Goal: Contribute content: Contribute content

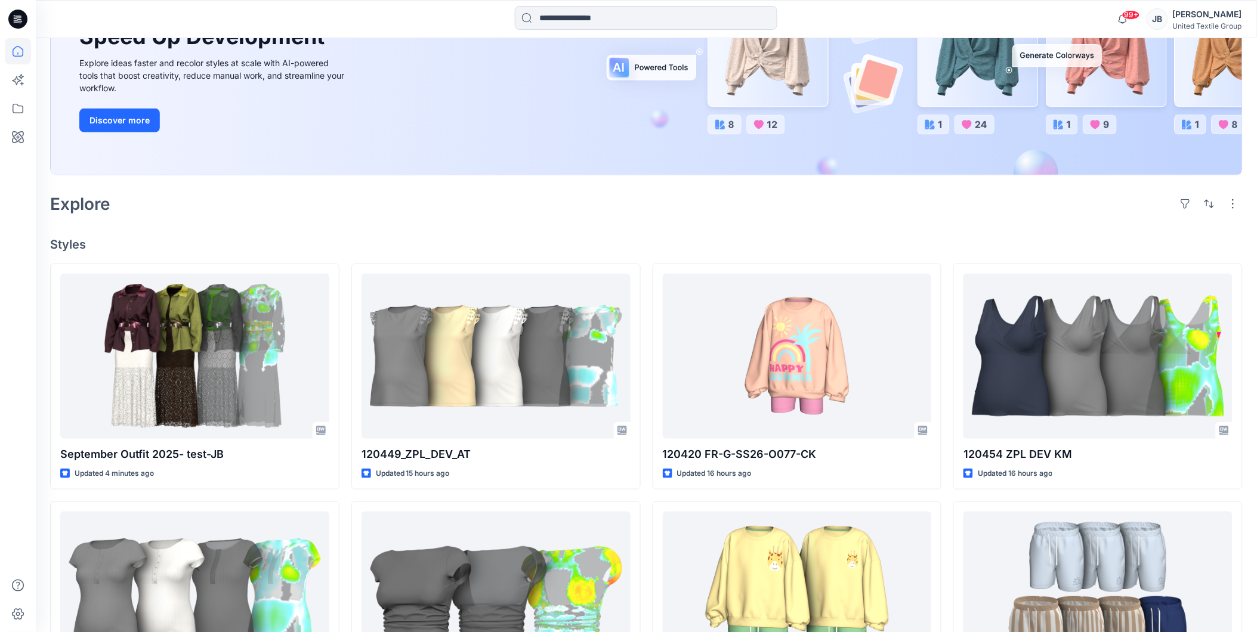
scroll to position [199, 0]
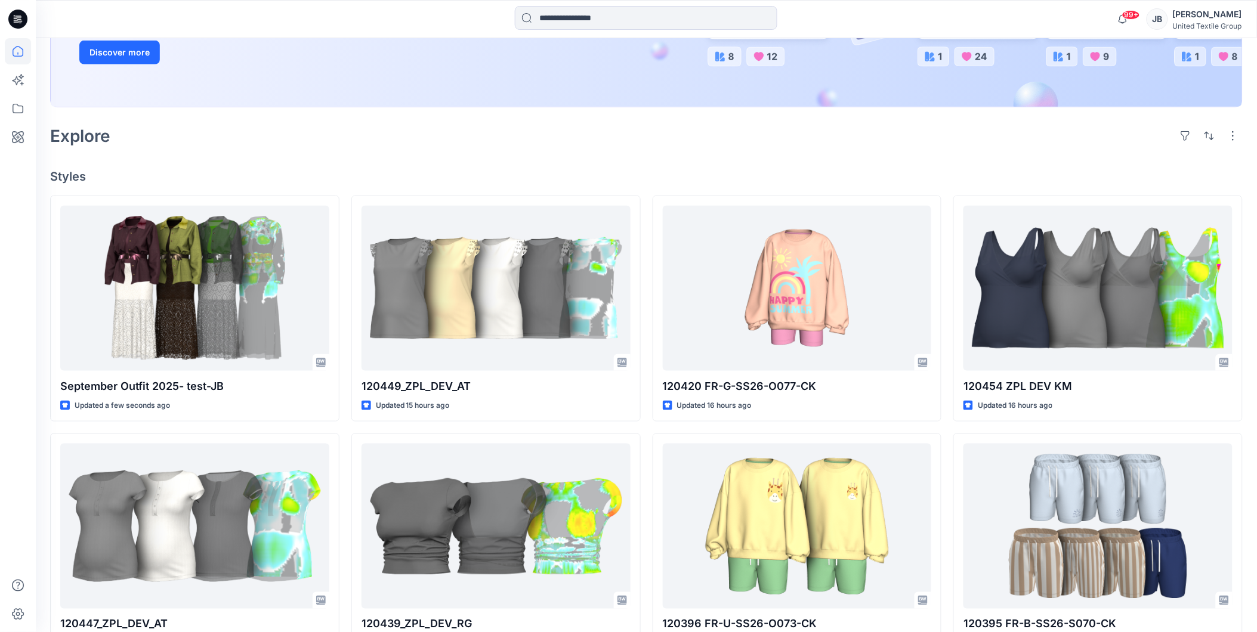
scroll to position [265, 0]
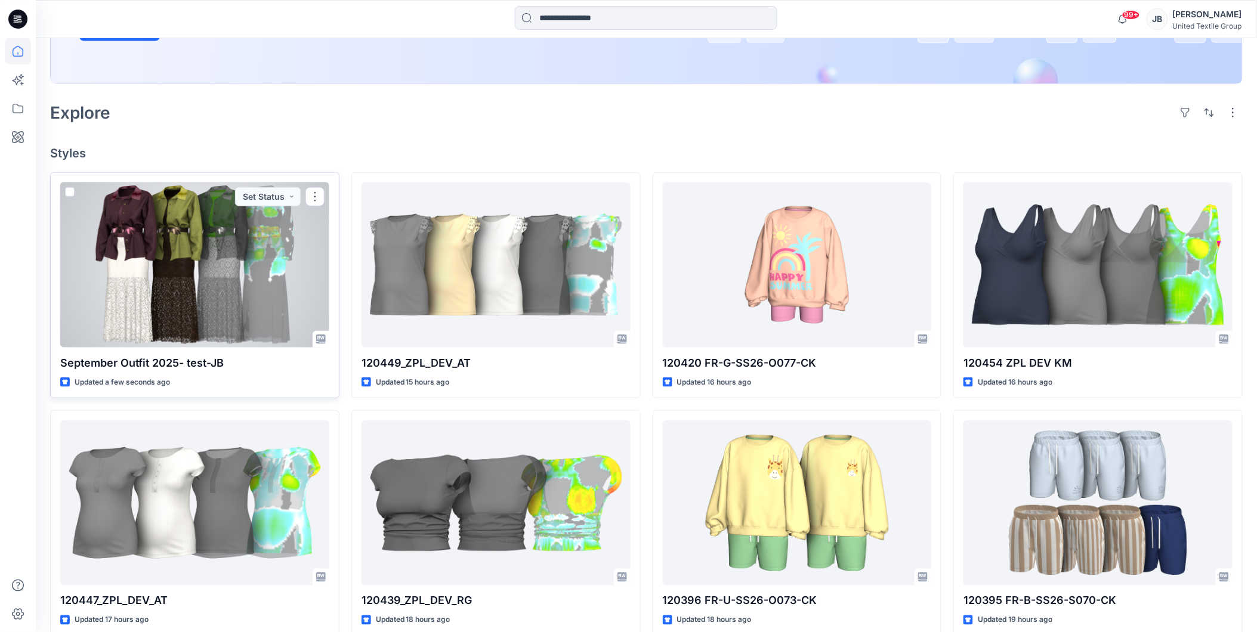
click at [239, 252] on div at bounding box center [194, 264] width 269 height 165
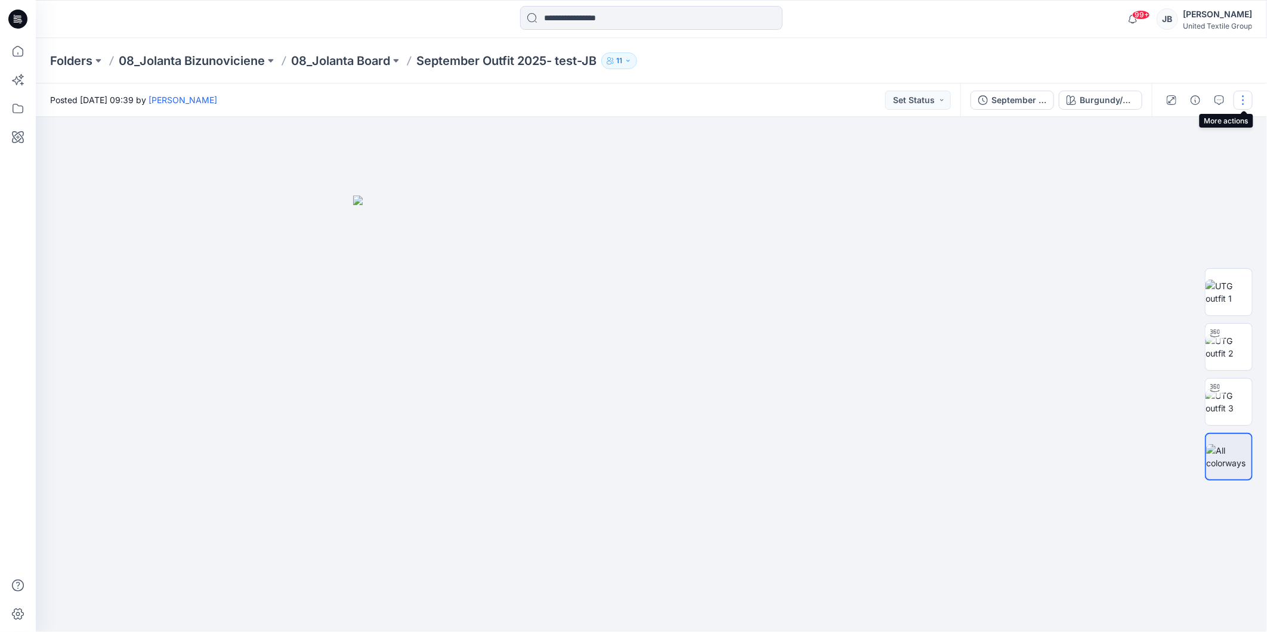
click at [1243, 101] on button "button" at bounding box center [1242, 100] width 19 height 19
click at [1174, 156] on p "Edit" at bounding box center [1166, 160] width 15 height 13
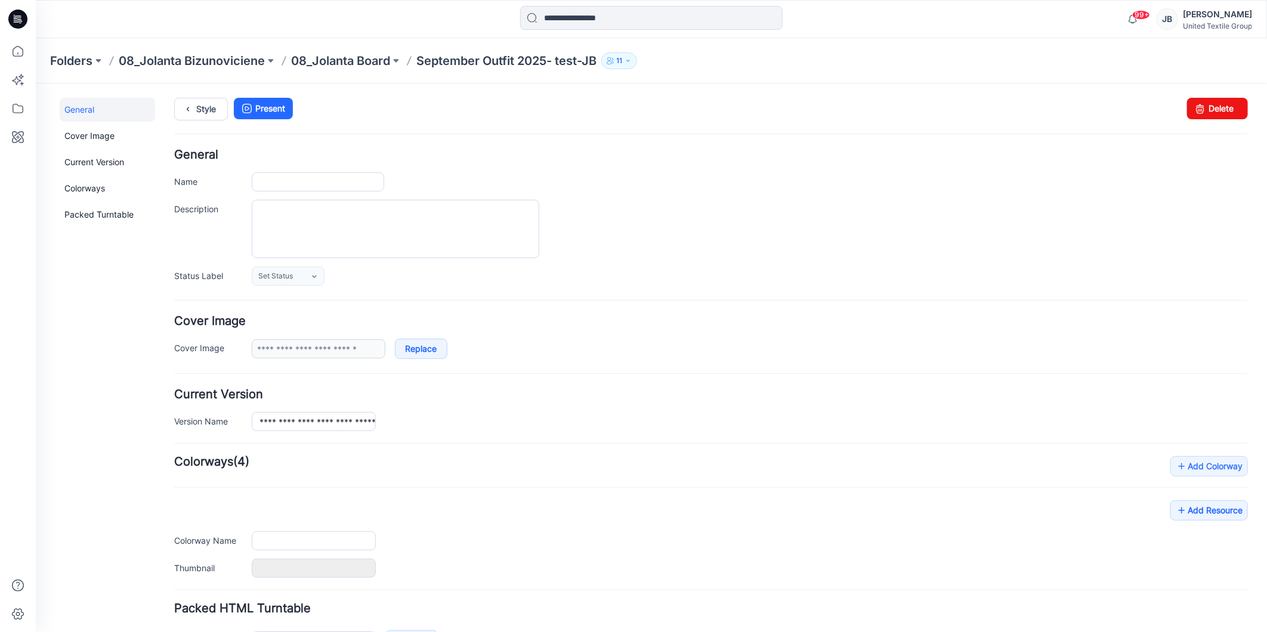
type input "**********"
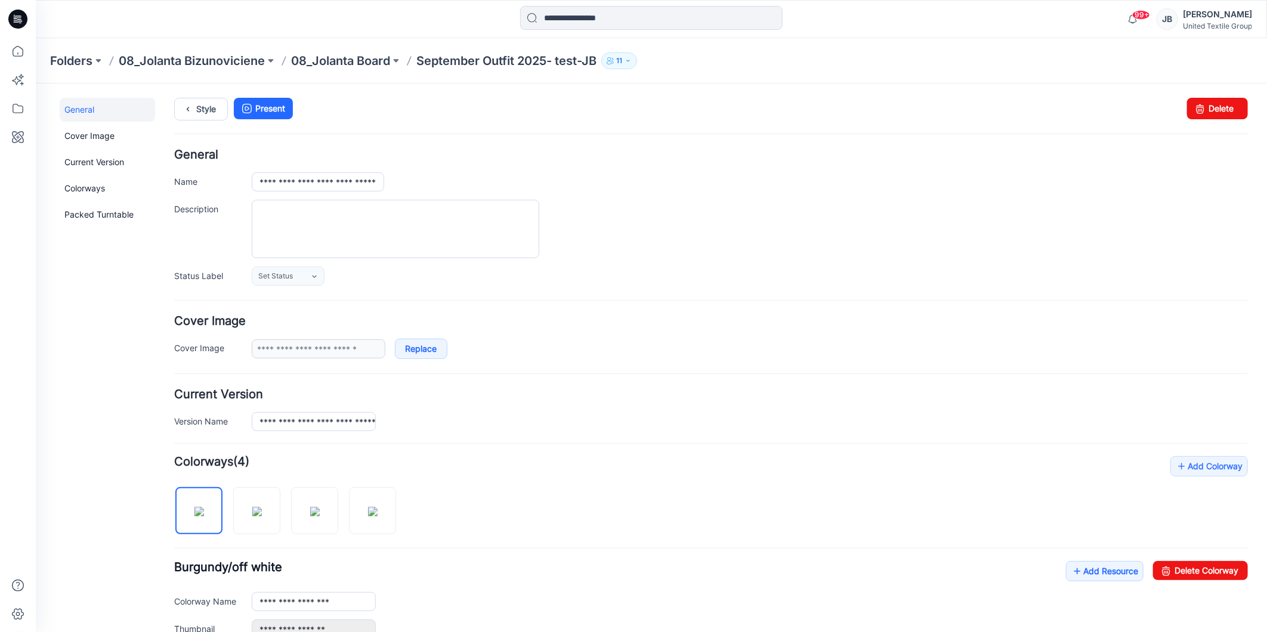
scroll to position [260, 0]
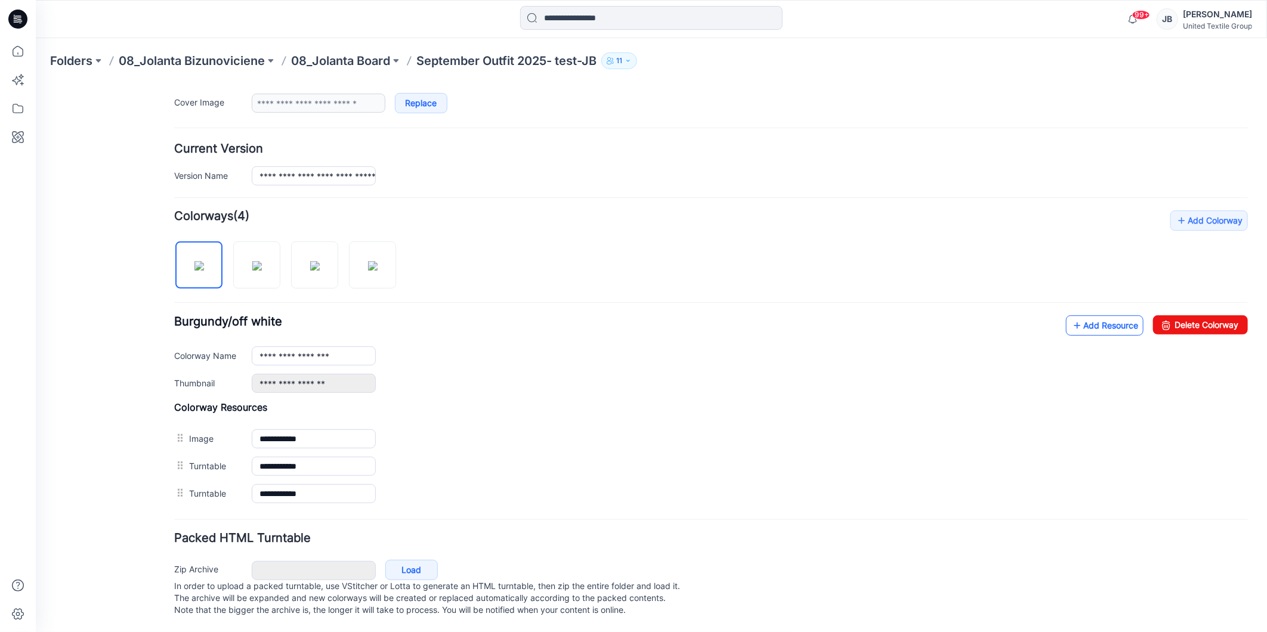
click at [1070, 315] on icon at bounding box center [1076, 324] width 12 height 19
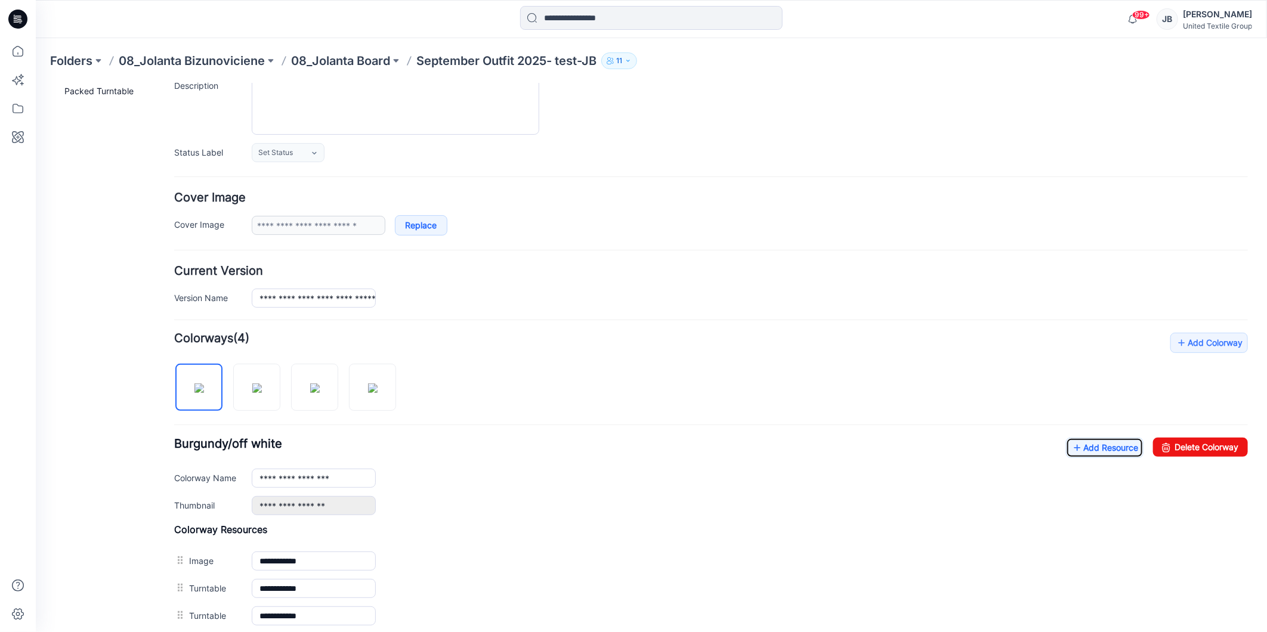
scroll to position [0, 0]
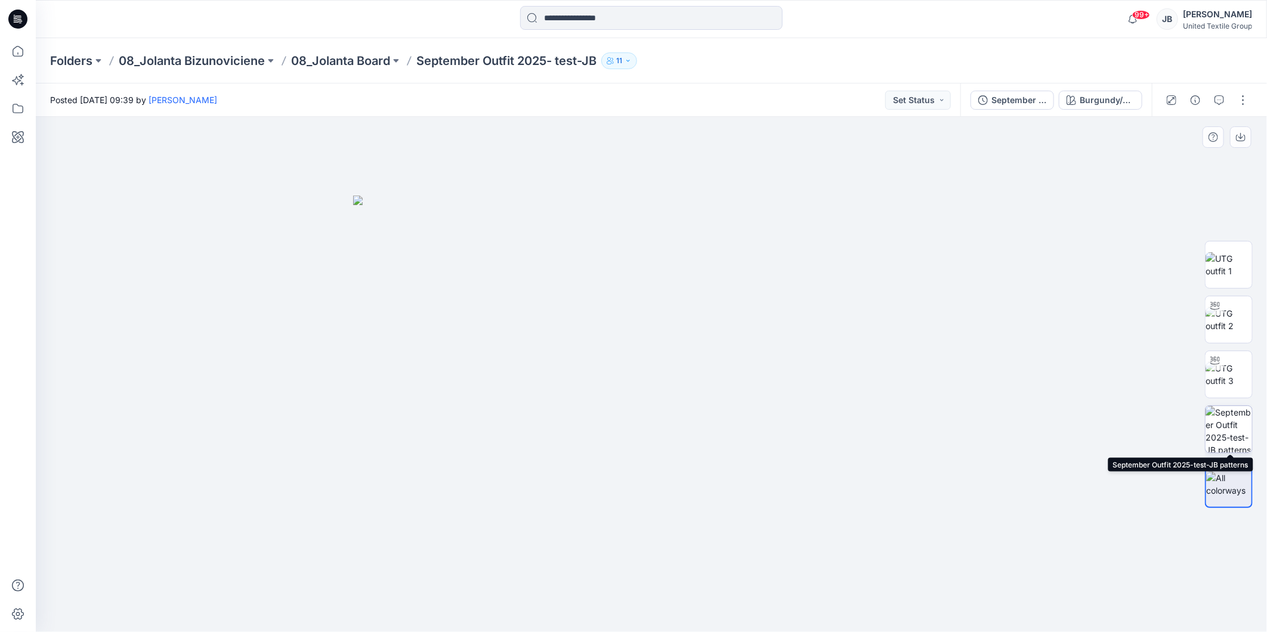
click at [1226, 435] on img at bounding box center [1228, 429] width 47 height 47
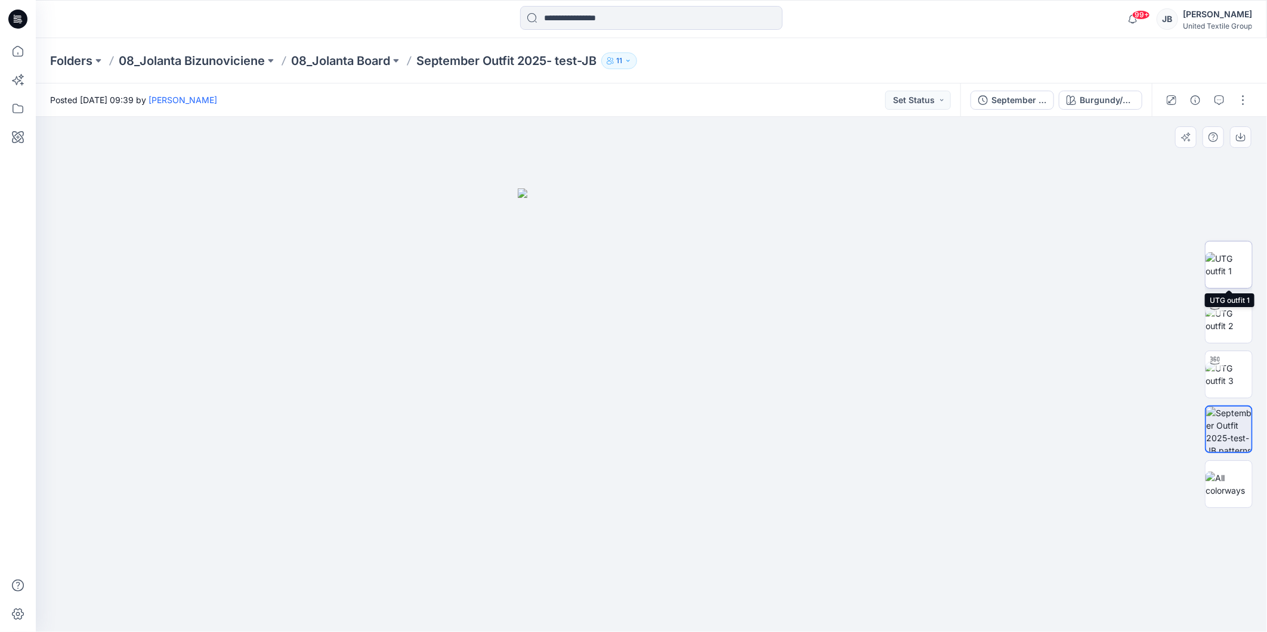
click at [1223, 264] on img at bounding box center [1228, 264] width 47 height 25
click at [1242, 135] on icon "button" at bounding box center [1241, 137] width 10 height 10
drag, startPoint x: 1237, startPoint y: 377, endPoint x: 1230, endPoint y: 377, distance: 6.6
click at [1237, 377] on img at bounding box center [1228, 374] width 47 height 25
drag, startPoint x: 651, startPoint y: 617, endPoint x: 504, endPoint y: 621, distance: 146.8
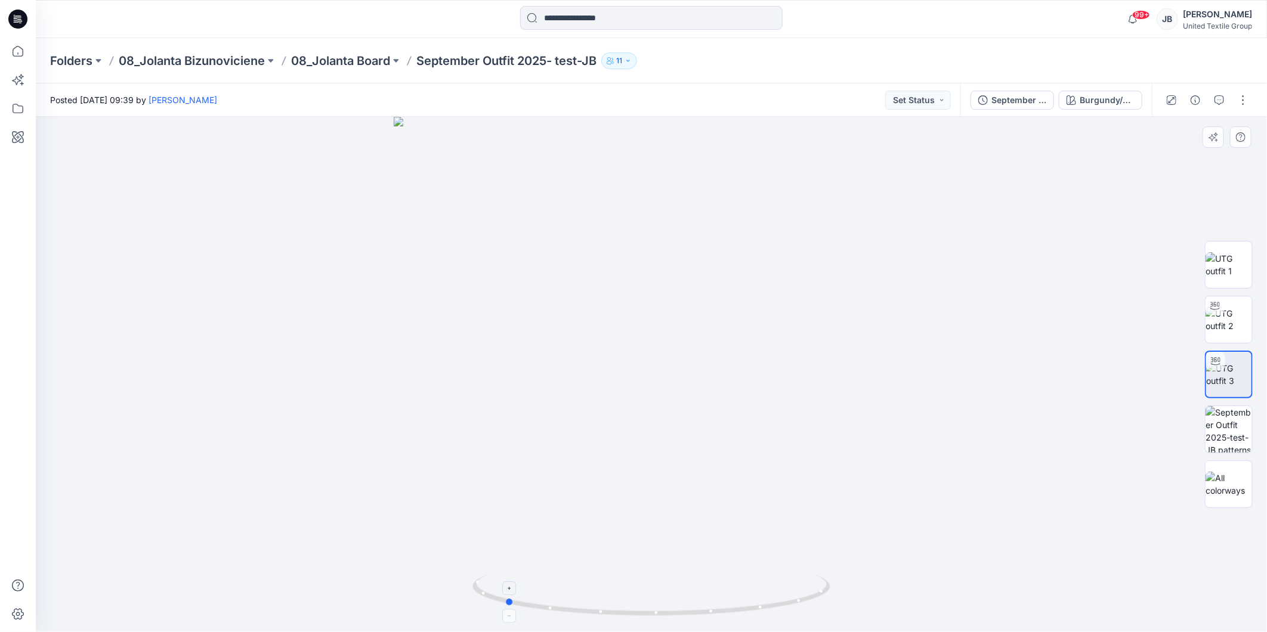
click at [504, 619] on icon at bounding box center [652, 596] width 361 height 45
click at [1113, 102] on div "Burgundy/off white" at bounding box center [1106, 100] width 55 height 13
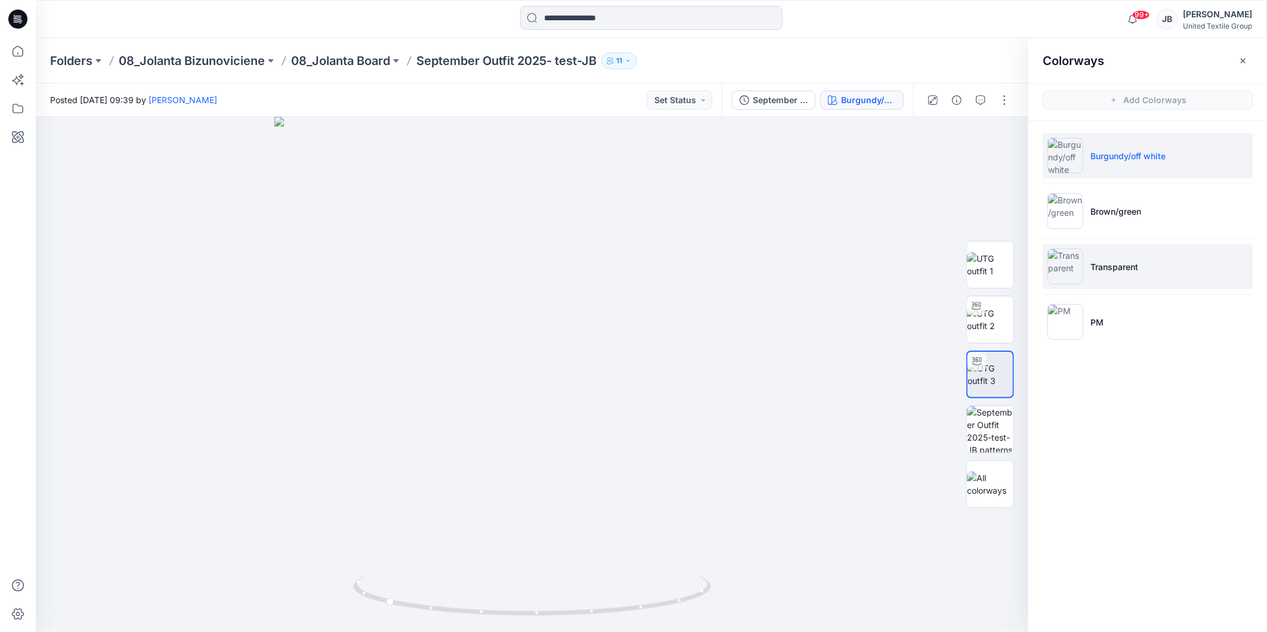
click at [1059, 264] on img at bounding box center [1065, 267] width 36 height 36
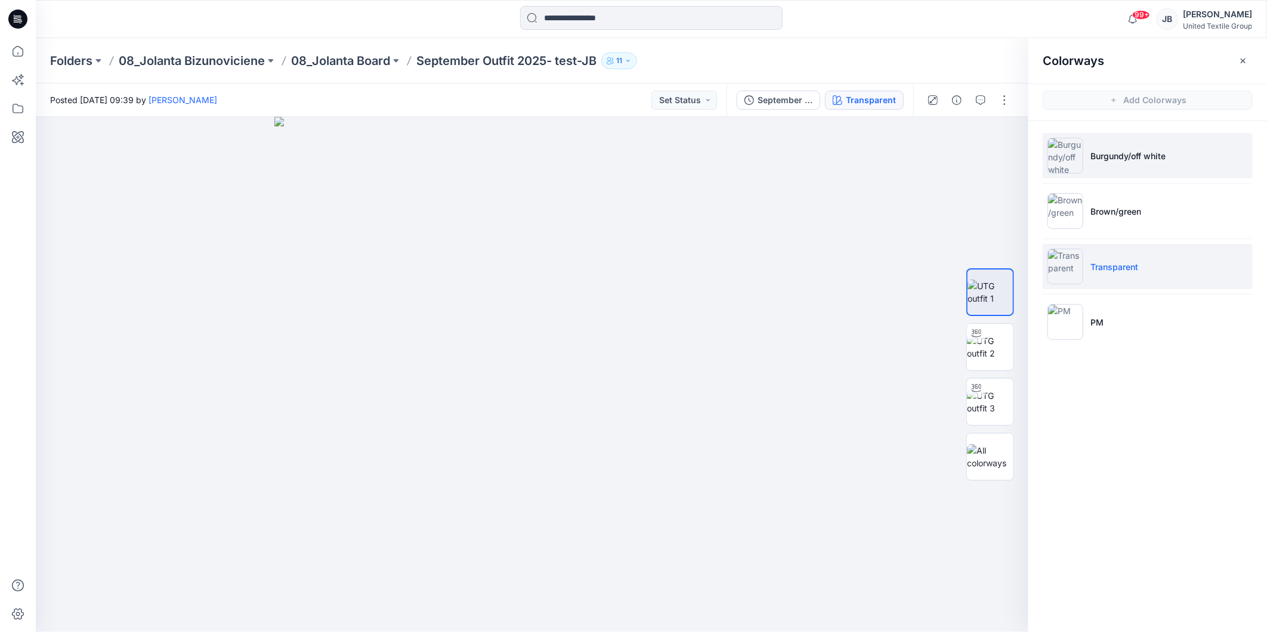
click at [1069, 151] on img at bounding box center [1065, 156] width 36 height 36
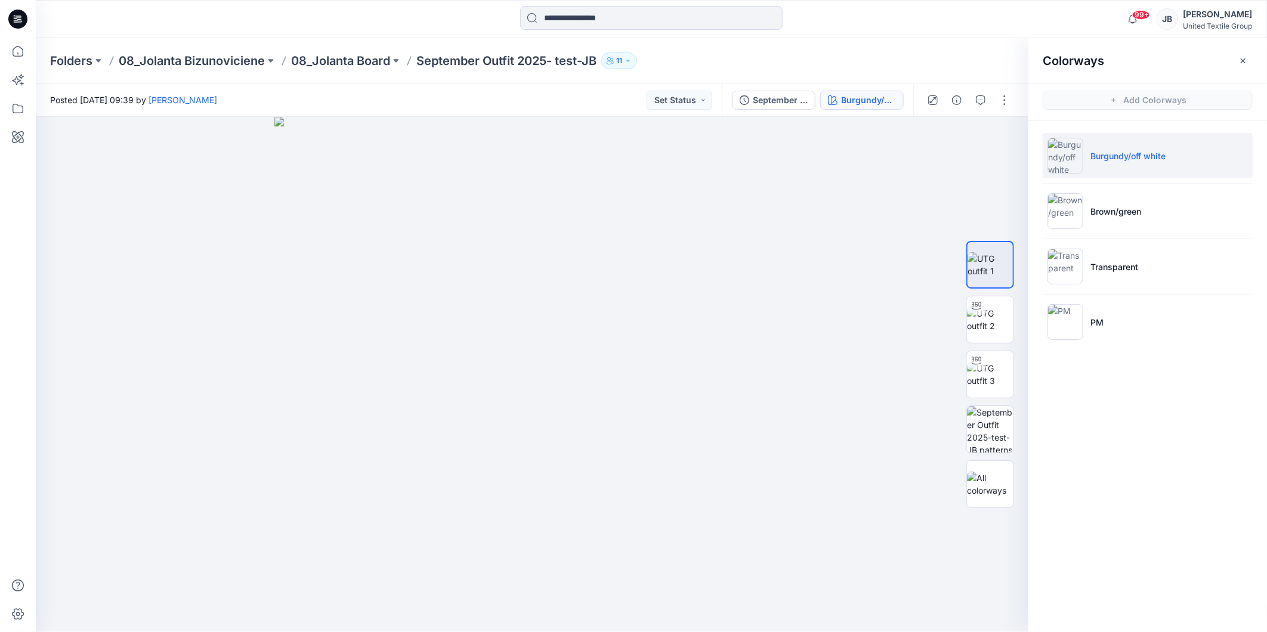
click at [15, 19] on icon at bounding box center [17, 19] width 19 height 19
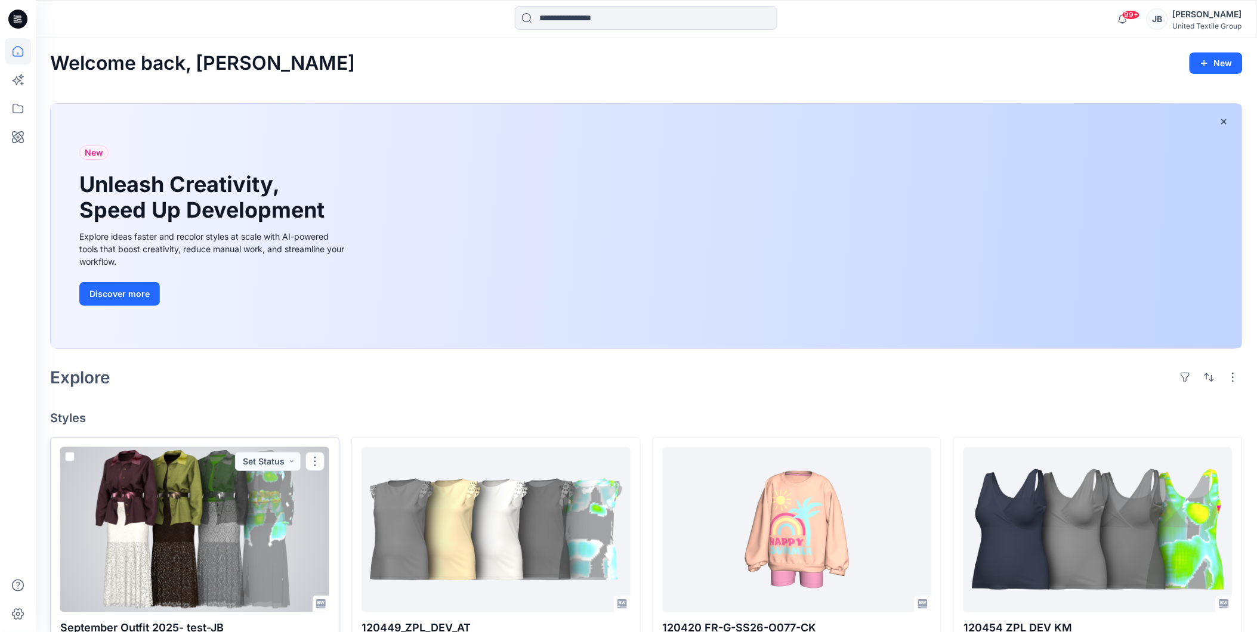
click at [316, 499] on div at bounding box center [194, 529] width 269 height 165
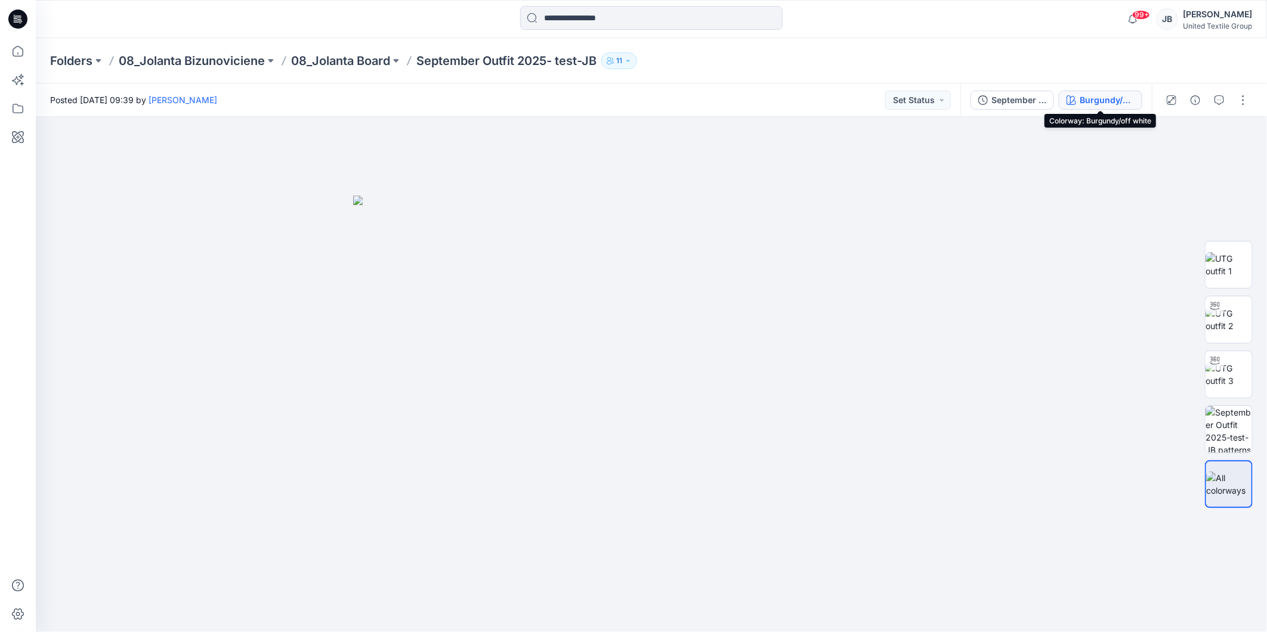
click at [1094, 94] on div "Burgundy/off white" at bounding box center [1106, 100] width 55 height 13
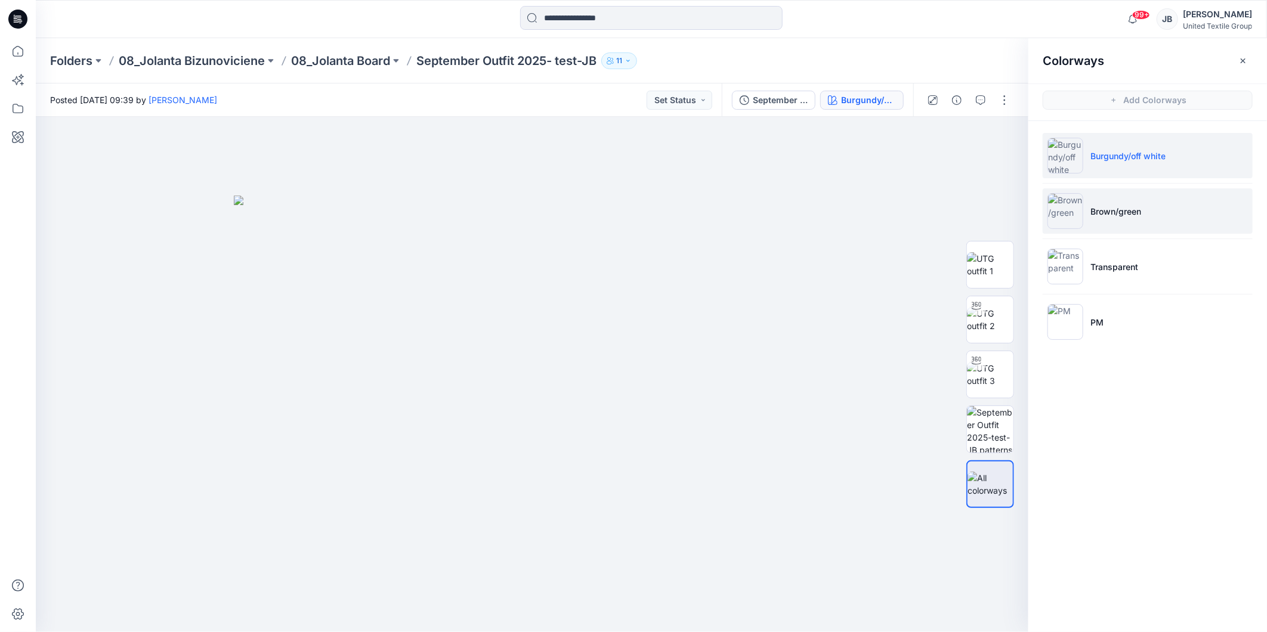
click at [1070, 215] on img at bounding box center [1065, 211] width 36 height 36
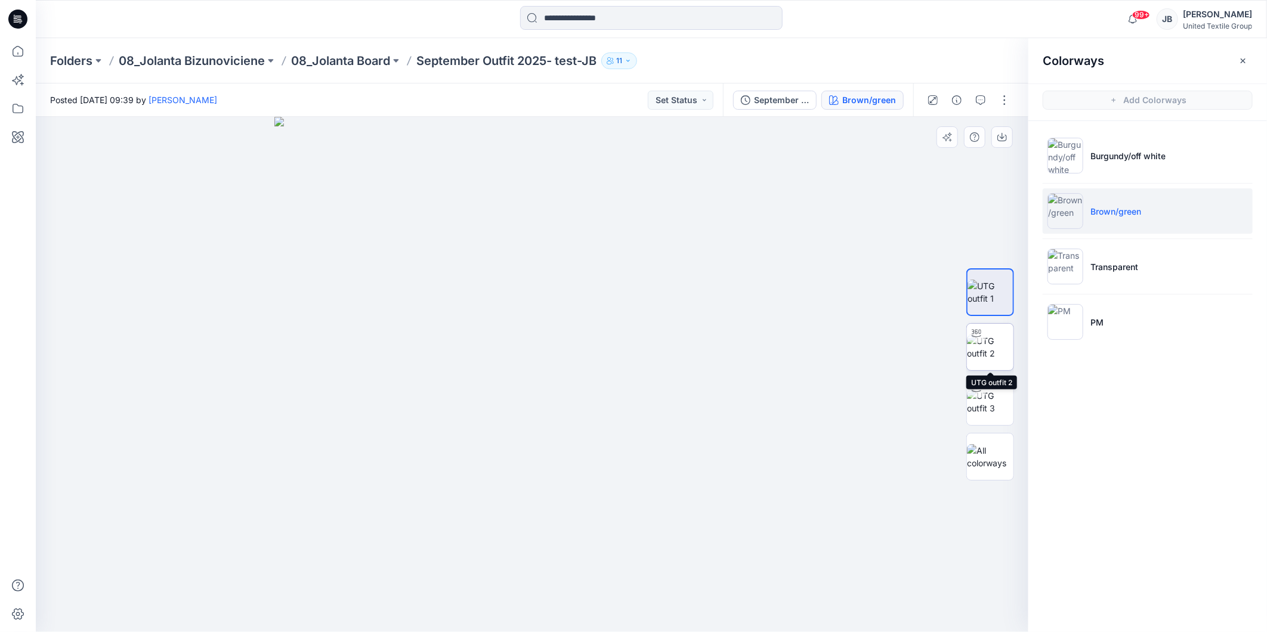
click at [992, 347] on img at bounding box center [990, 347] width 47 height 25
drag, startPoint x: 530, startPoint y: 617, endPoint x: 374, endPoint y: 624, distance: 155.8
click at [374, 624] on div at bounding box center [532, 374] width 992 height 515
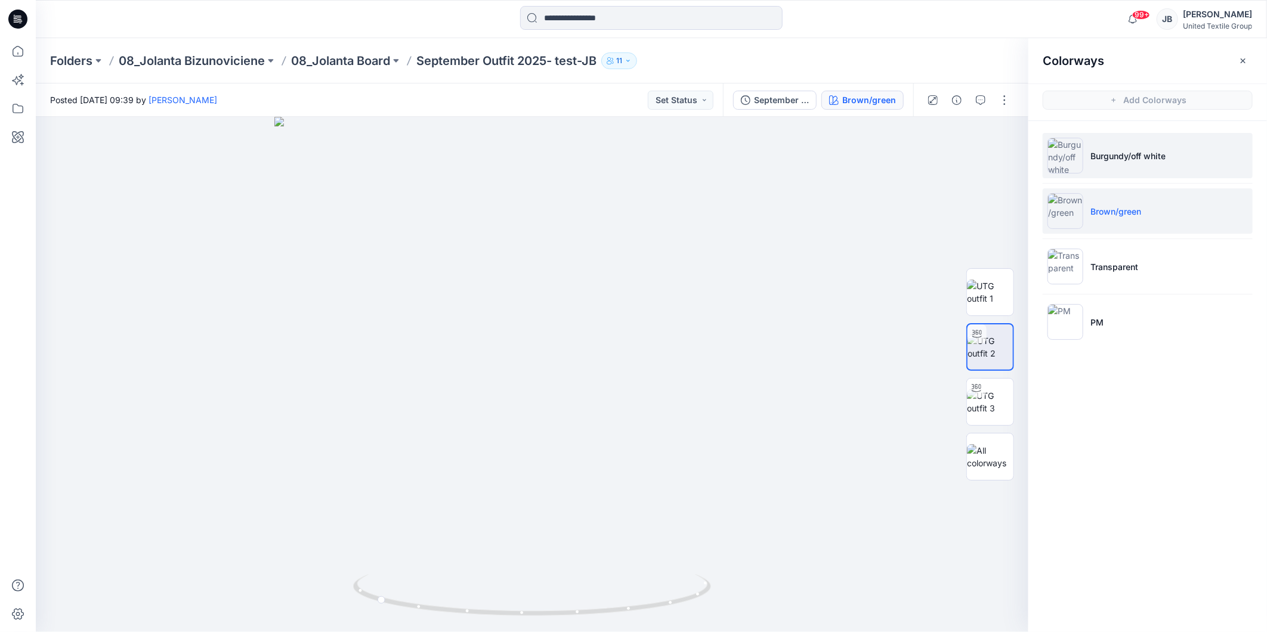
click at [1068, 156] on img at bounding box center [1065, 156] width 36 height 36
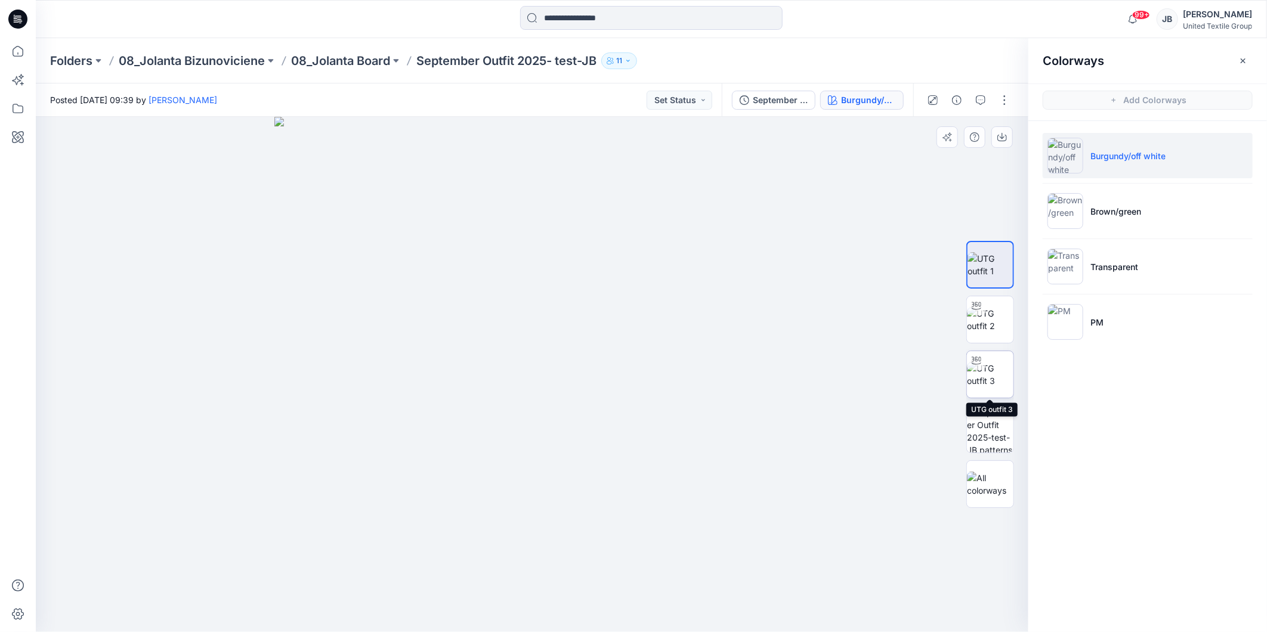
click at [992, 367] on img at bounding box center [990, 374] width 47 height 25
drag, startPoint x: 533, startPoint y: 617, endPoint x: 389, endPoint y: 601, distance: 144.0
click at [389, 601] on icon at bounding box center [533, 596] width 361 height 45
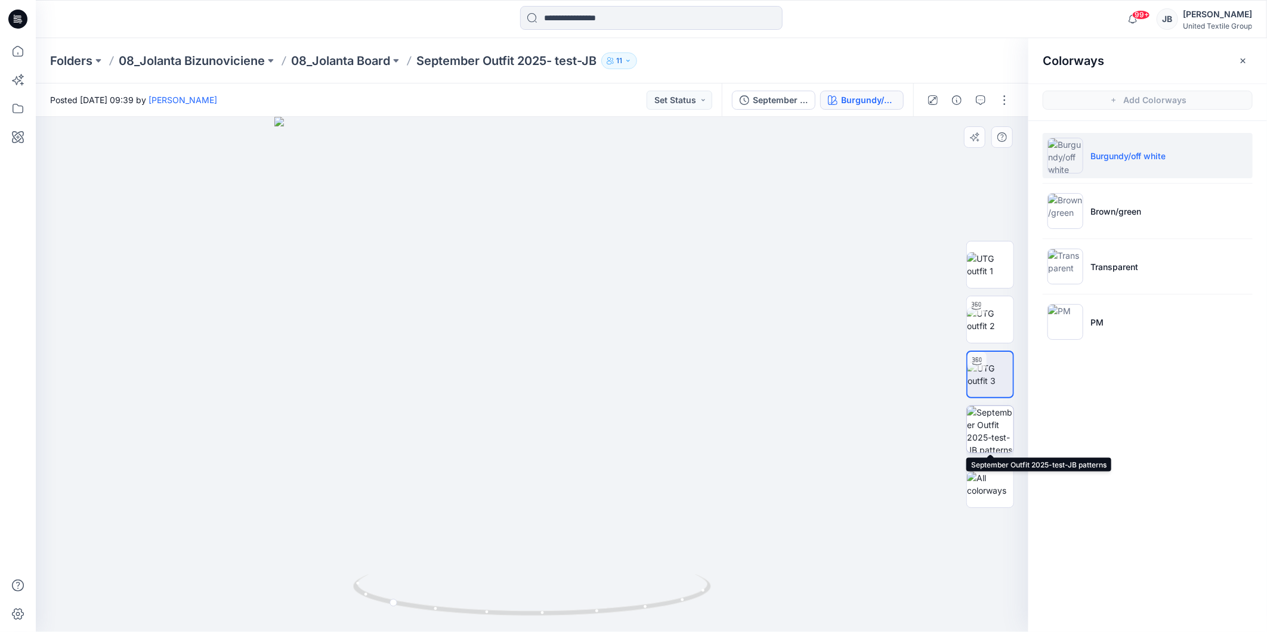
click at [988, 438] on img at bounding box center [990, 429] width 47 height 47
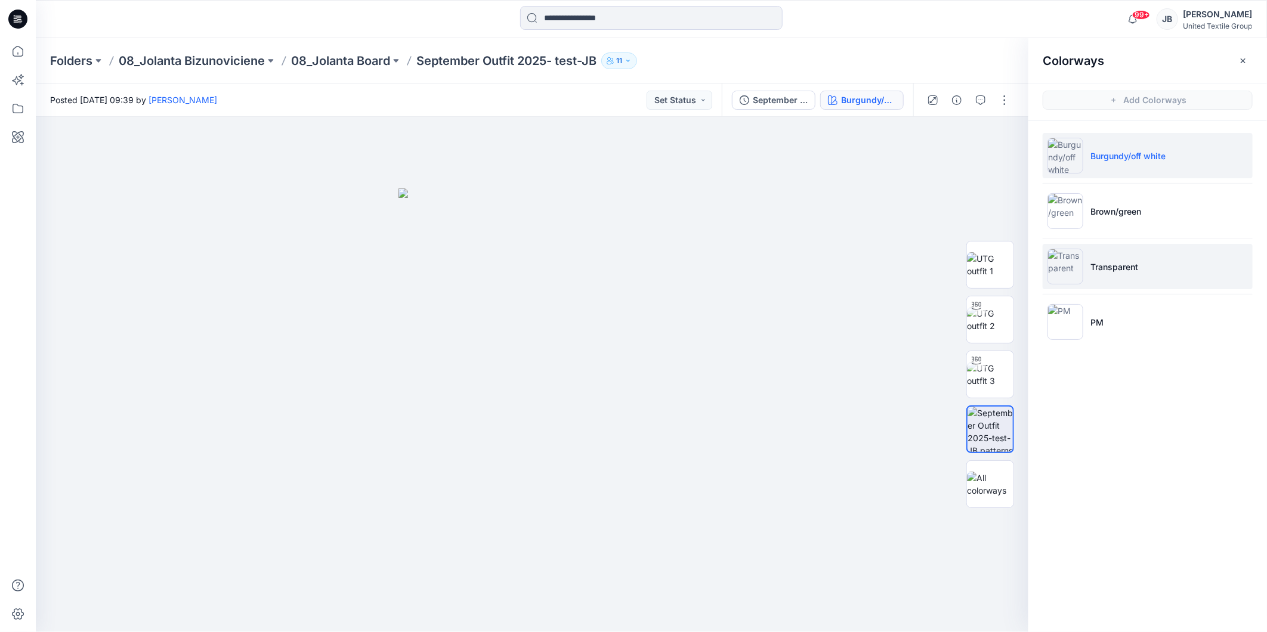
click at [1065, 265] on img at bounding box center [1065, 267] width 36 height 36
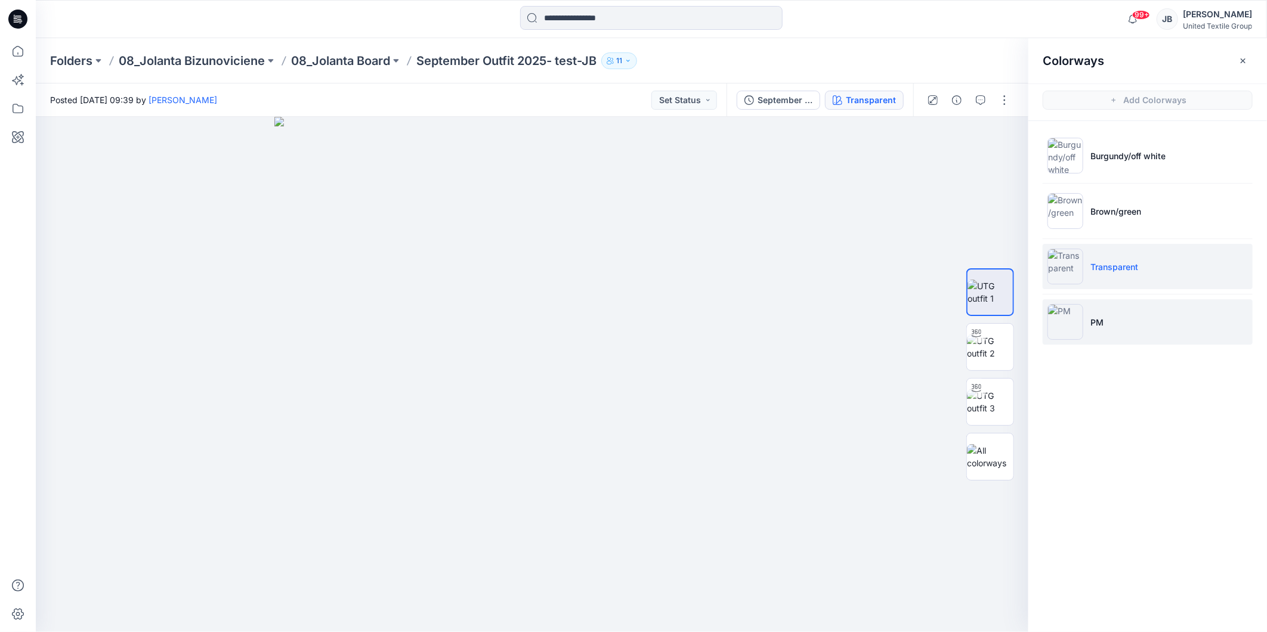
click at [1071, 326] on img at bounding box center [1065, 322] width 36 height 36
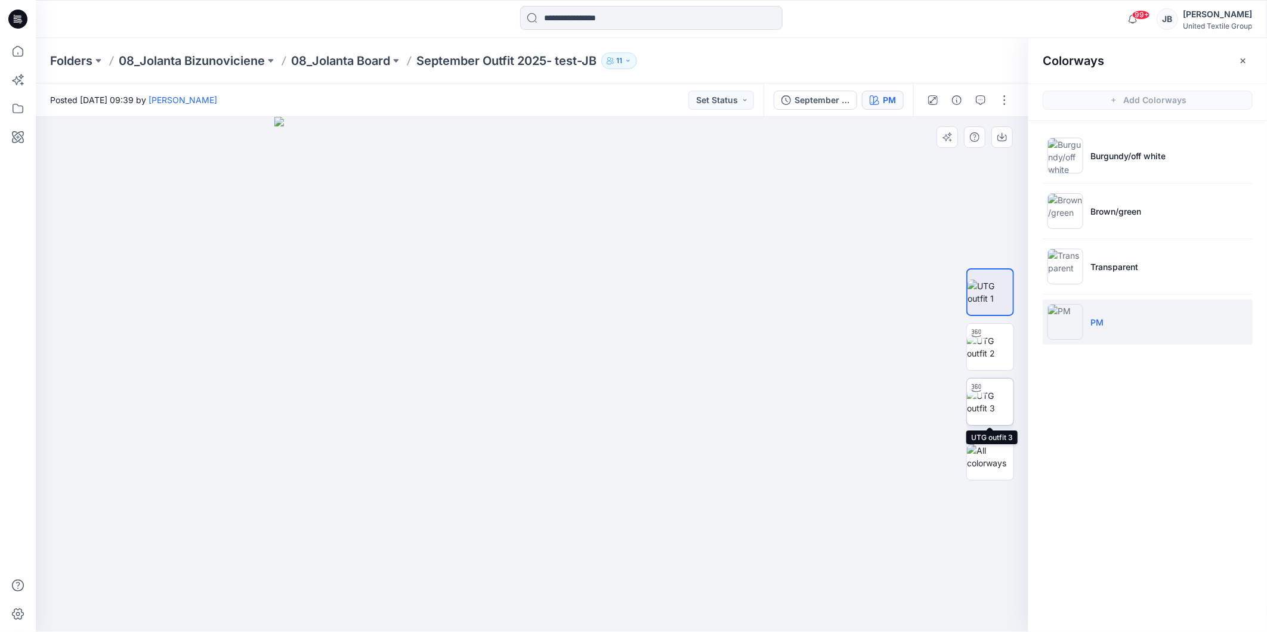
click at [994, 406] on img at bounding box center [990, 401] width 47 height 25
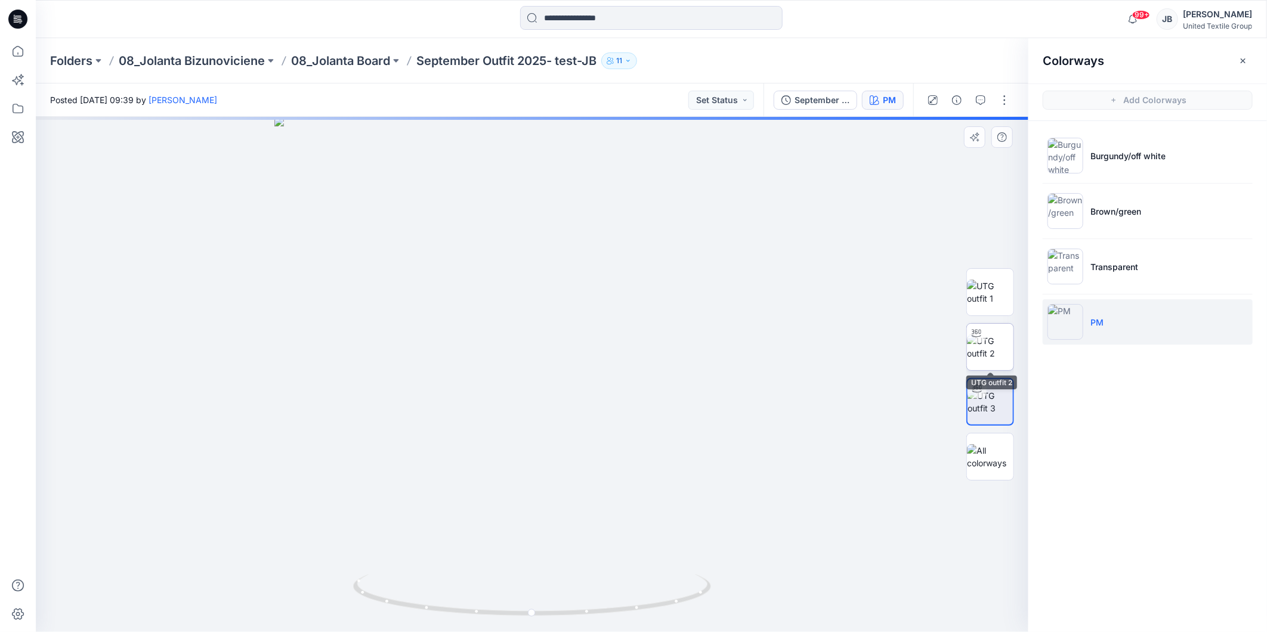
click at [993, 344] on img at bounding box center [990, 347] width 47 height 25
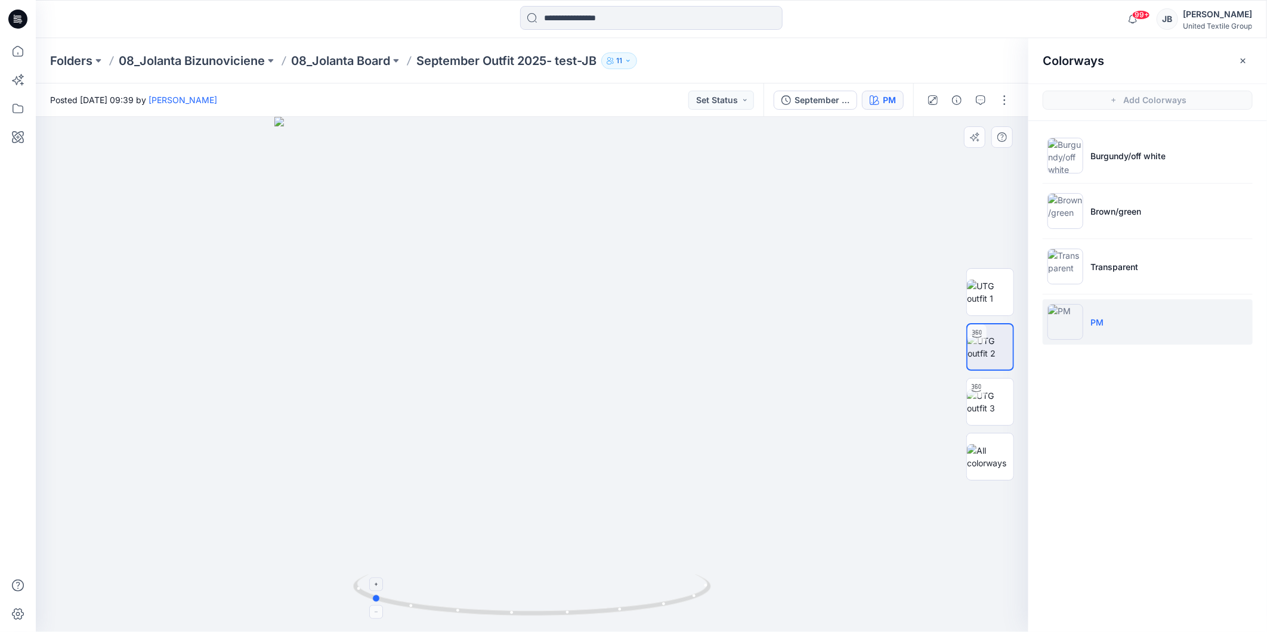
drag, startPoint x: 532, startPoint y: 612, endPoint x: 371, endPoint y: 596, distance: 161.8
click at [371, 596] on icon at bounding box center [533, 596] width 361 height 45
drag, startPoint x: 377, startPoint y: 602, endPoint x: 571, endPoint y: 618, distance: 193.9
click at [571, 618] on icon at bounding box center [533, 596] width 361 height 45
drag, startPoint x: 601, startPoint y: 63, endPoint x: 420, endPoint y: 66, distance: 181.3
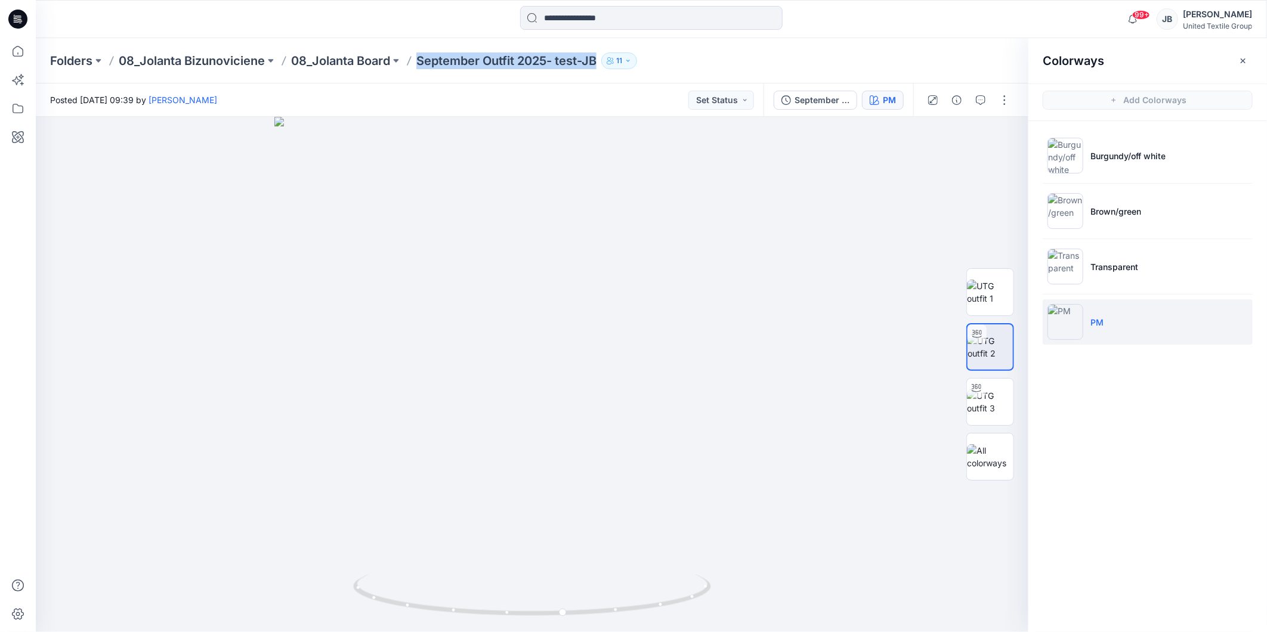
click at [420, 66] on p "September Outfit 2025- test-JB" at bounding box center [506, 60] width 180 height 17
copy p "September Outfit 2025- test-JB"
click at [1006, 95] on button "button" at bounding box center [1004, 100] width 19 height 19
click at [931, 158] on p "Edit" at bounding box center [928, 160] width 15 height 13
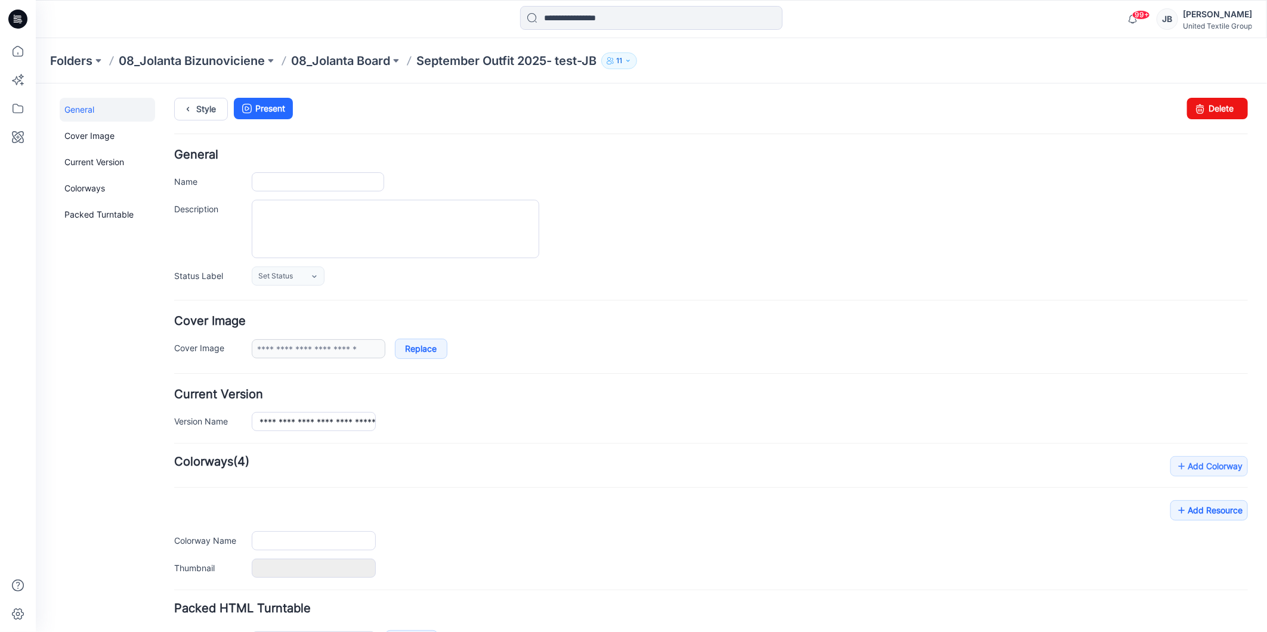
type input "**********"
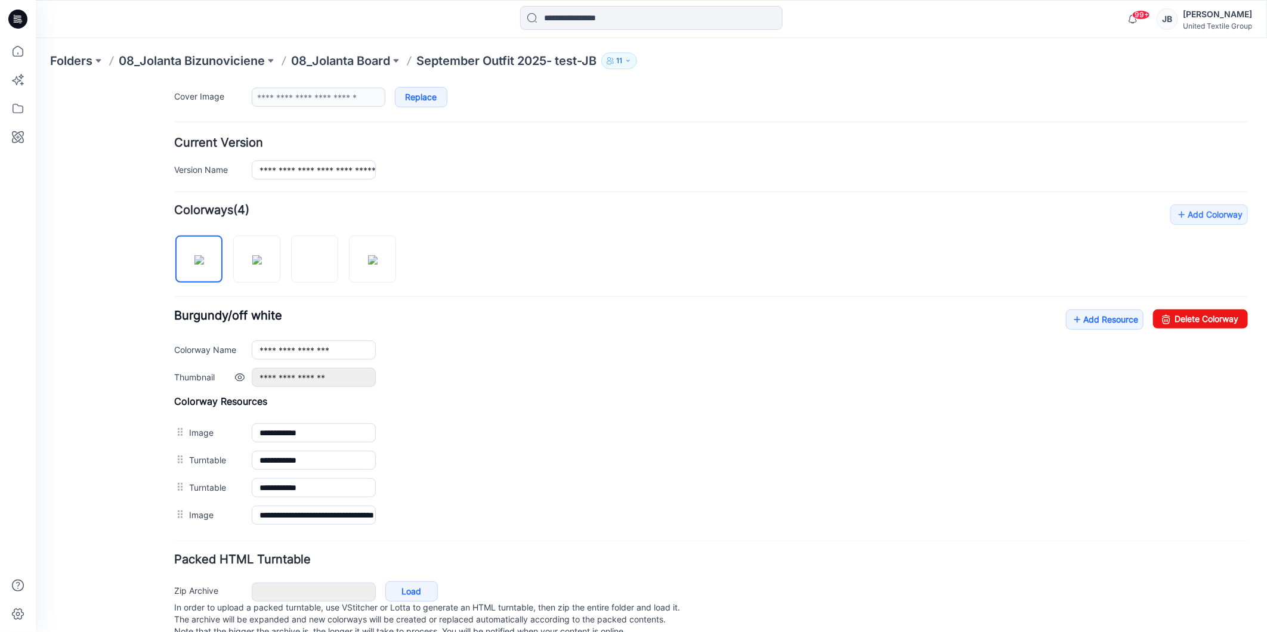
scroll to position [221, 0]
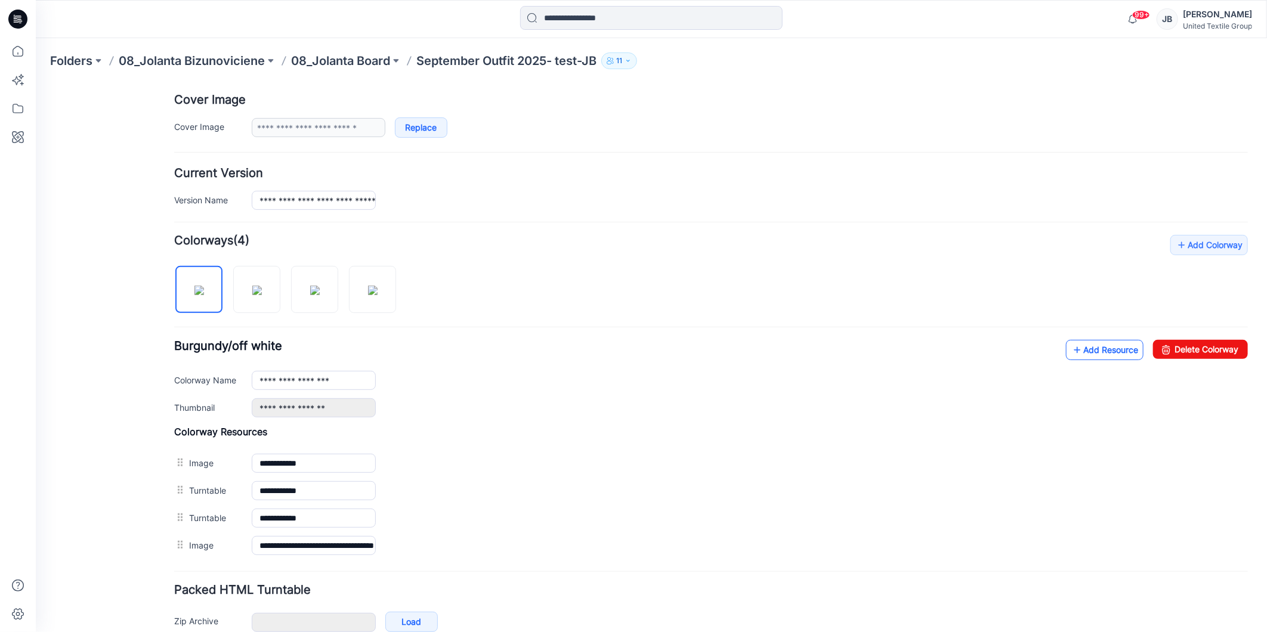
click at [1070, 352] on icon at bounding box center [1076, 349] width 12 height 19
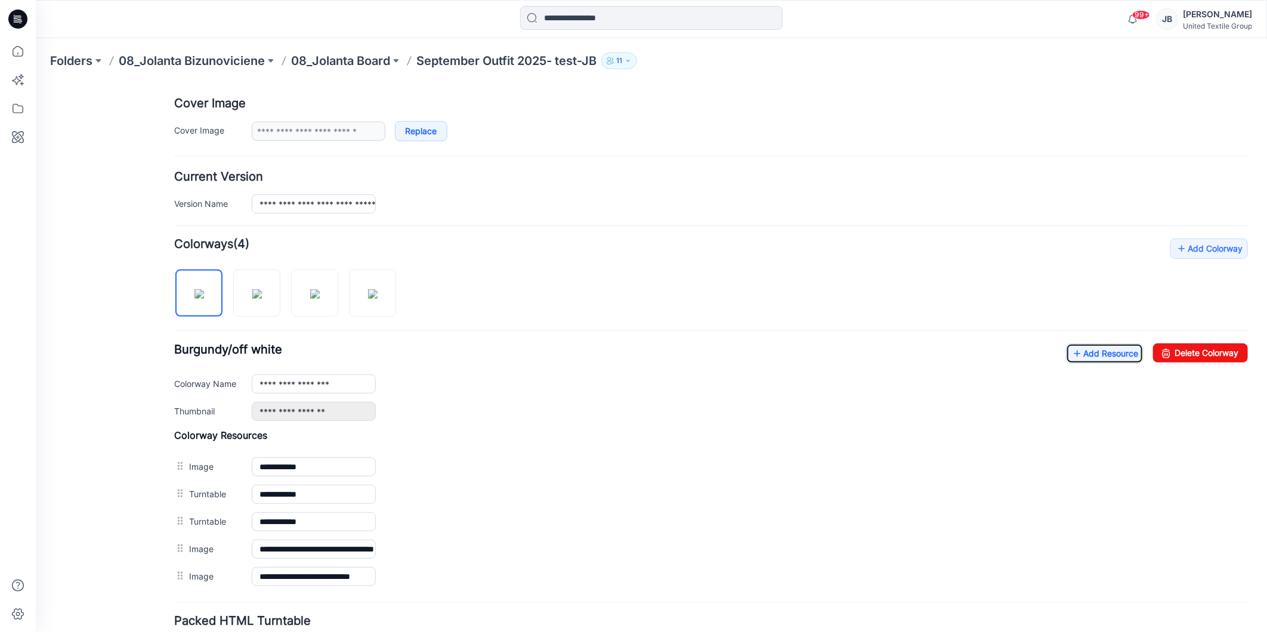
scroll to position [0, 0]
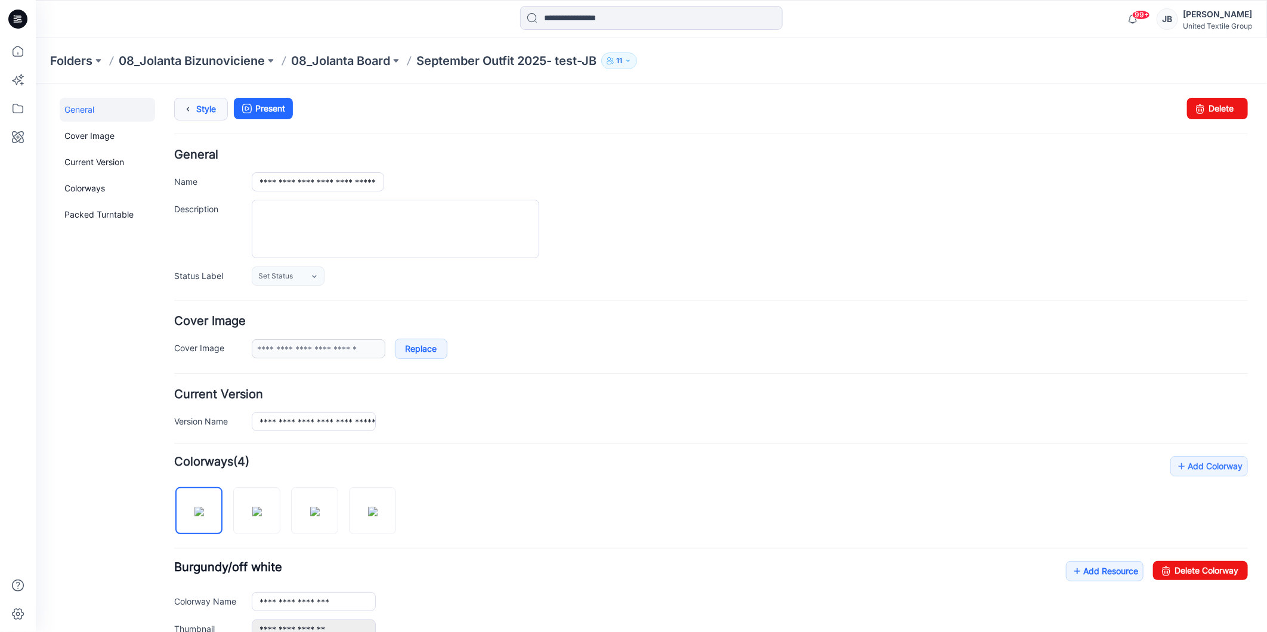
click at [188, 103] on icon at bounding box center [187, 108] width 17 height 21
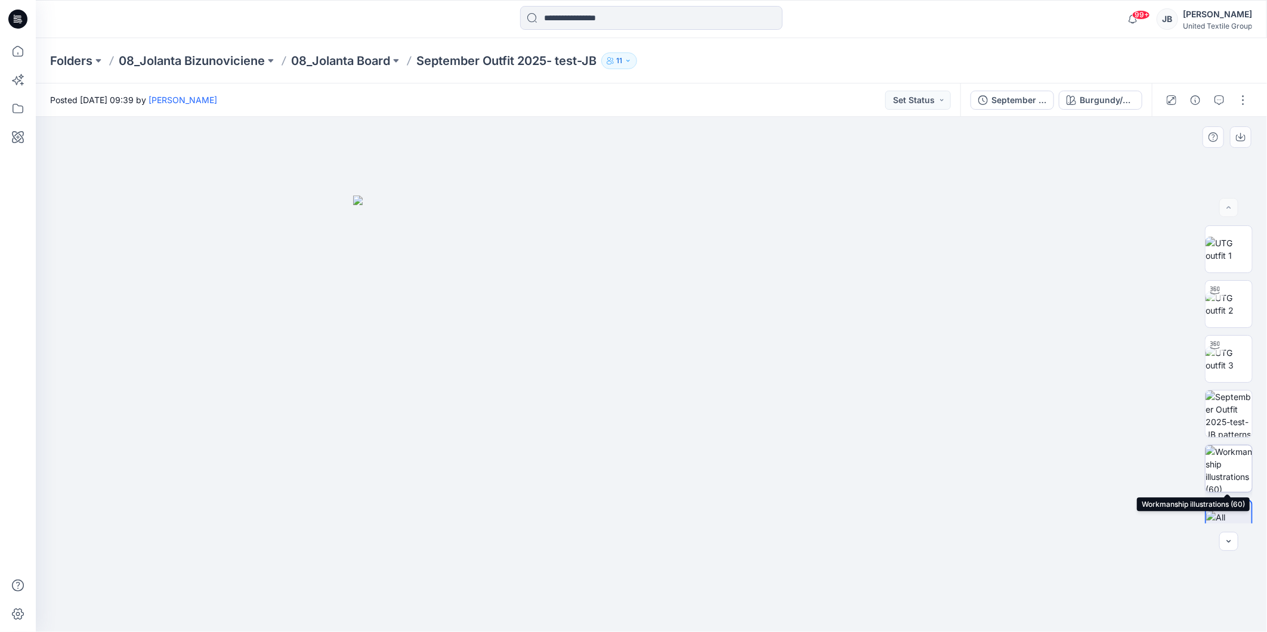
click at [1230, 469] on img at bounding box center [1228, 468] width 47 height 47
click at [15, 20] on icon at bounding box center [17, 19] width 19 height 19
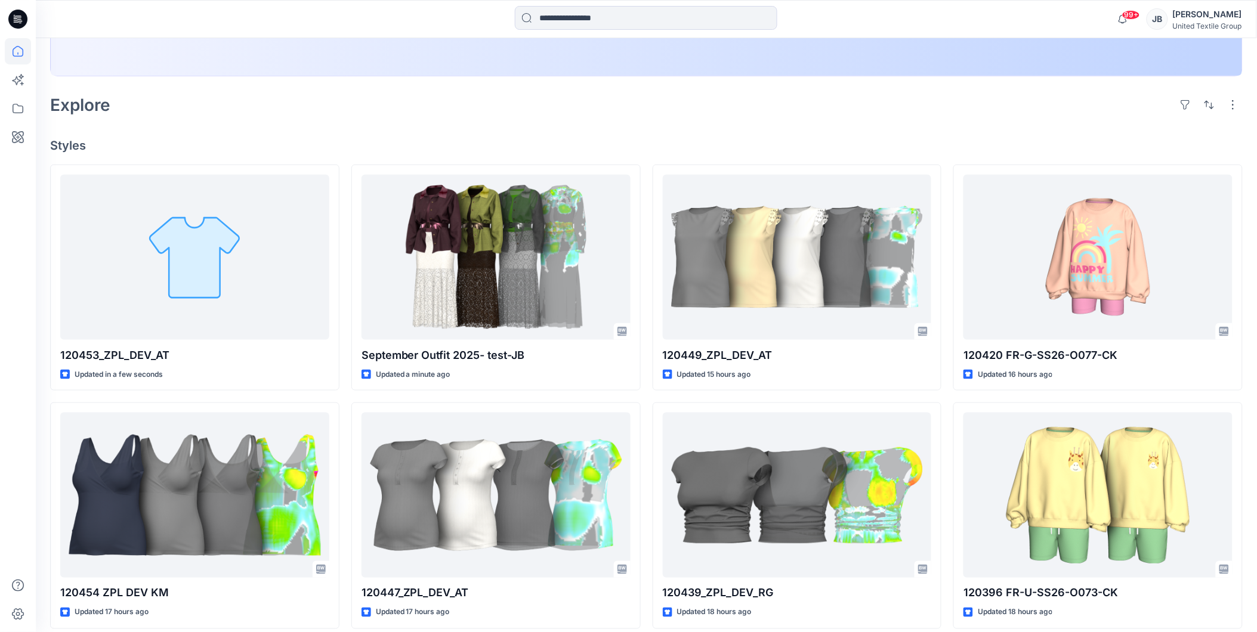
scroll to position [331, 0]
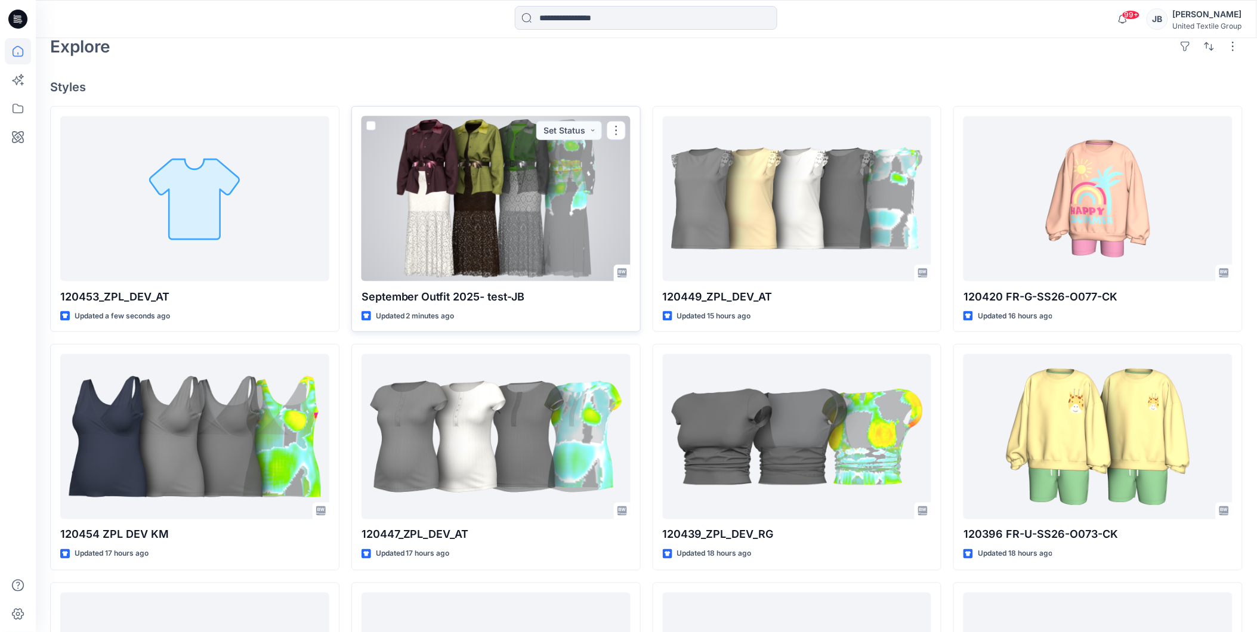
click at [411, 262] on div at bounding box center [495, 198] width 269 height 165
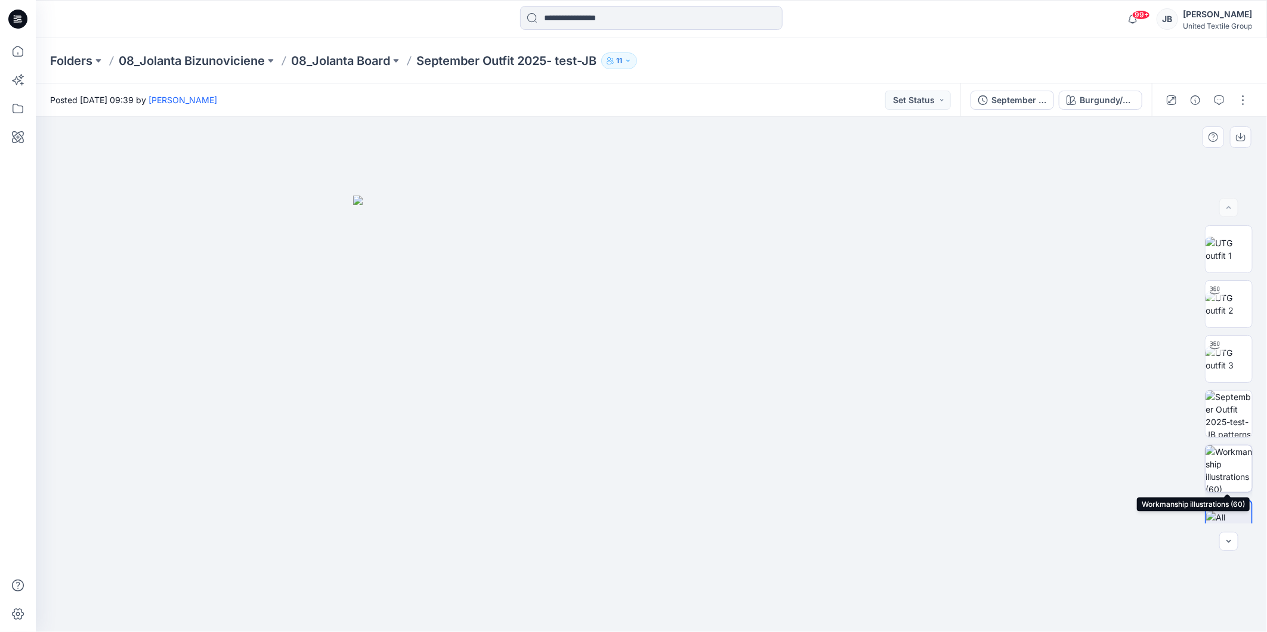
click at [1230, 473] on img at bounding box center [1228, 468] width 47 height 47
click at [13, 17] on icon at bounding box center [17, 19] width 19 height 19
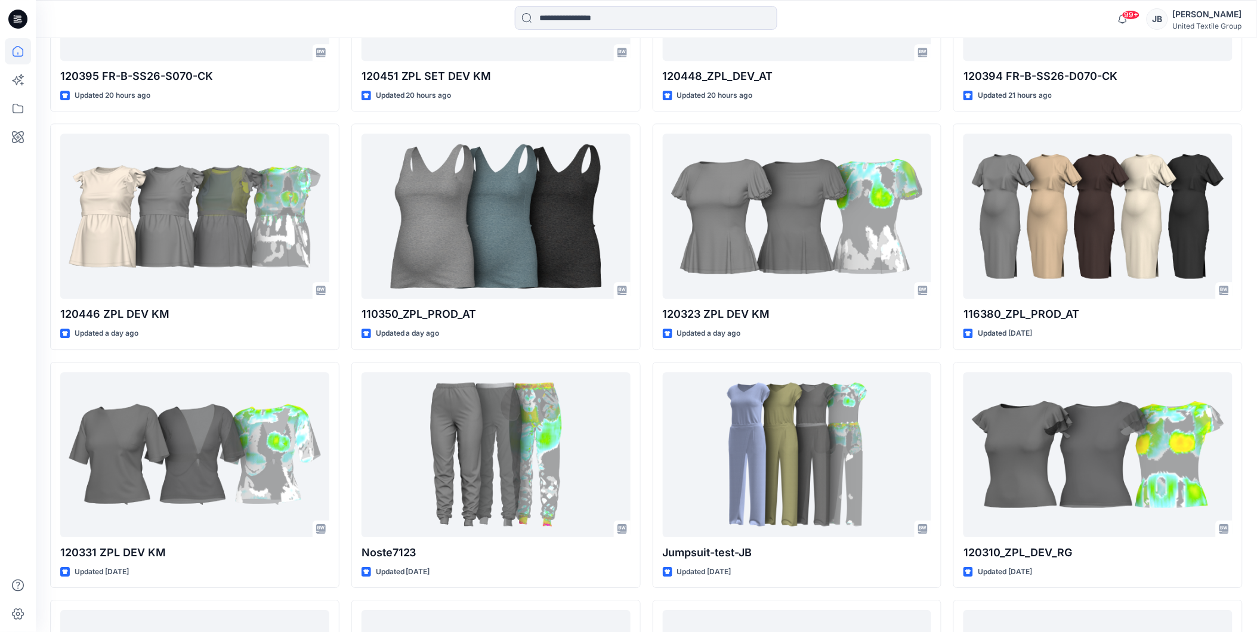
scroll to position [1029, 0]
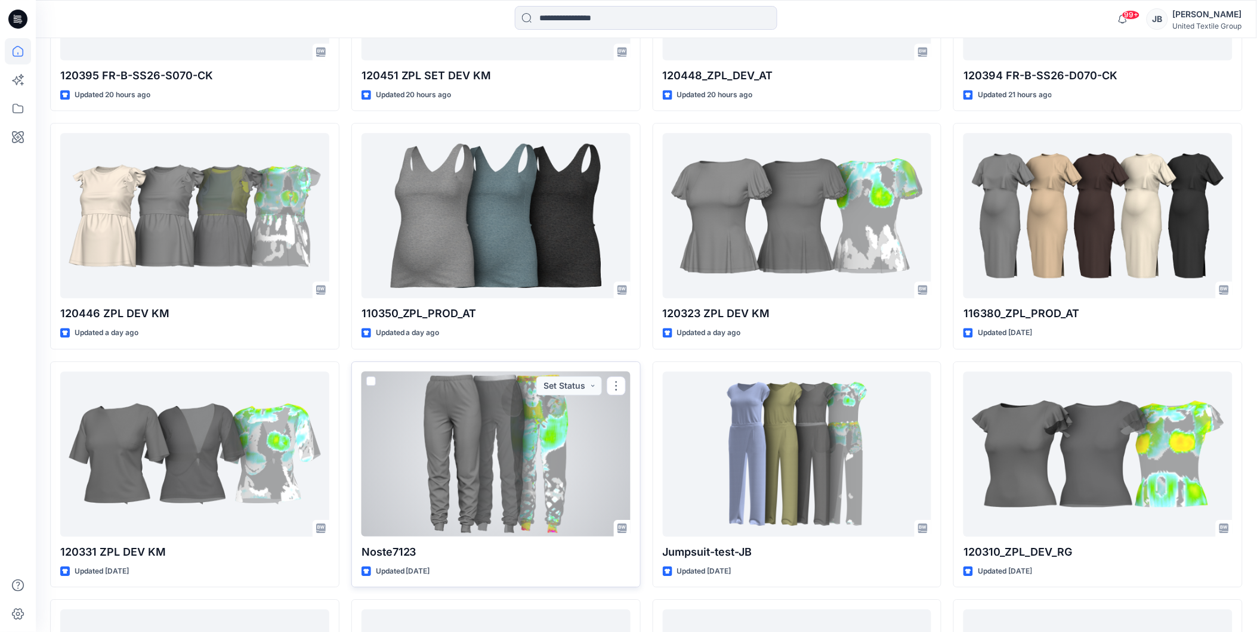
click at [509, 469] on div at bounding box center [495, 454] width 269 height 165
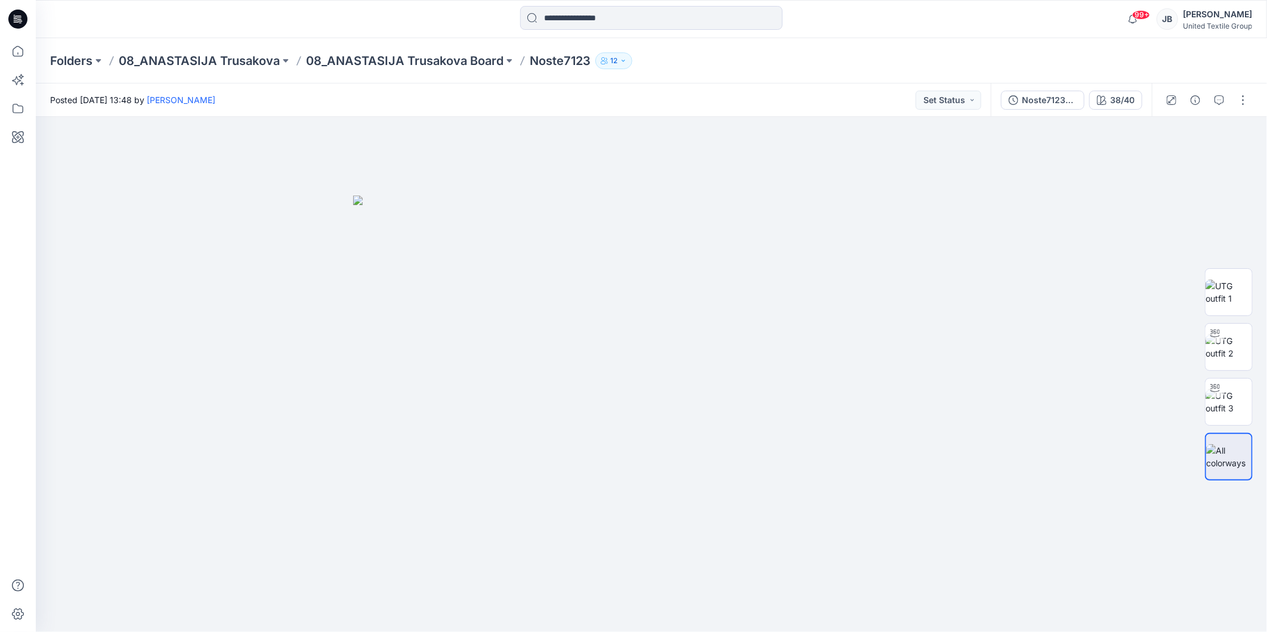
click at [13, 15] on icon at bounding box center [17, 19] width 19 height 19
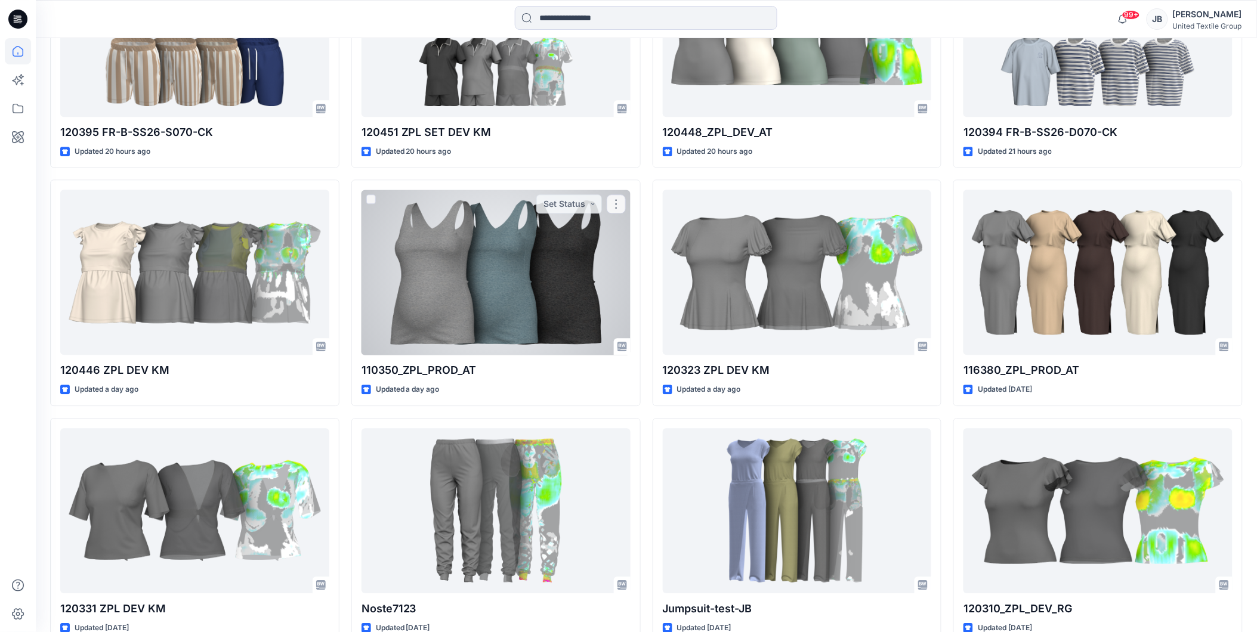
scroll to position [1259, 0]
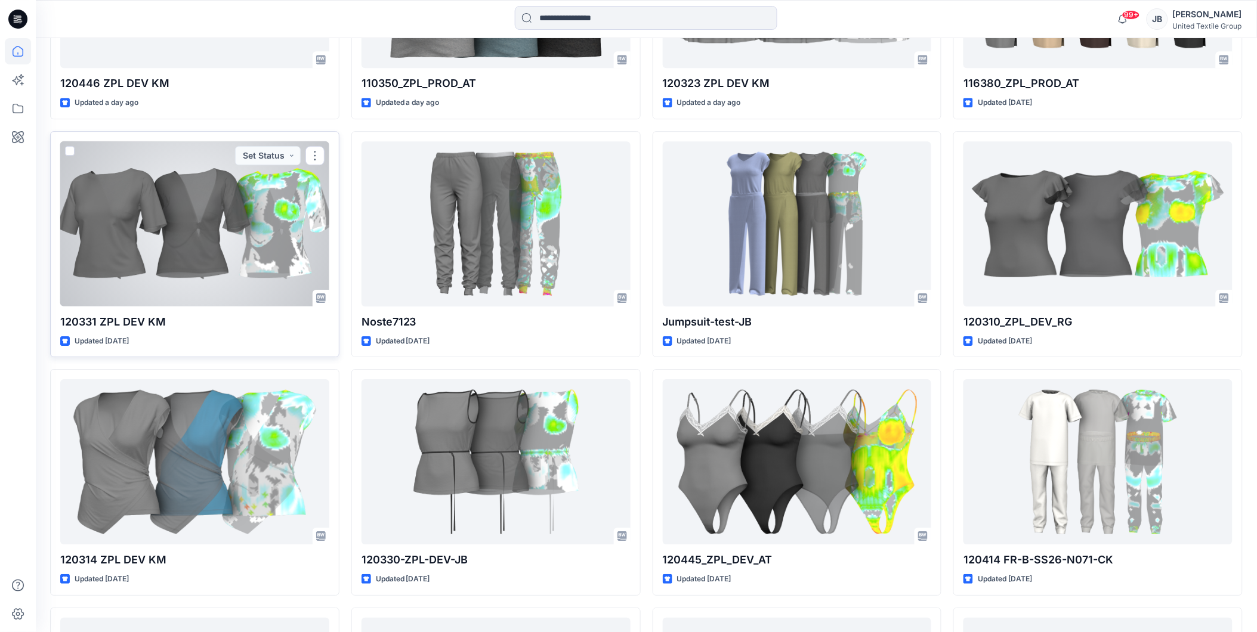
click at [218, 243] on div at bounding box center [194, 223] width 269 height 165
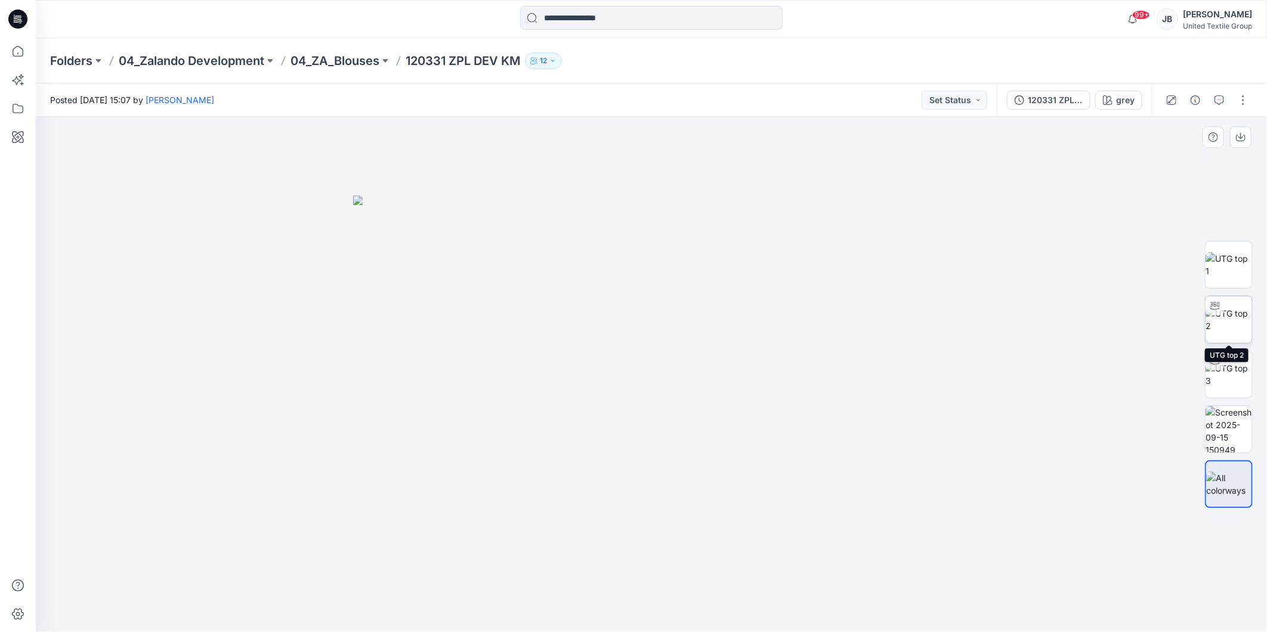
click at [1236, 322] on img at bounding box center [1228, 319] width 47 height 25
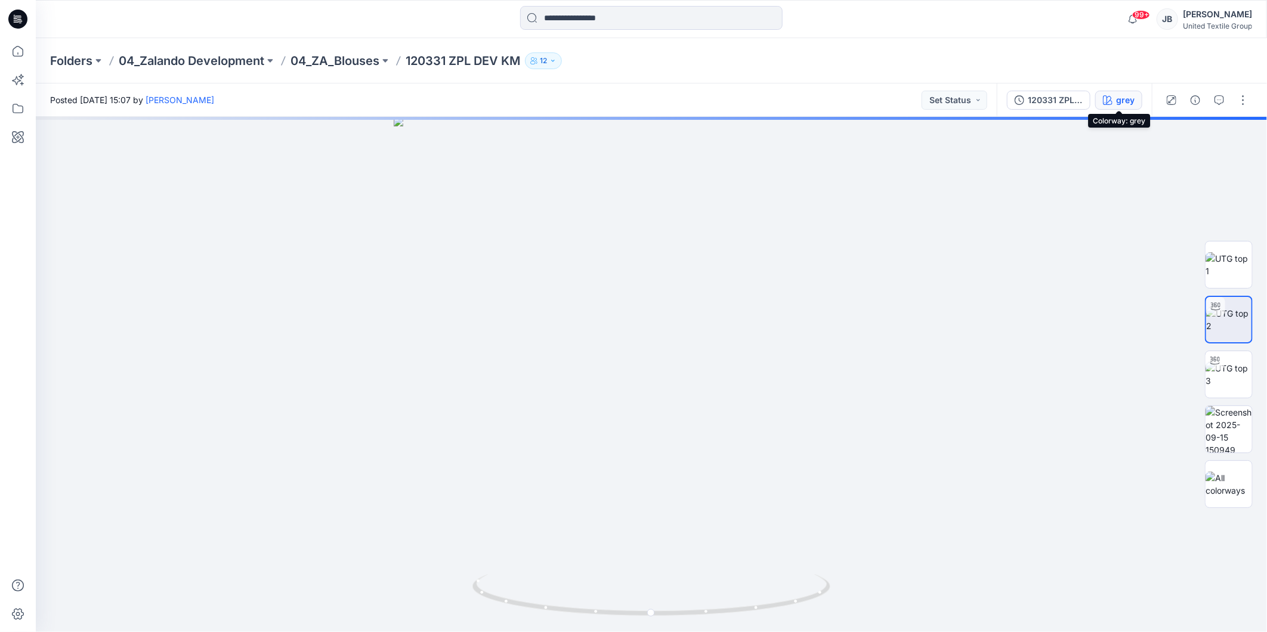
click at [1119, 100] on div "grey" at bounding box center [1125, 100] width 18 height 13
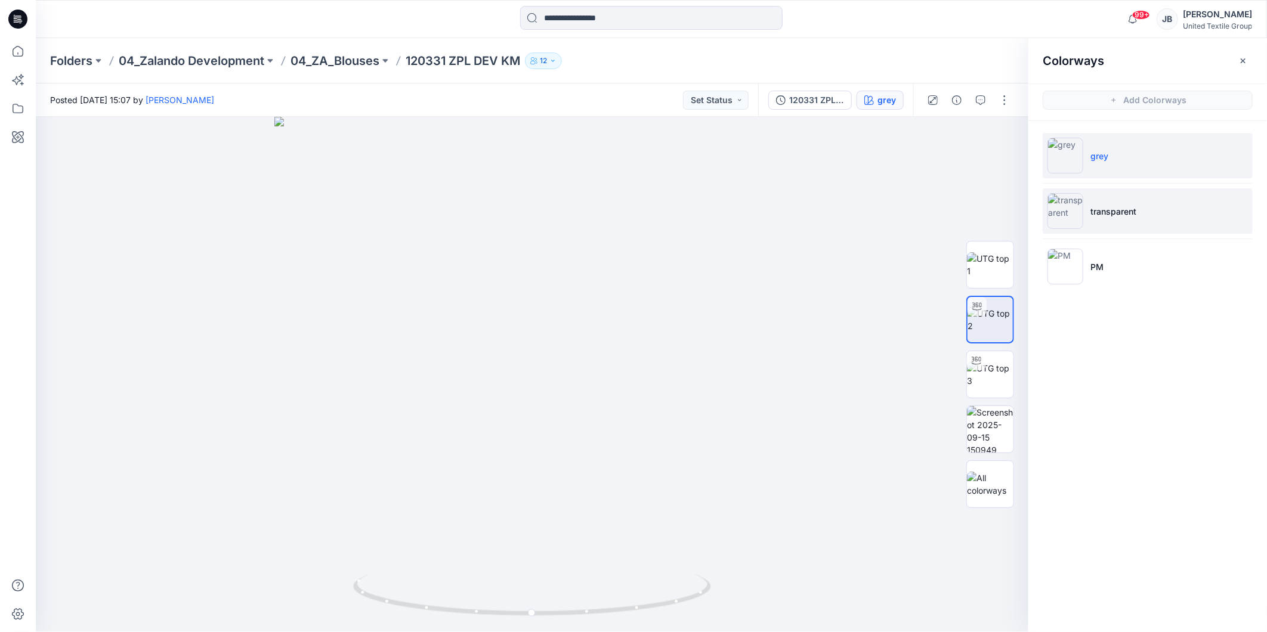
click at [1064, 211] on img at bounding box center [1065, 211] width 36 height 36
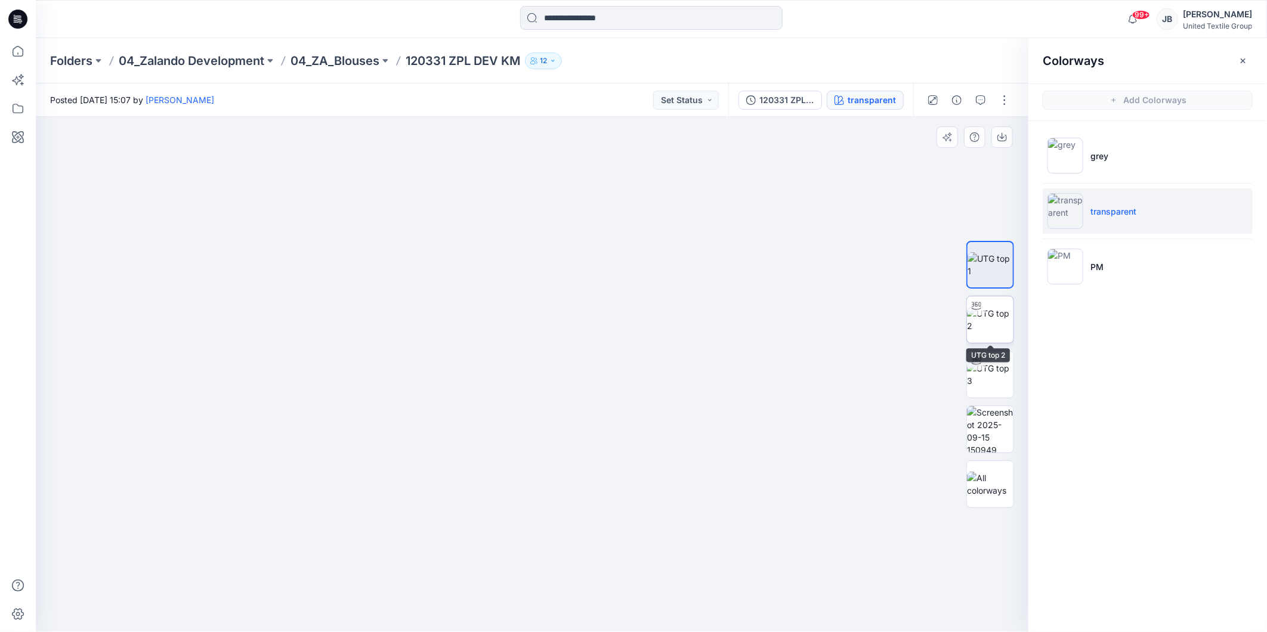
click at [993, 321] on img at bounding box center [990, 319] width 47 height 25
drag, startPoint x: 530, startPoint y: 617, endPoint x: 351, endPoint y: 593, distance: 180.5
click at [351, 593] on div at bounding box center [532, 374] width 992 height 515
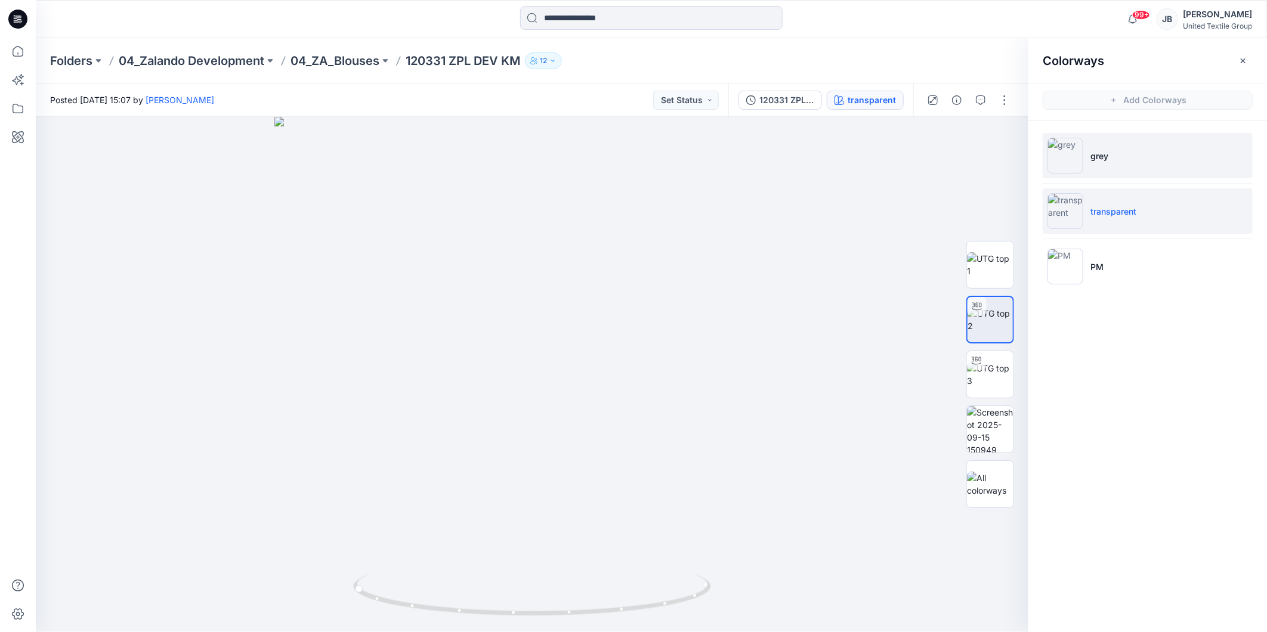
click at [1060, 151] on img at bounding box center [1065, 156] width 36 height 36
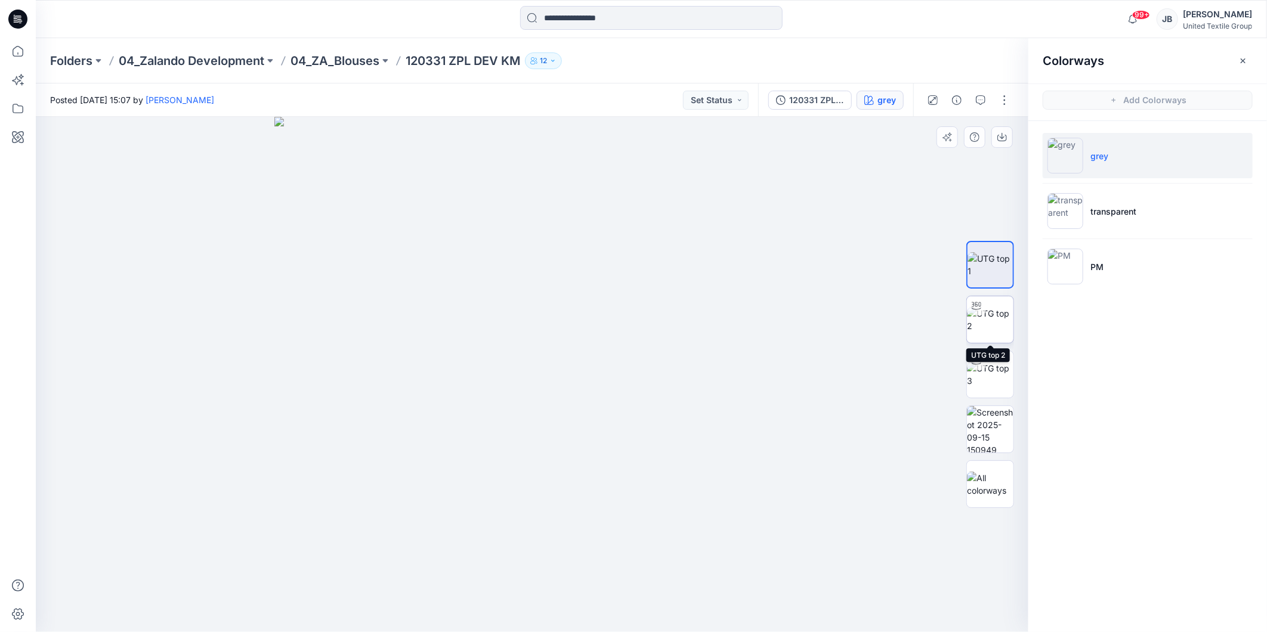
click at [993, 318] on img at bounding box center [990, 319] width 47 height 25
drag, startPoint x: 472, startPoint y: 617, endPoint x: 308, endPoint y: 602, distance: 164.0
click at [308, 602] on div at bounding box center [532, 374] width 992 height 515
click at [14, 19] on icon at bounding box center [17, 19] width 19 height 19
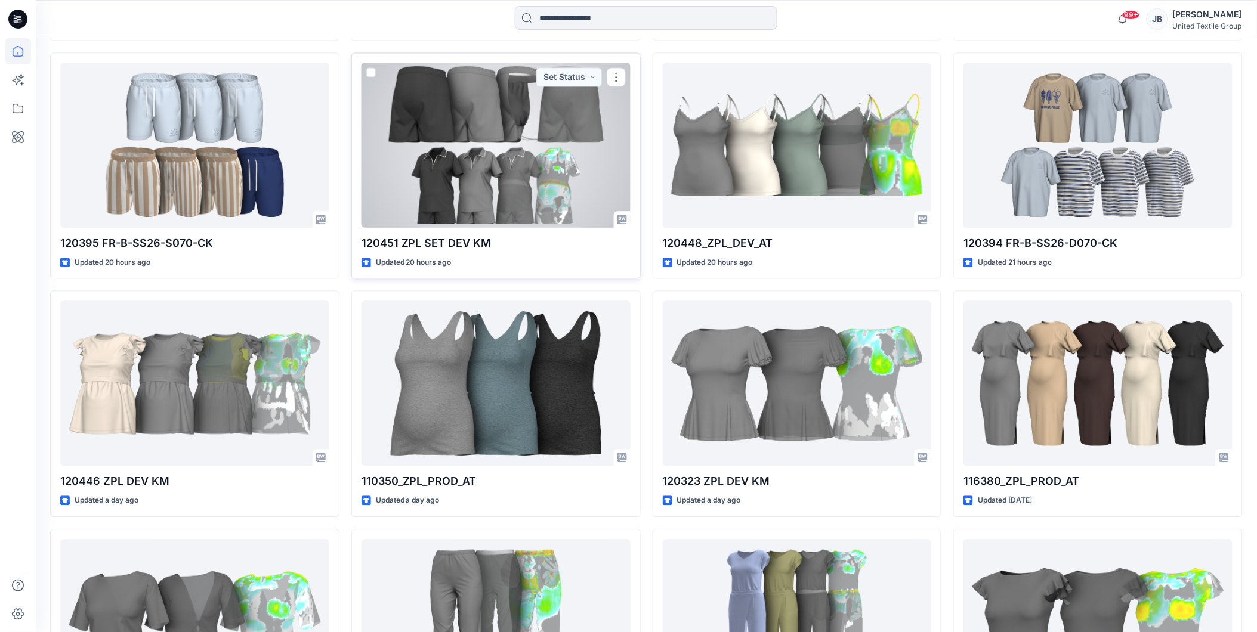
scroll to position [994, 0]
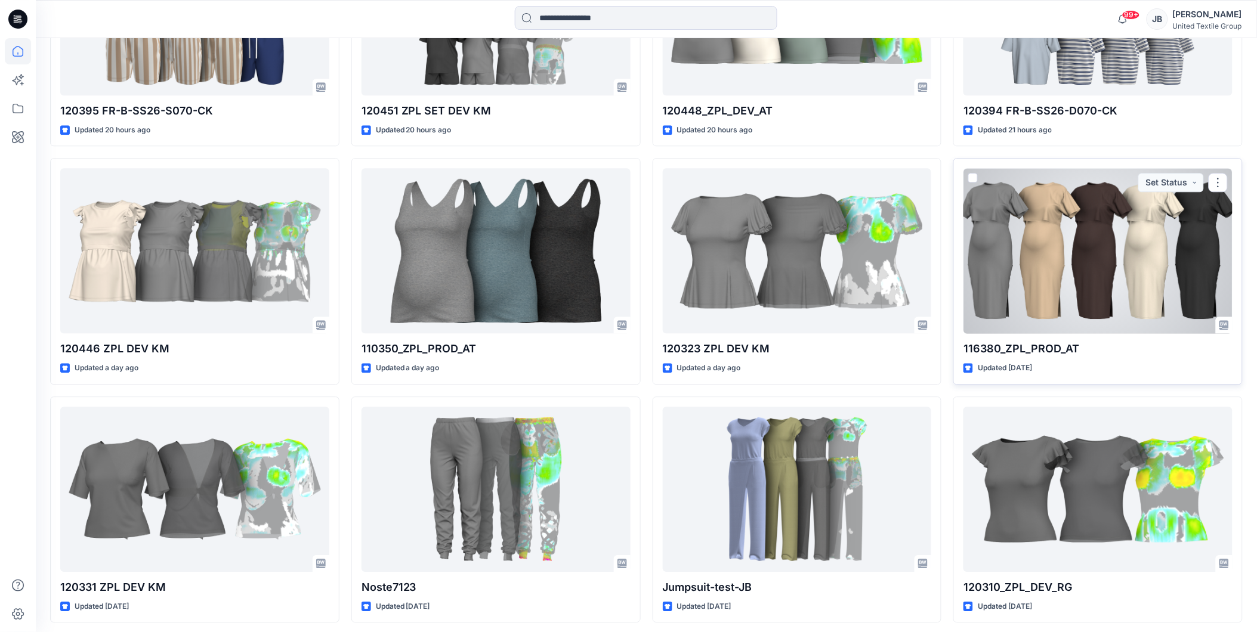
click at [1097, 248] on div at bounding box center [1097, 250] width 269 height 165
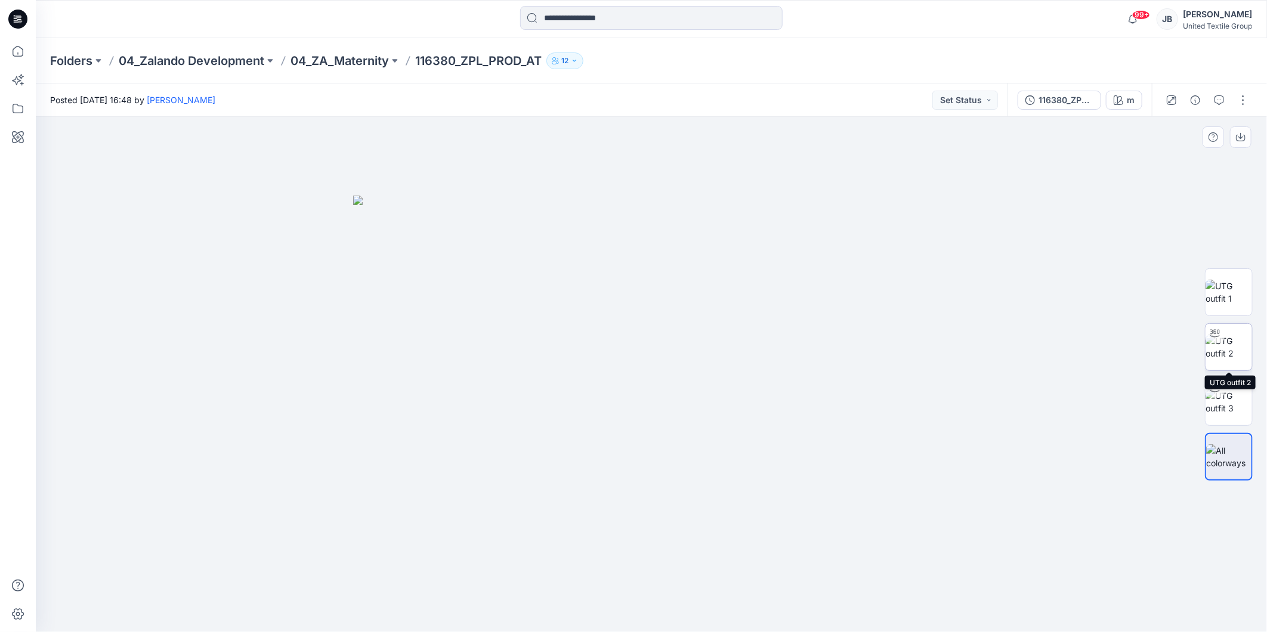
click at [1228, 345] on img at bounding box center [1228, 347] width 47 height 25
drag, startPoint x: 649, startPoint y: 617, endPoint x: 482, endPoint y: 601, distance: 167.8
click at [482, 601] on icon at bounding box center [652, 596] width 361 height 45
click at [14, 18] on icon at bounding box center [16, 18] width 4 height 1
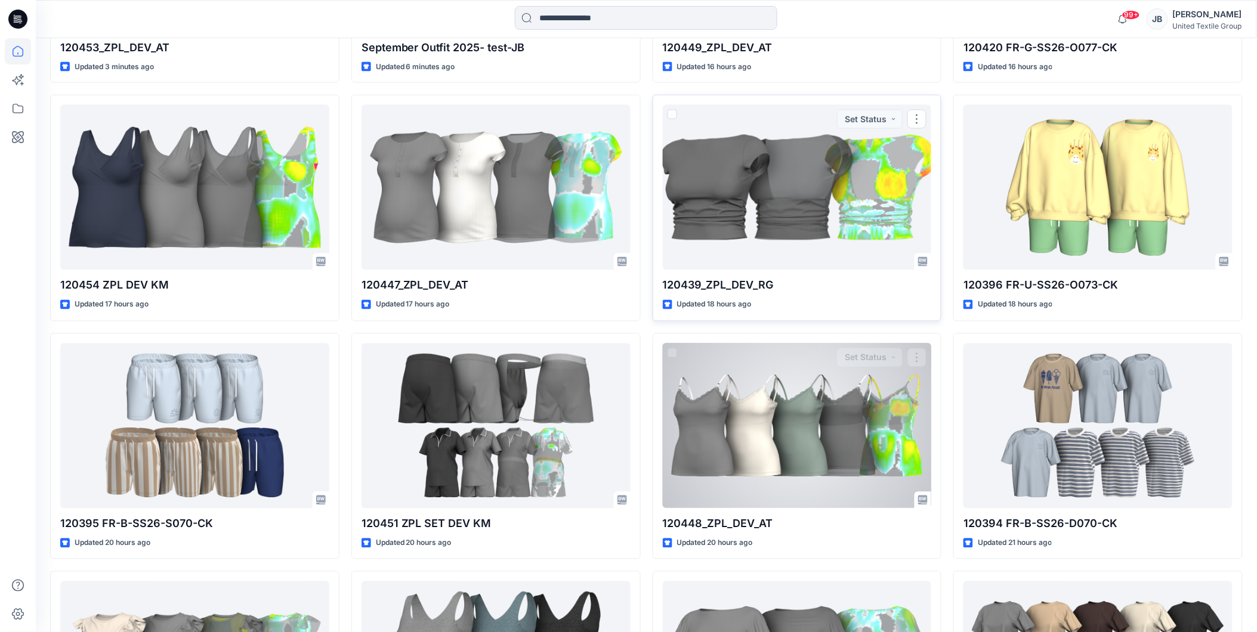
scroll to position [795, 0]
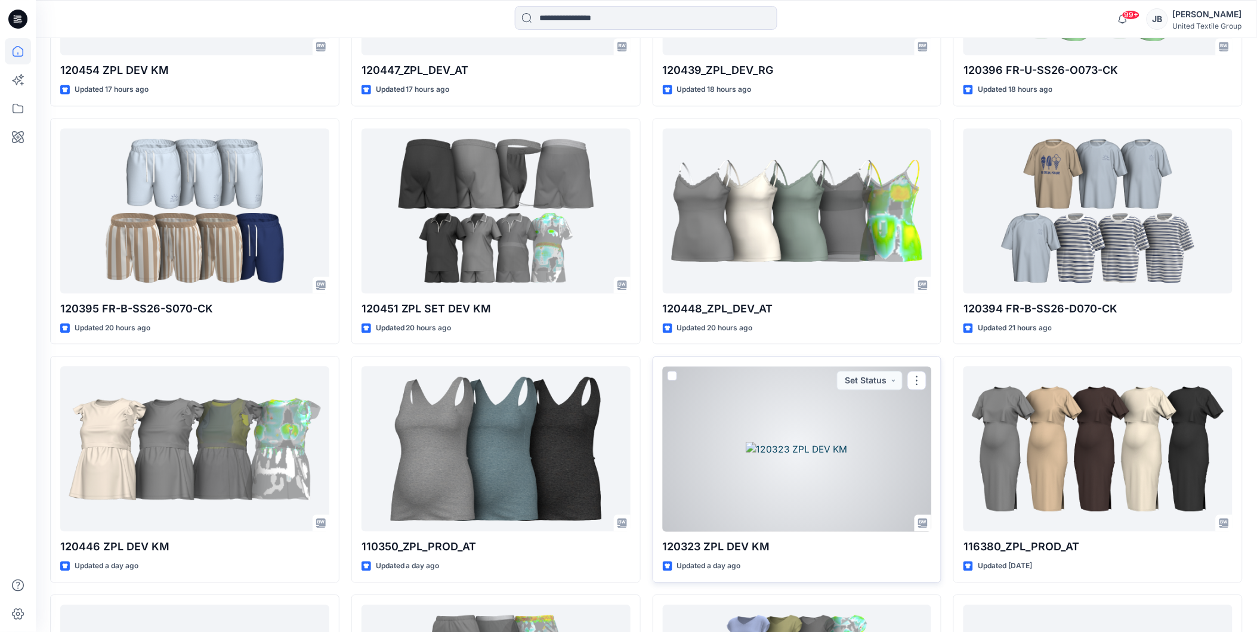
click at [758, 453] on div at bounding box center [797, 449] width 269 height 165
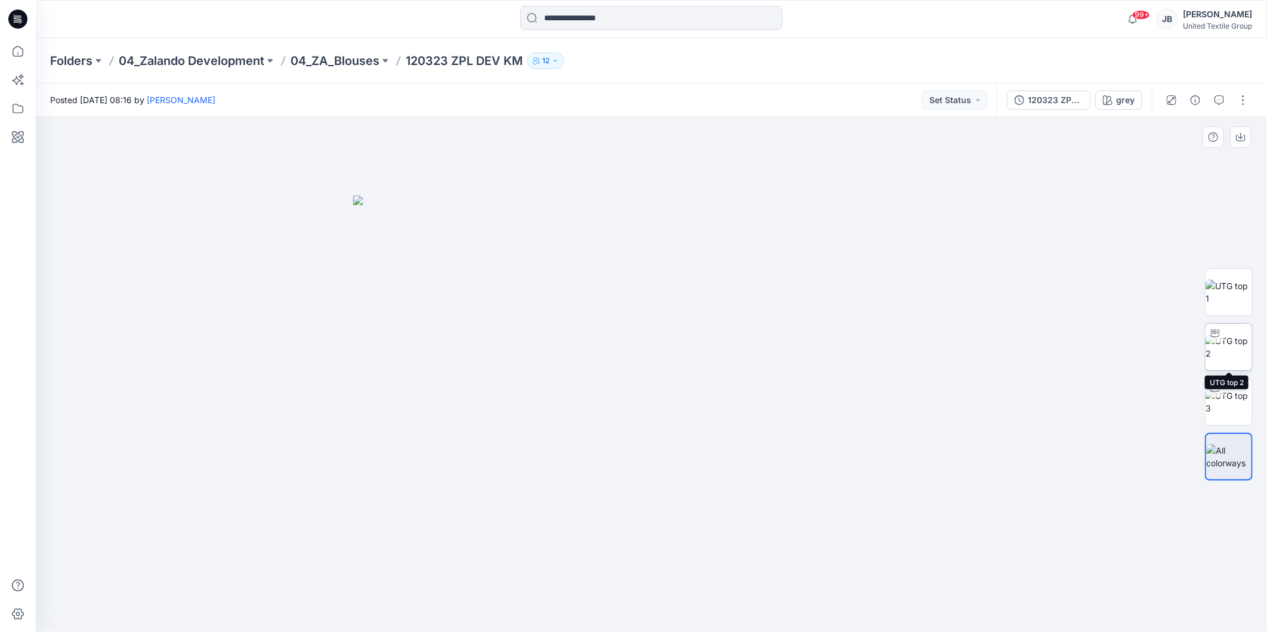
click at [1230, 336] on img at bounding box center [1228, 347] width 47 height 25
drag, startPoint x: 653, startPoint y: 617, endPoint x: 485, endPoint y: 593, distance: 169.9
click at [485, 593] on icon at bounding box center [652, 596] width 361 height 45
click at [20, 14] on icon at bounding box center [17, 19] width 19 height 19
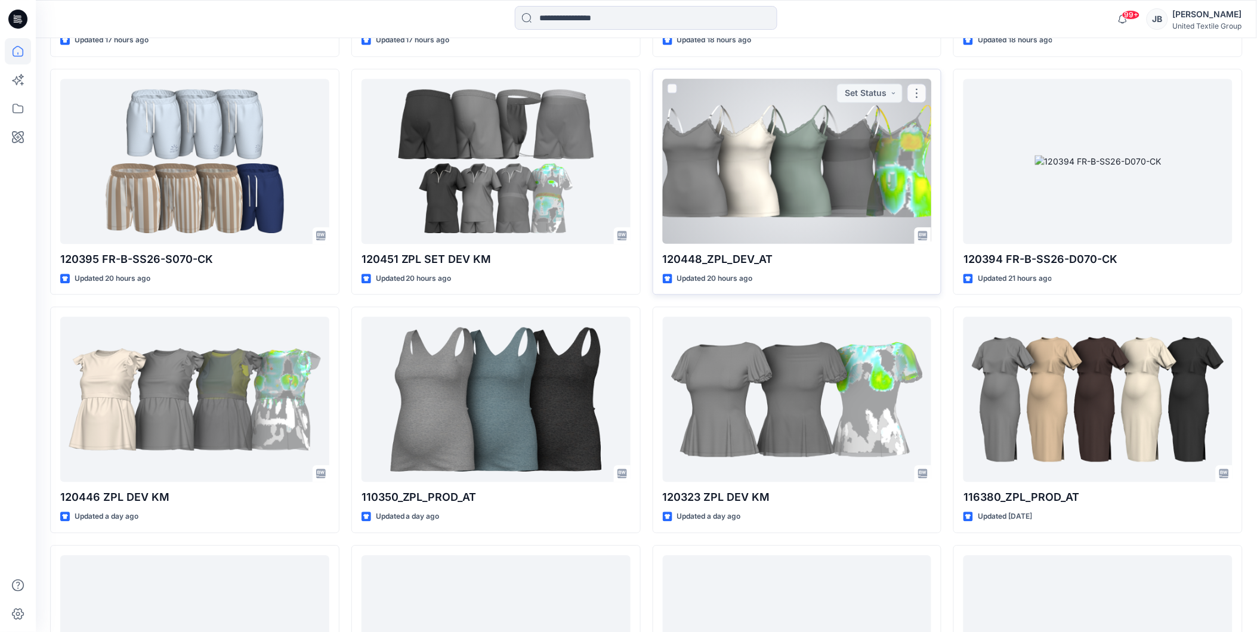
scroll to position [861, 0]
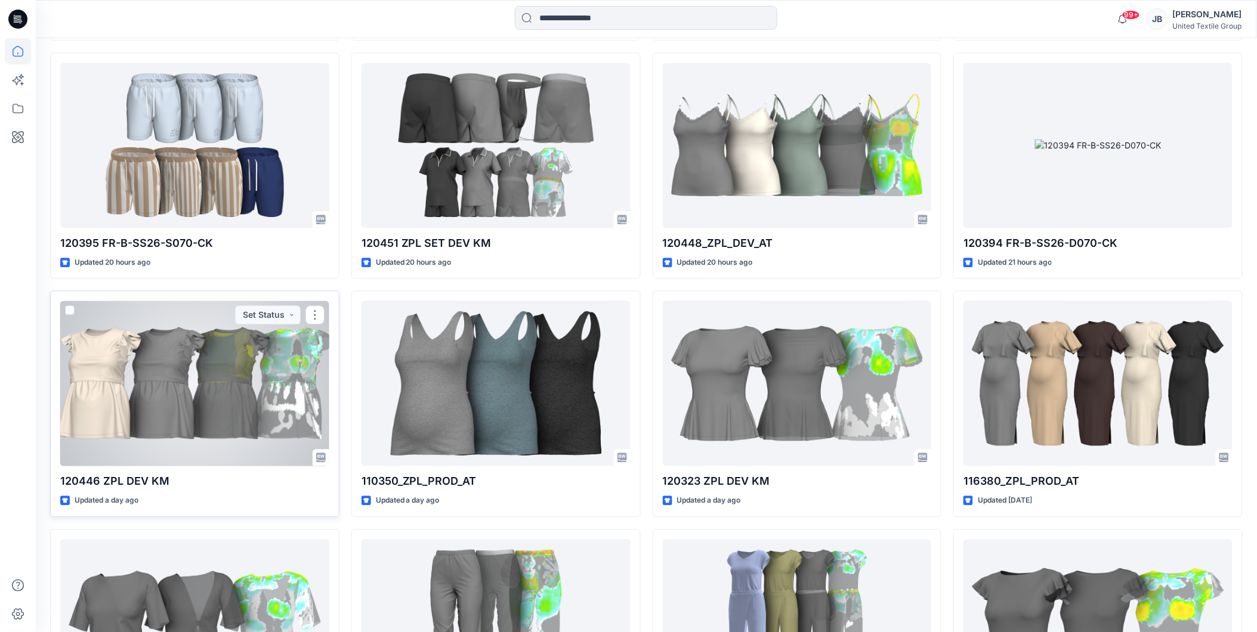
click at [243, 396] on div at bounding box center [194, 383] width 269 height 165
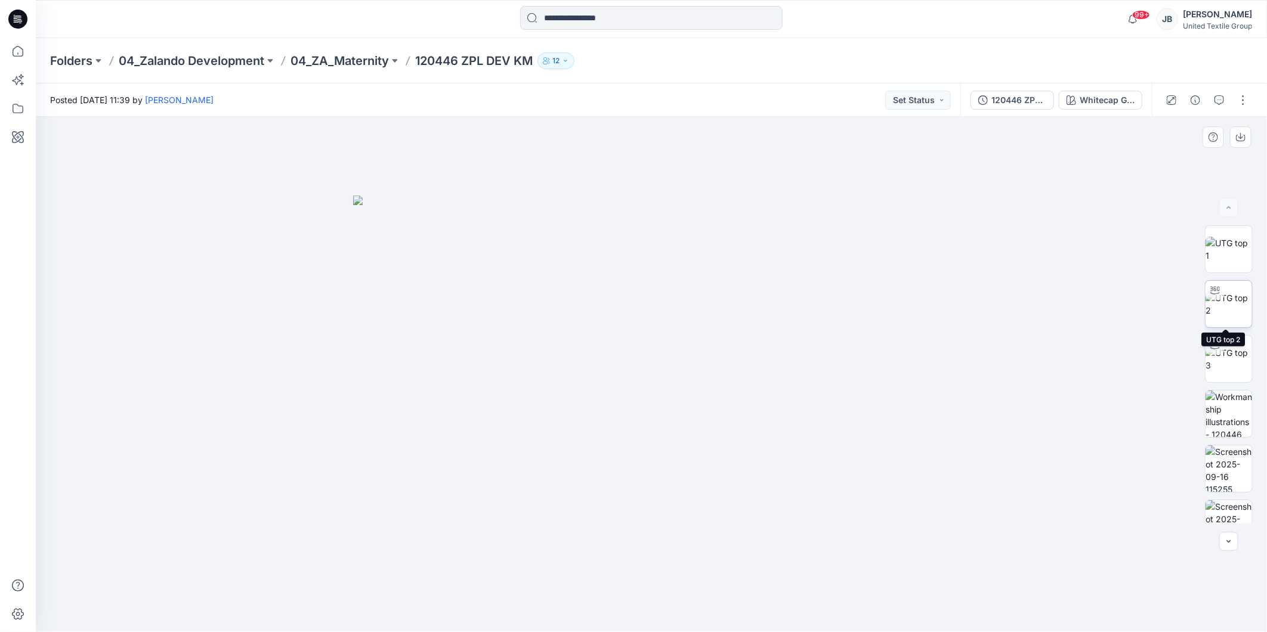
click at [1221, 297] on img at bounding box center [1228, 304] width 47 height 25
drag, startPoint x: 657, startPoint y: 618, endPoint x: 513, endPoint y: 604, distance: 145.0
click at [513, 604] on icon at bounding box center [652, 596] width 361 height 45
click at [1115, 101] on div "Whitecap Gray" at bounding box center [1106, 100] width 55 height 13
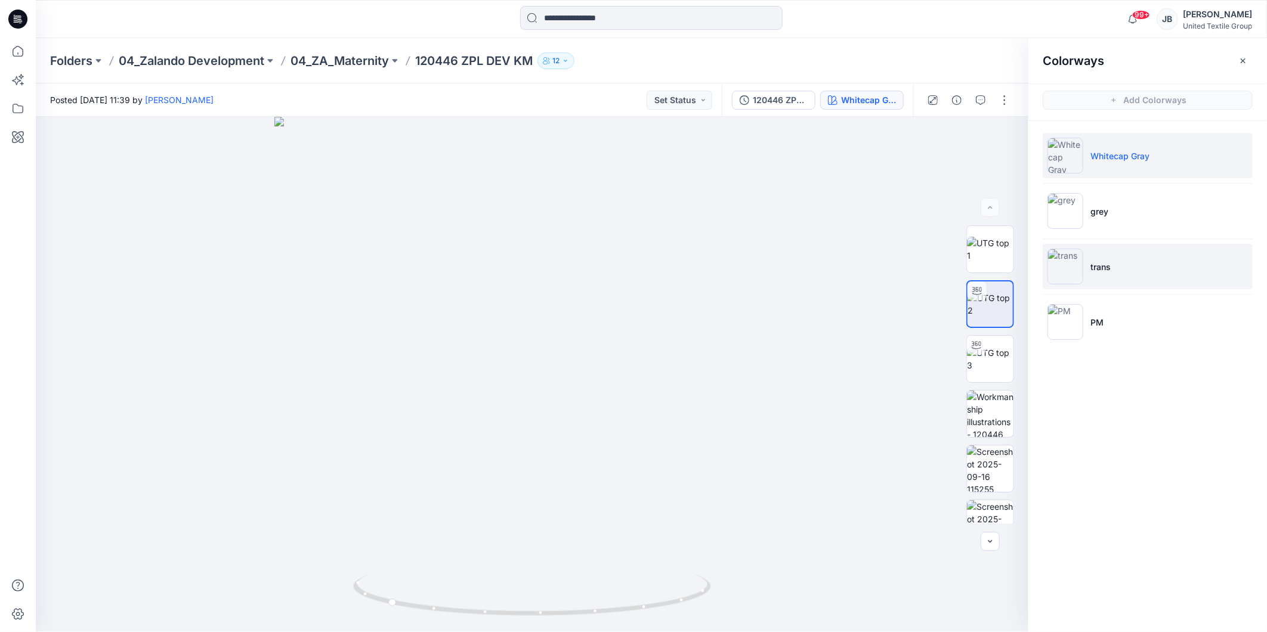
click at [1064, 270] on img at bounding box center [1065, 267] width 36 height 36
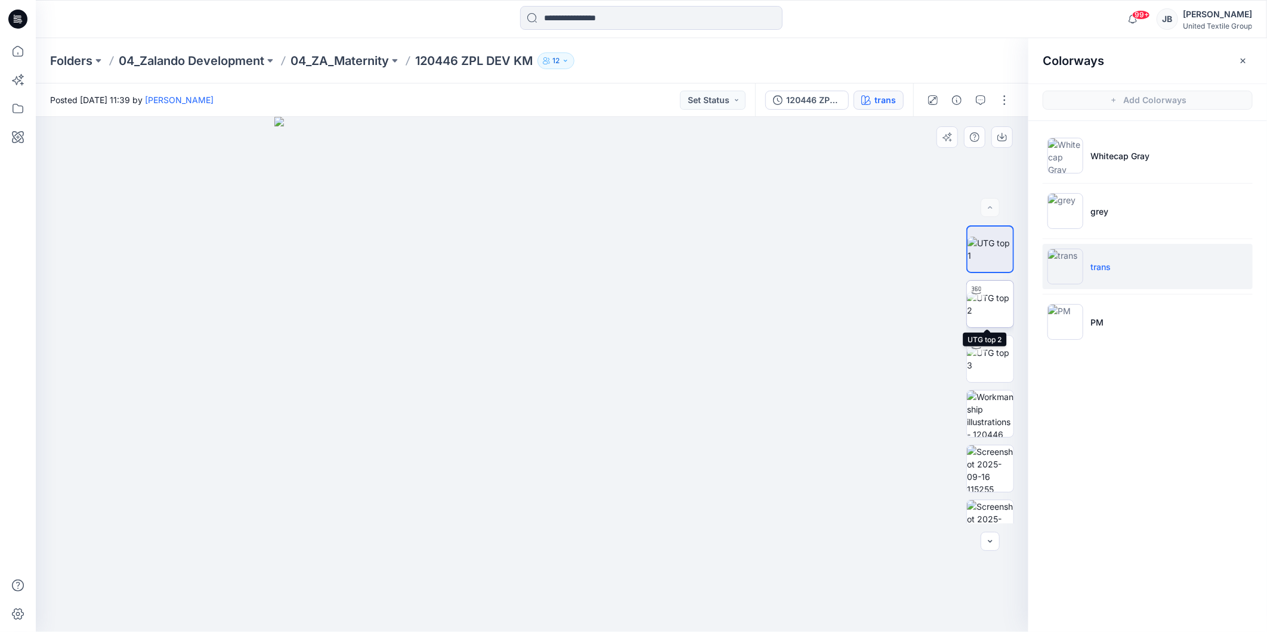
click at [988, 298] on img at bounding box center [990, 304] width 47 height 25
drag, startPoint x: 533, startPoint y: 619, endPoint x: 552, endPoint y: 624, distance: 19.8
click at [552, 624] on foreignobject at bounding box center [551, 627] width 14 height 14
drag, startPoint x: 18, startPoint y: 14, endPoint x: 9, endPoint y: 19, distance: 10.9
click at [18, 14] on icon at bounding box center [17, 19] width 19 height 19
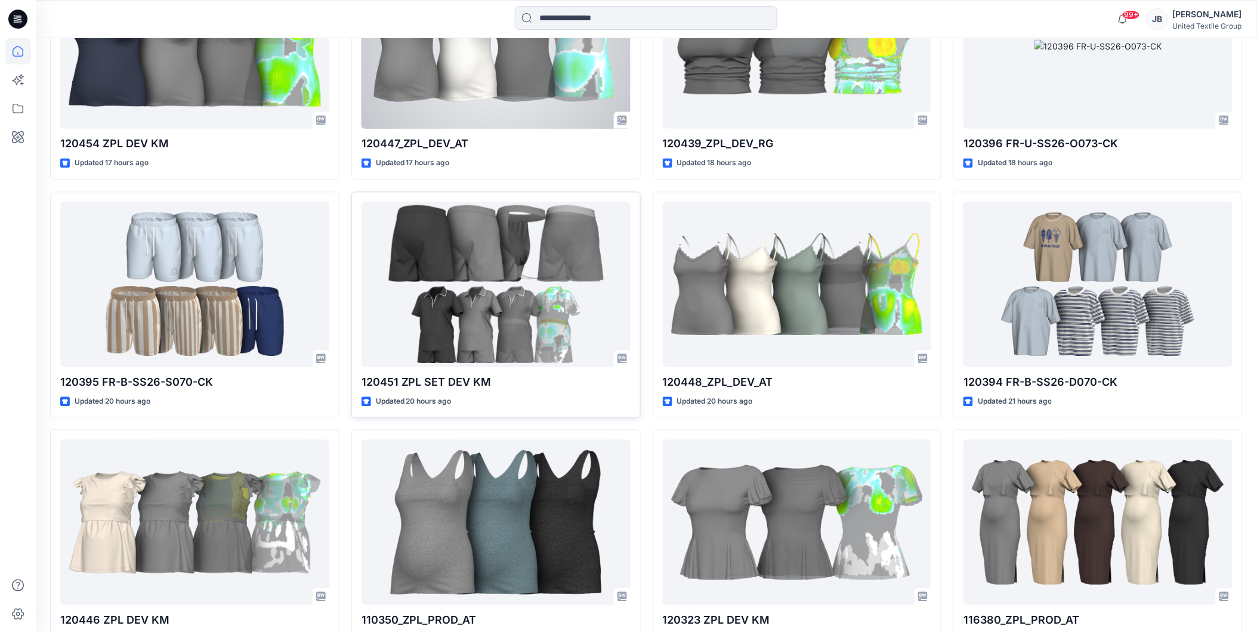
scroll to position [729, 0]
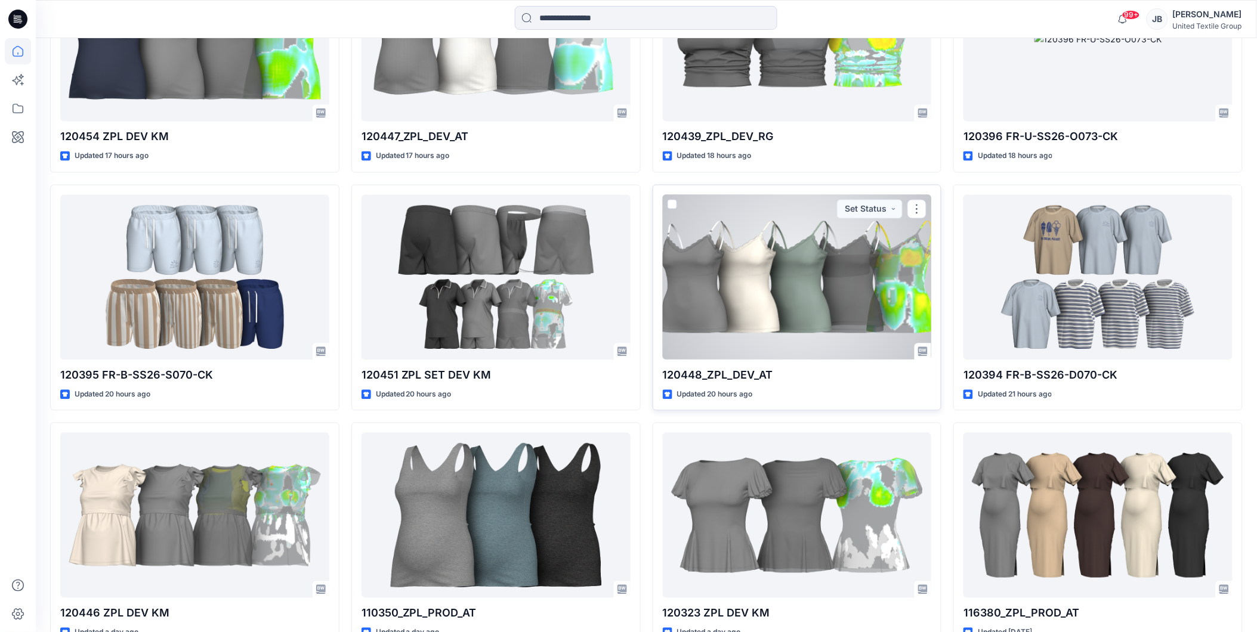
click at [796, 294] on div at bounding box center [797, 277] width 269 height 165
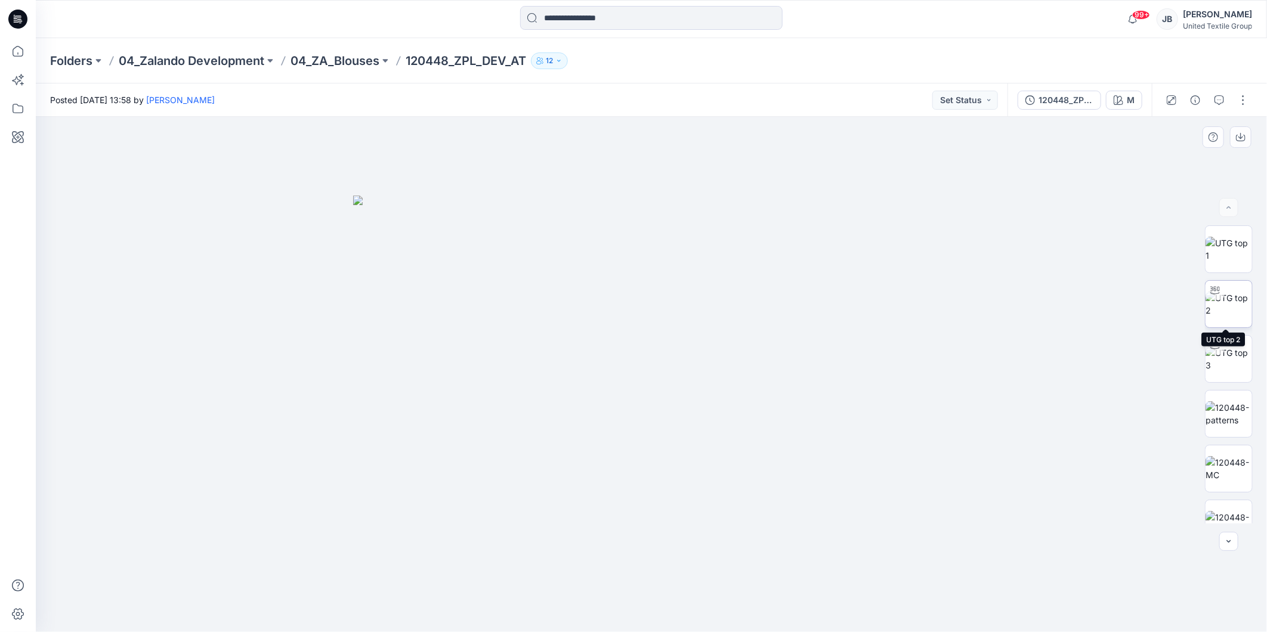
click at [1232, 295] on img at bounding box center [1228, 304] width 47 height 25
drag, startPoint x: 657, startPoint y: 617, endPoint x: 655, endPoint y: 604, distance: 12.7
click at [655, 604] on icon at bounding box center [652, 596] width 361 height 45
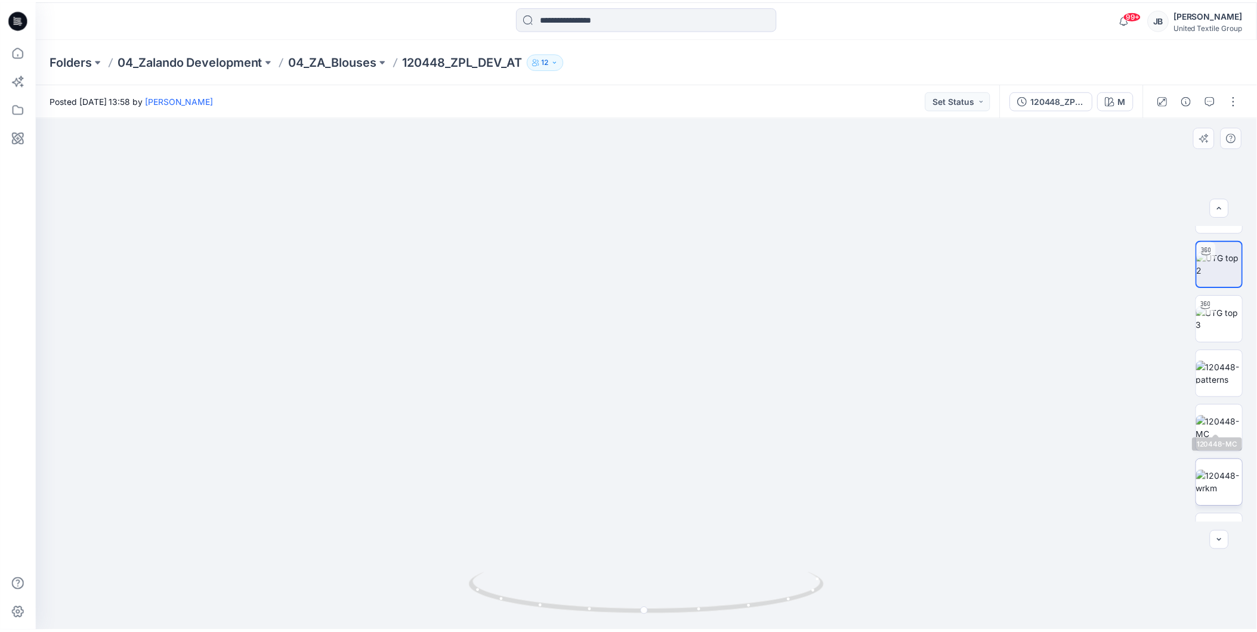
scroll to position [79, 0]
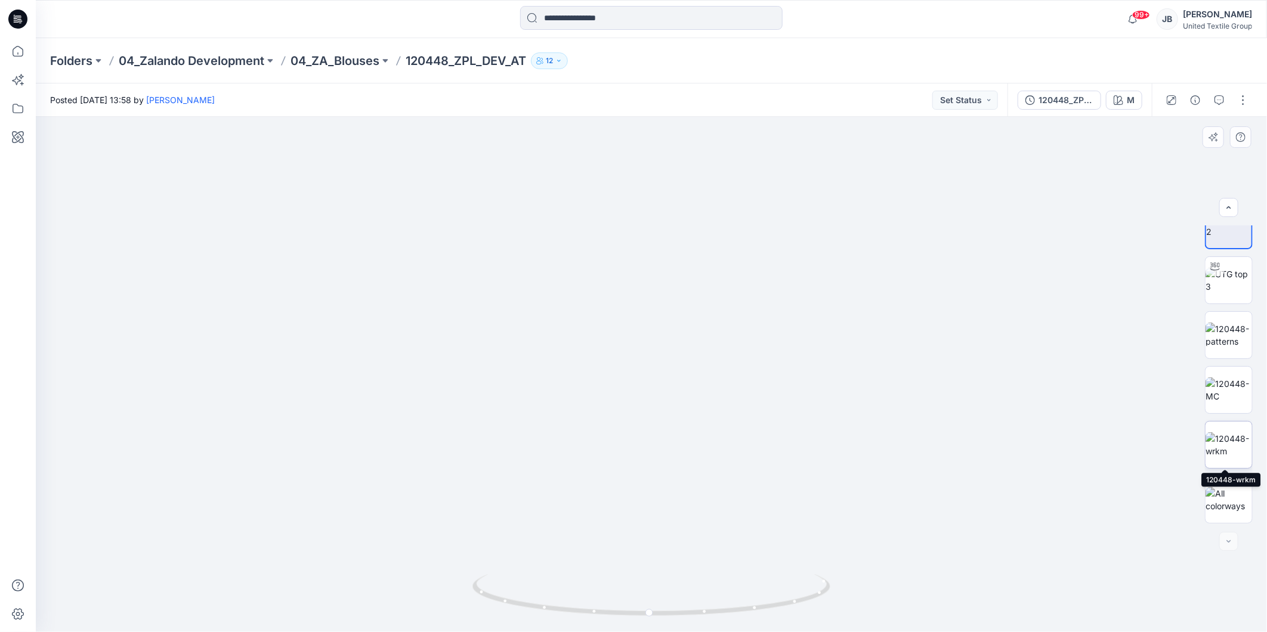
click at [1225, 445] on img at bounding box center [1228, 444] width 47 height 25
click at [16, 14] on icon at bounding box center [17, 19] width 19 height 19
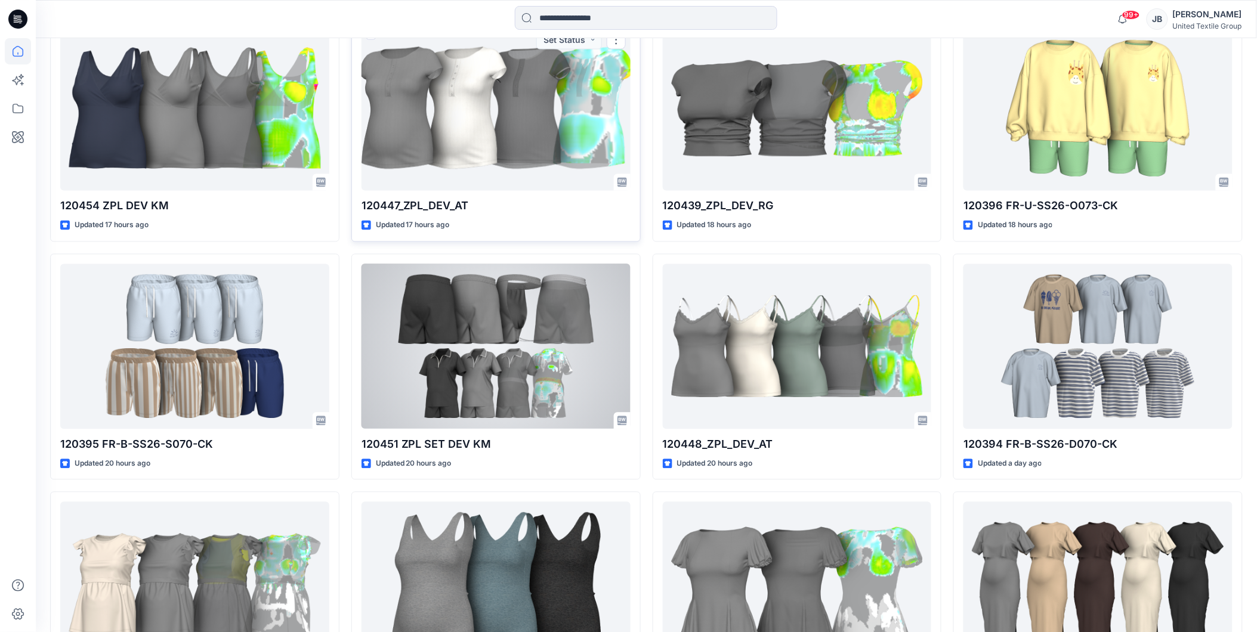
scroll to position [663, 0]
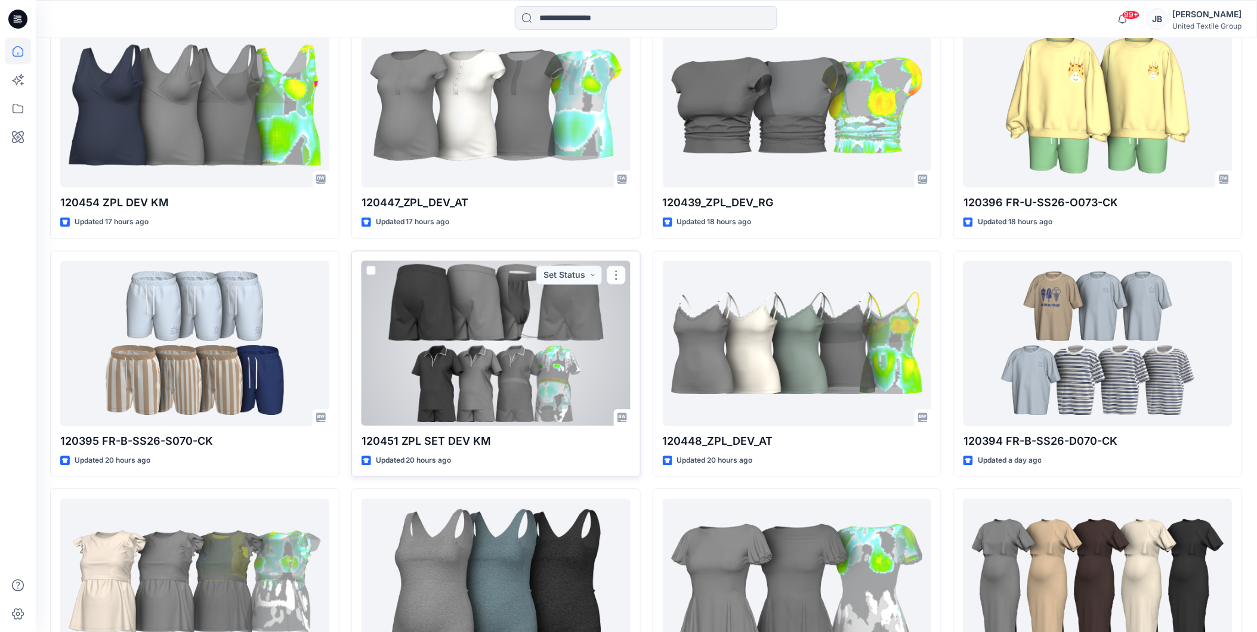
click at [530, 383] on div at bounding box center [495, 343] width 269 height 165
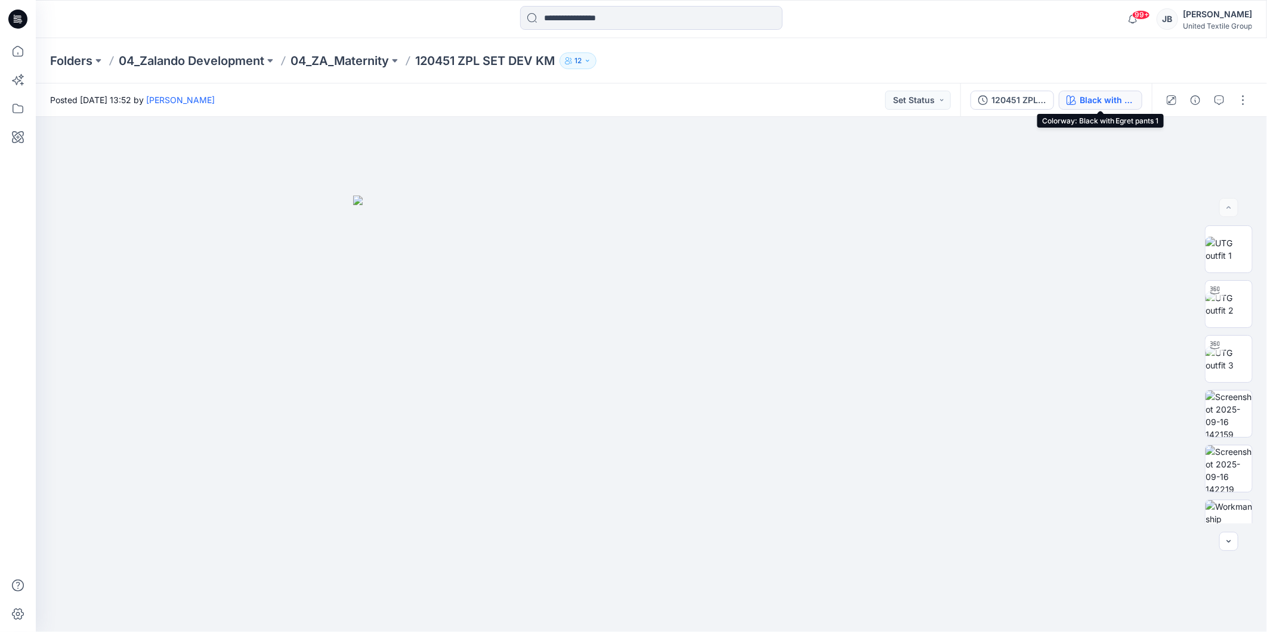
click at [1092, 96] on div "Black with Egret pants 1" at bounding box center [1106, 100] width 55 height 13
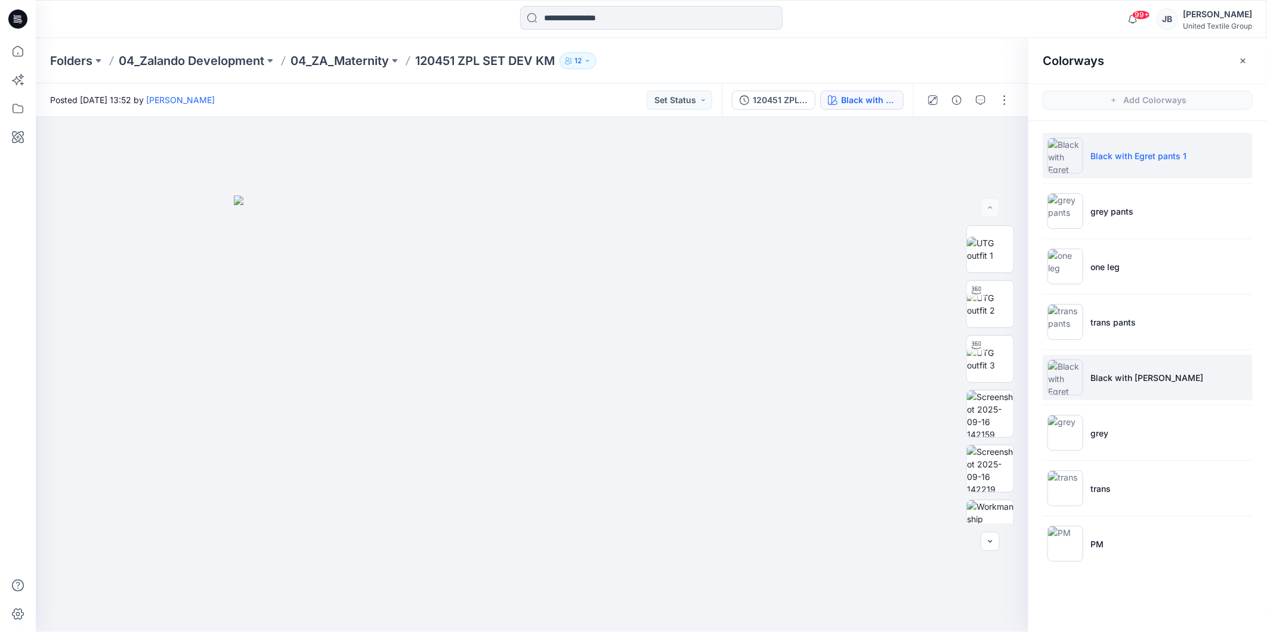
click at [1063, 375] on img at bounding box center [1065, 378] width 36 height 36
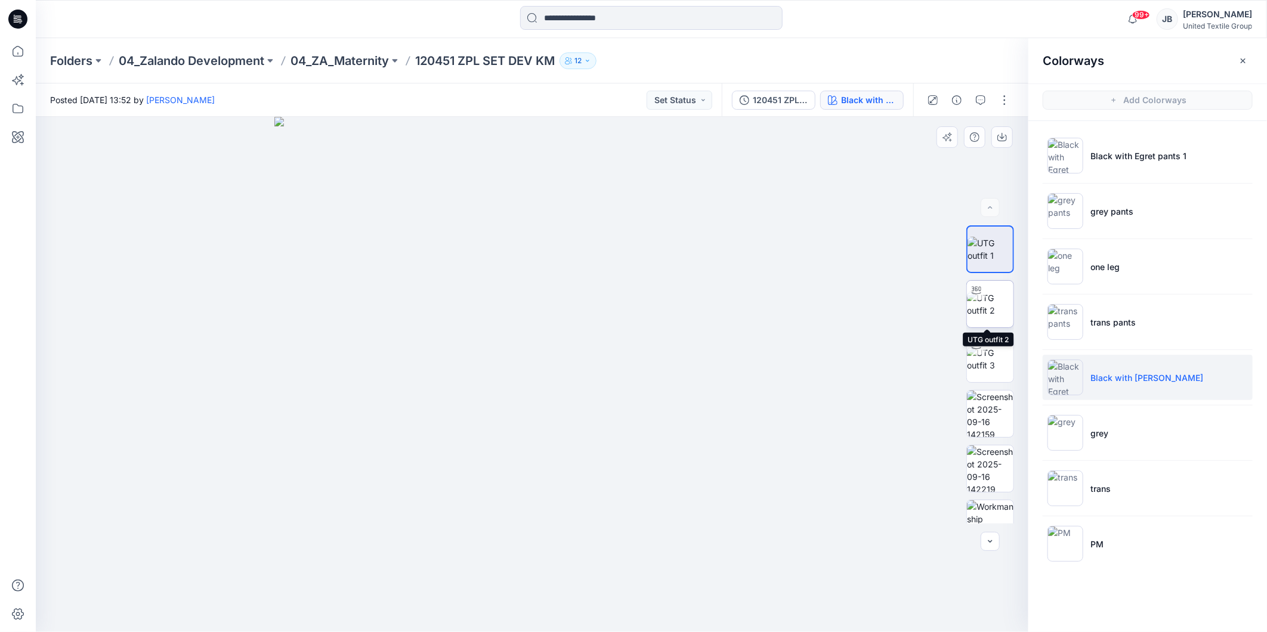
click at [987, 301] on img at bounding box center [990, 304] width 47 height 25
drag, startPoint x: 561, startPoint y: 203, endPoint x: 552, endPoint y: 394, distance: 191.6
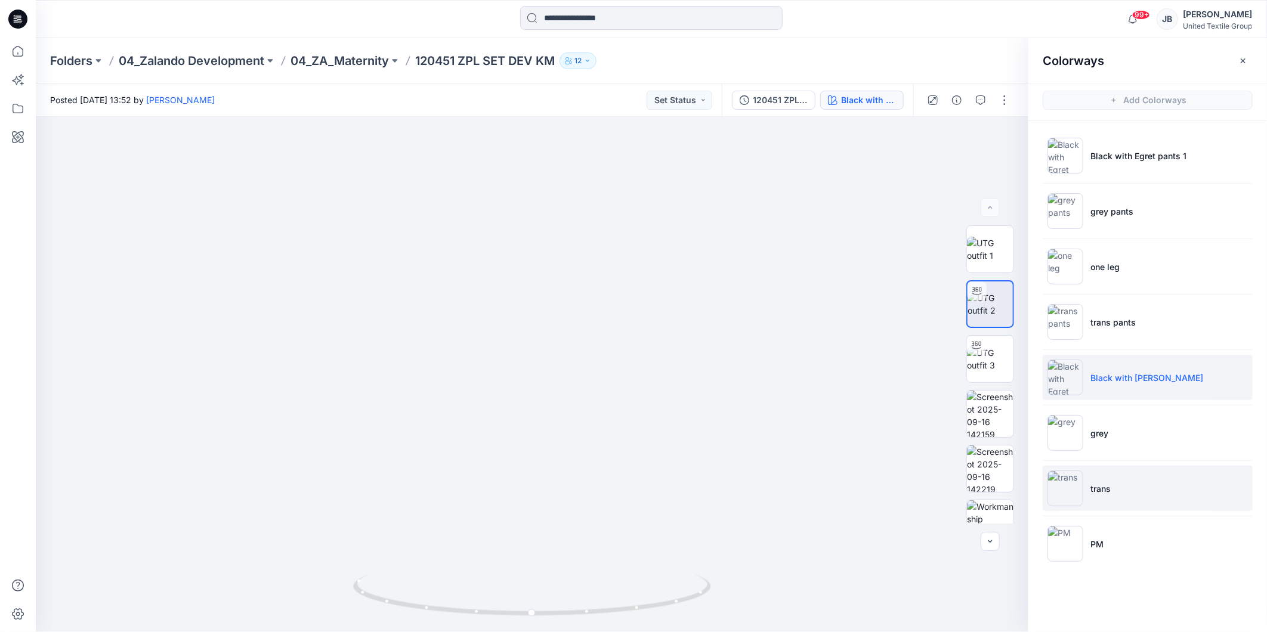
click at [1069, 487] on img at bounding box center [1065, 489] width 36 height 36
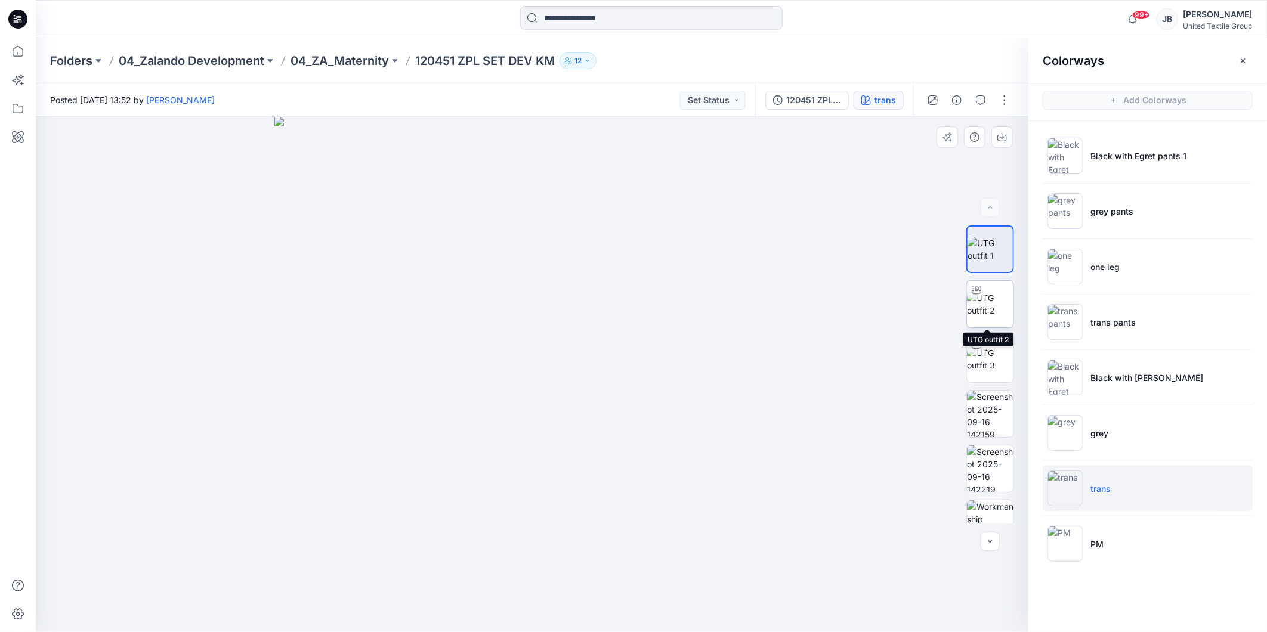
click at [988, 311] on img at bounding box center [990, 304] width 47 height 25
drag, startPoint x: 577, startPoint y: 222, endPoint x: 583, endPoint y: 375, distance: 152.8
drag, startPoint x: 533, startPoint y: 618, endPoint x: 353, endPoint y: 583, distance: 183.5
click at [353, 583] on icon at bounding box center [533, 596] width 361 height 45
click at [16, 14] on icon at bounding box center [17, 19] width 19 height 19
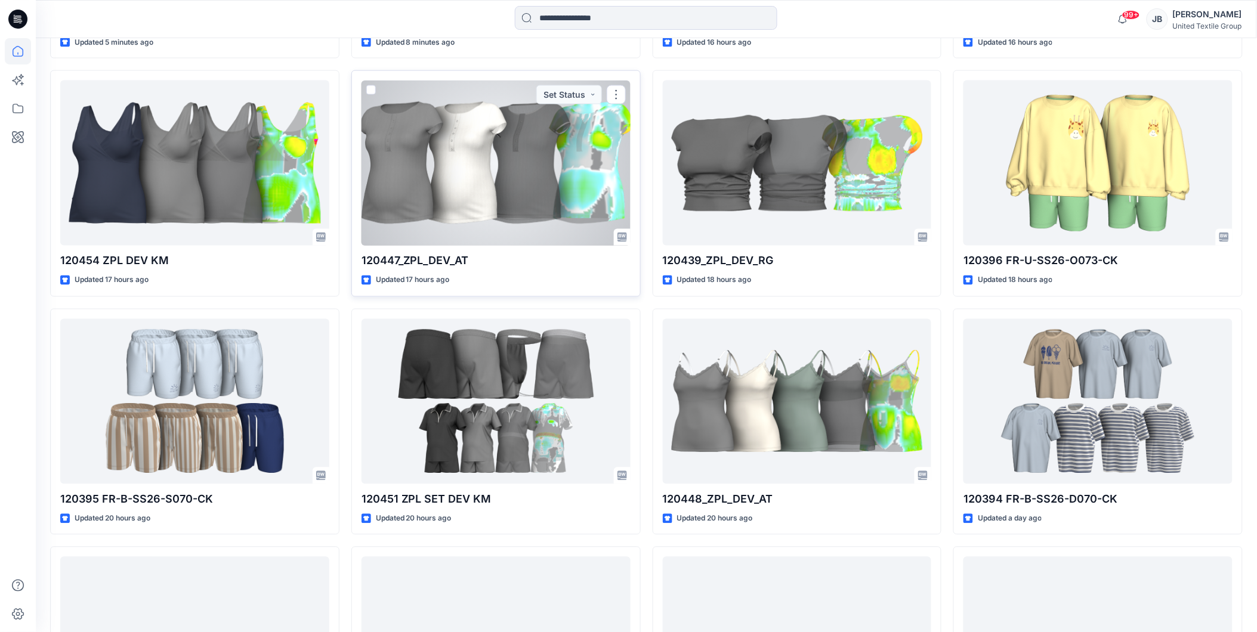
scroll to position [596, 0]
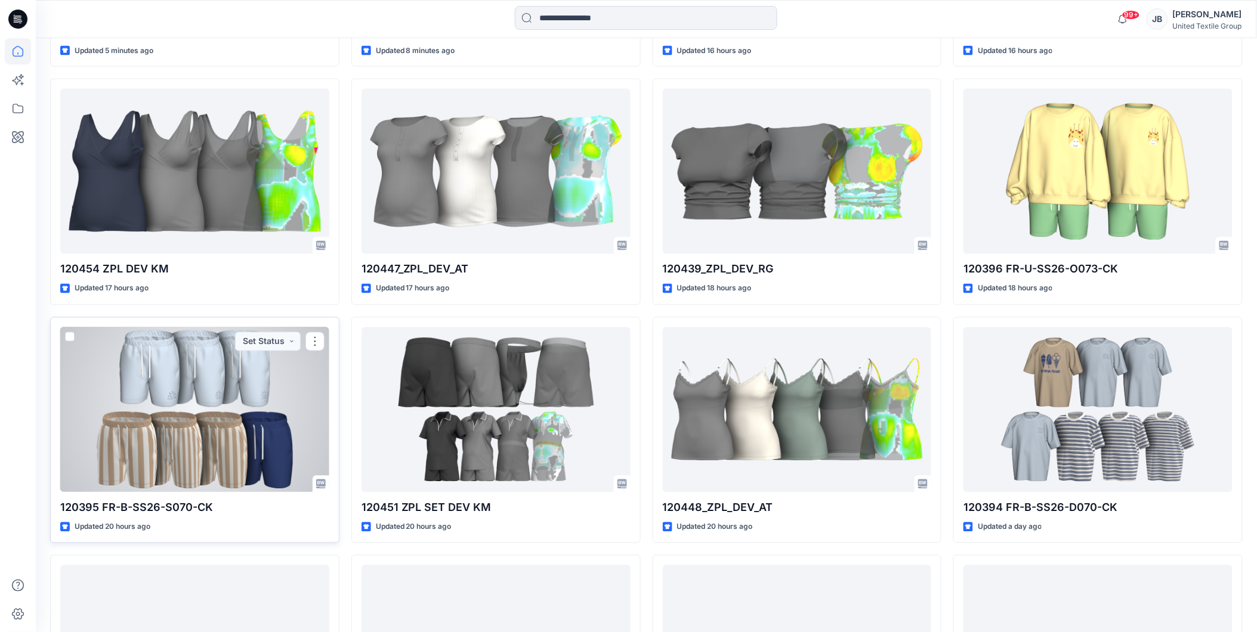
click at [236, 413] on div at bounding box center [194, 409] width 269 height 165
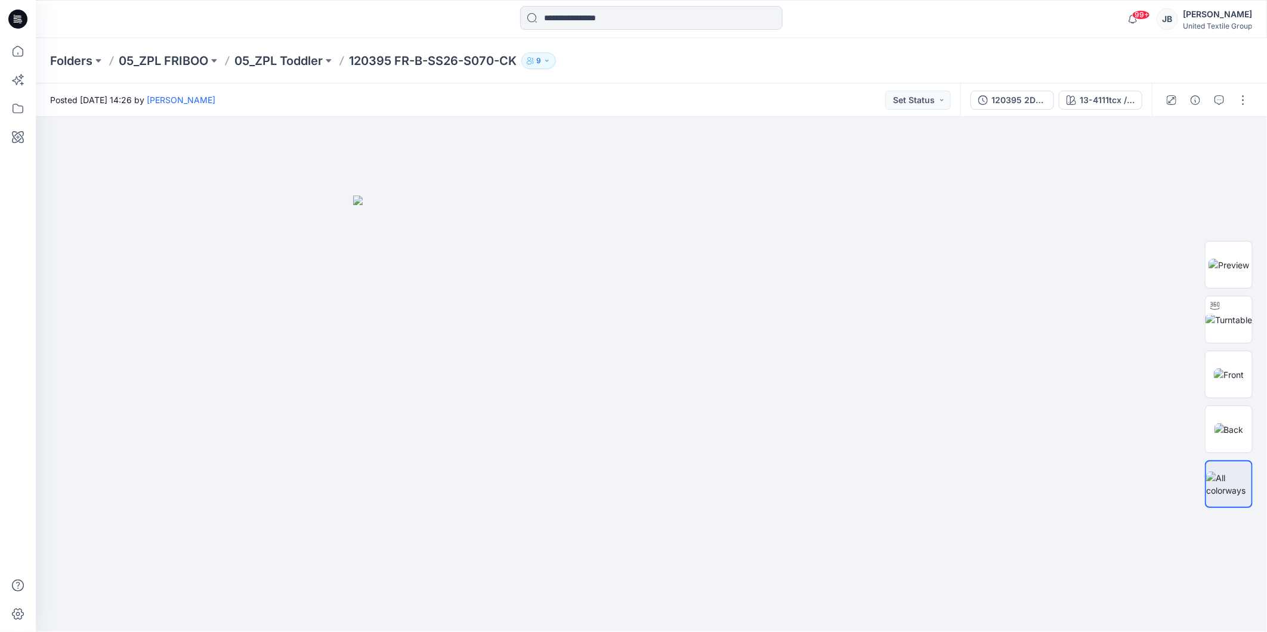
click at [14, 15] on icon at bounding box center [17, 19] width 19 height 38
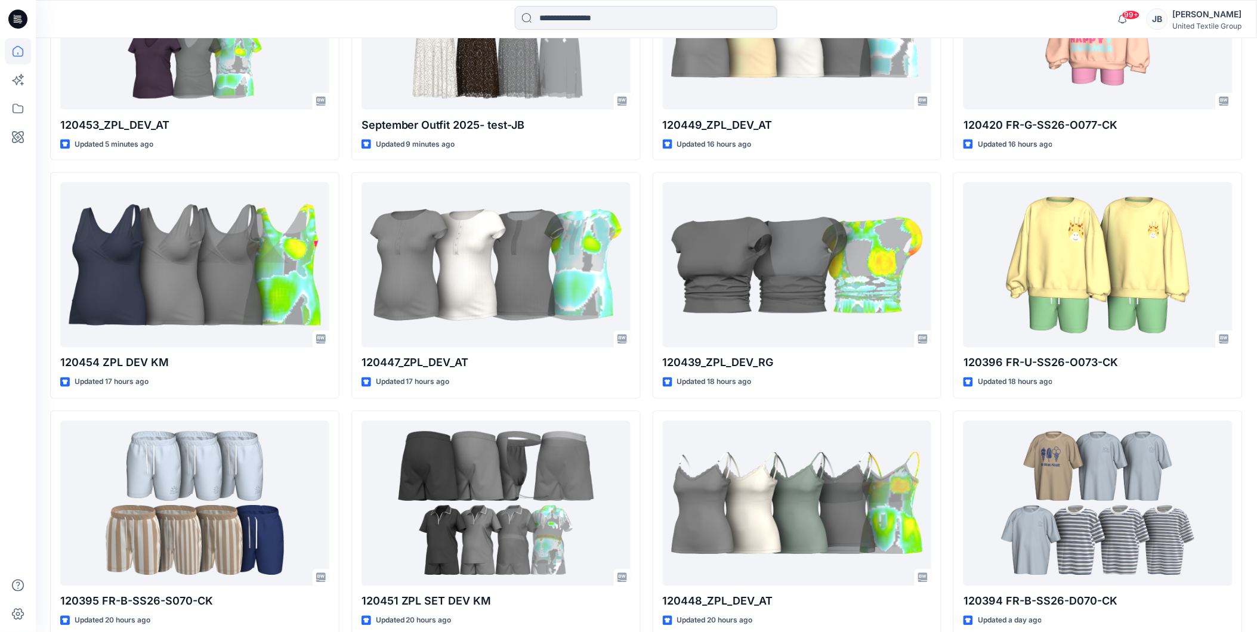
scroll to position [463, 0]
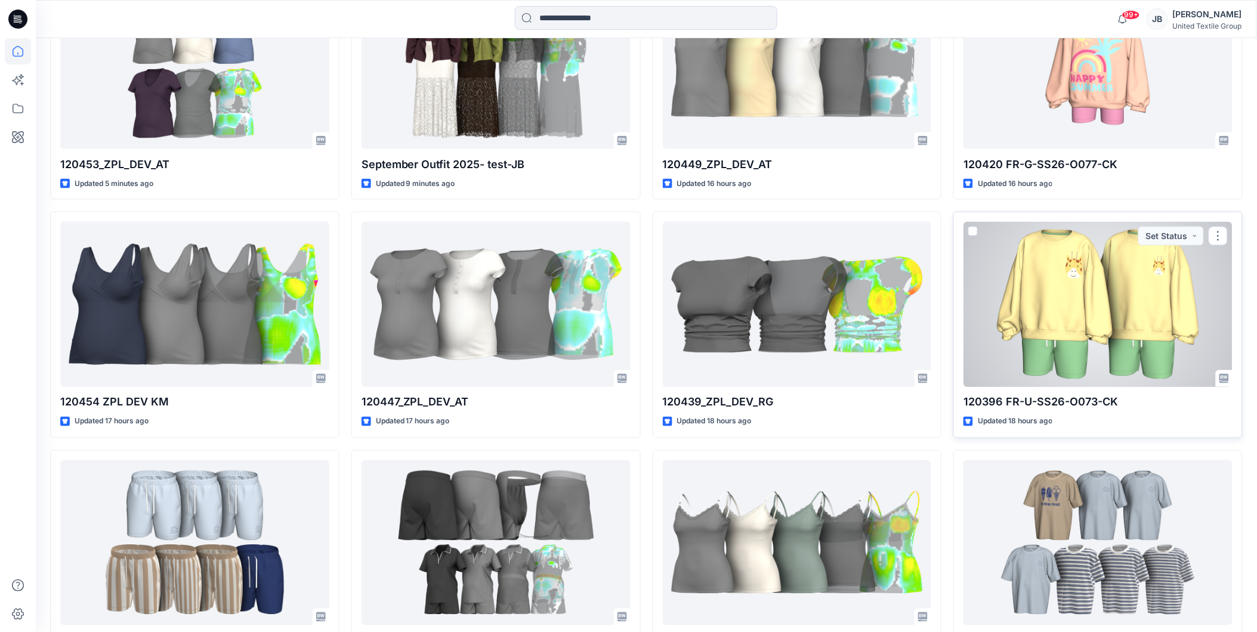
click at [1070, 302] on div at bounding box center [1097, 304] width 269 height 165
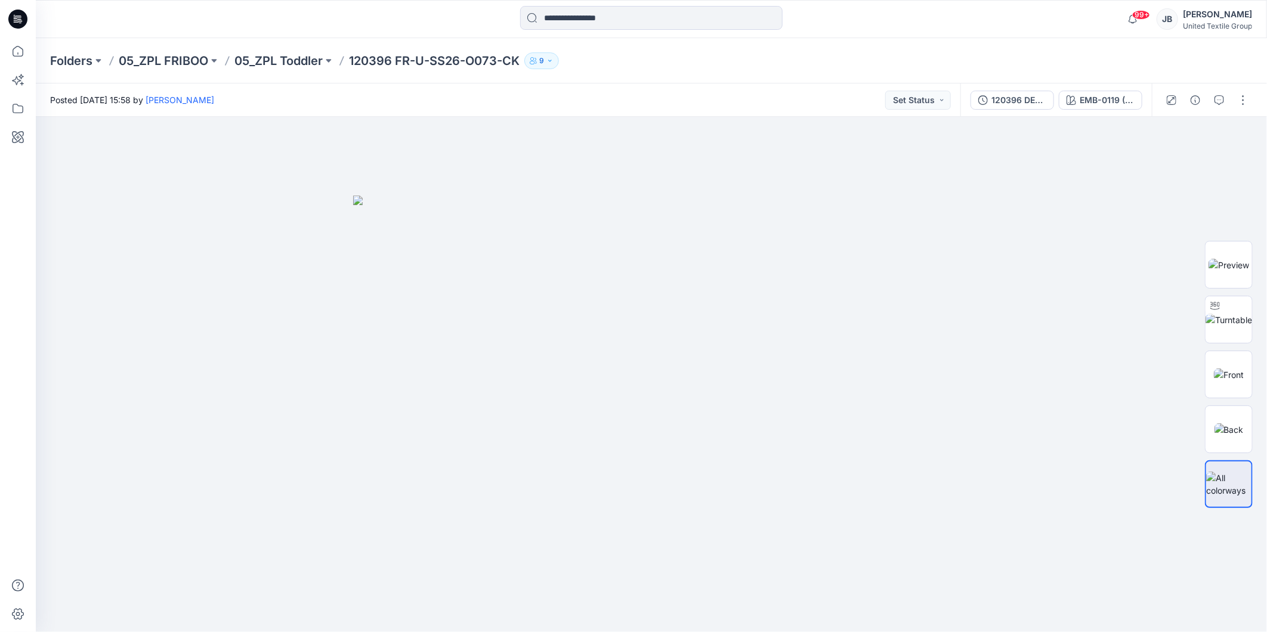
click at [15, 18] on icon at bounding box center [16, 18] width 4 height 1
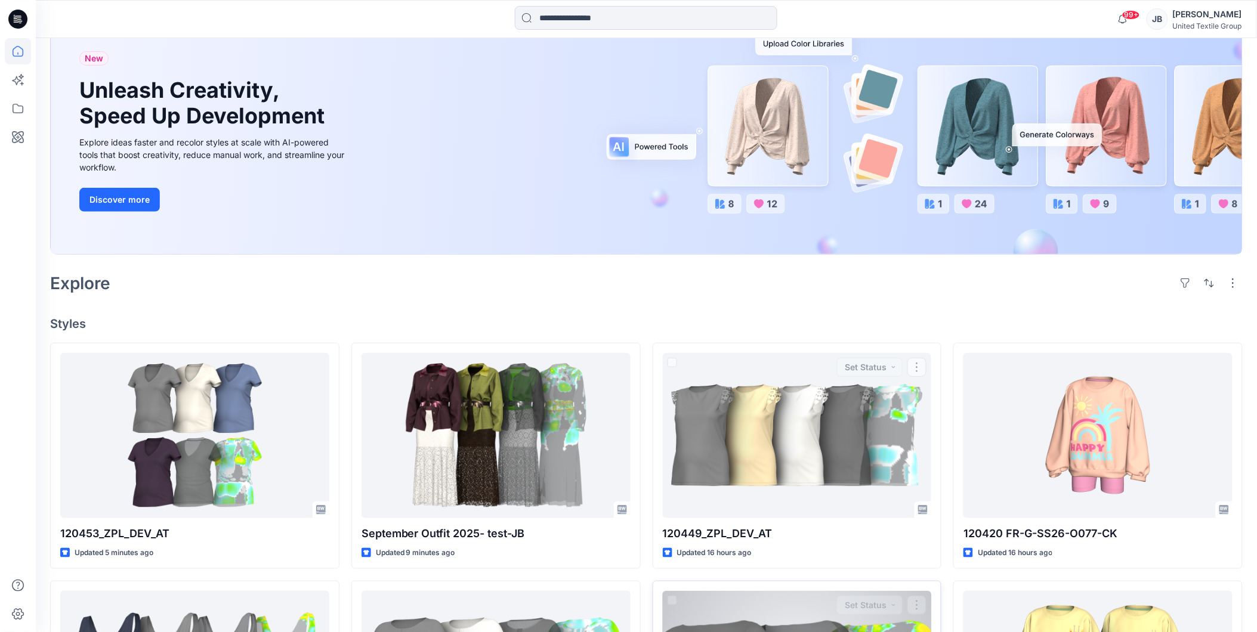
scroll to position [397, 0]
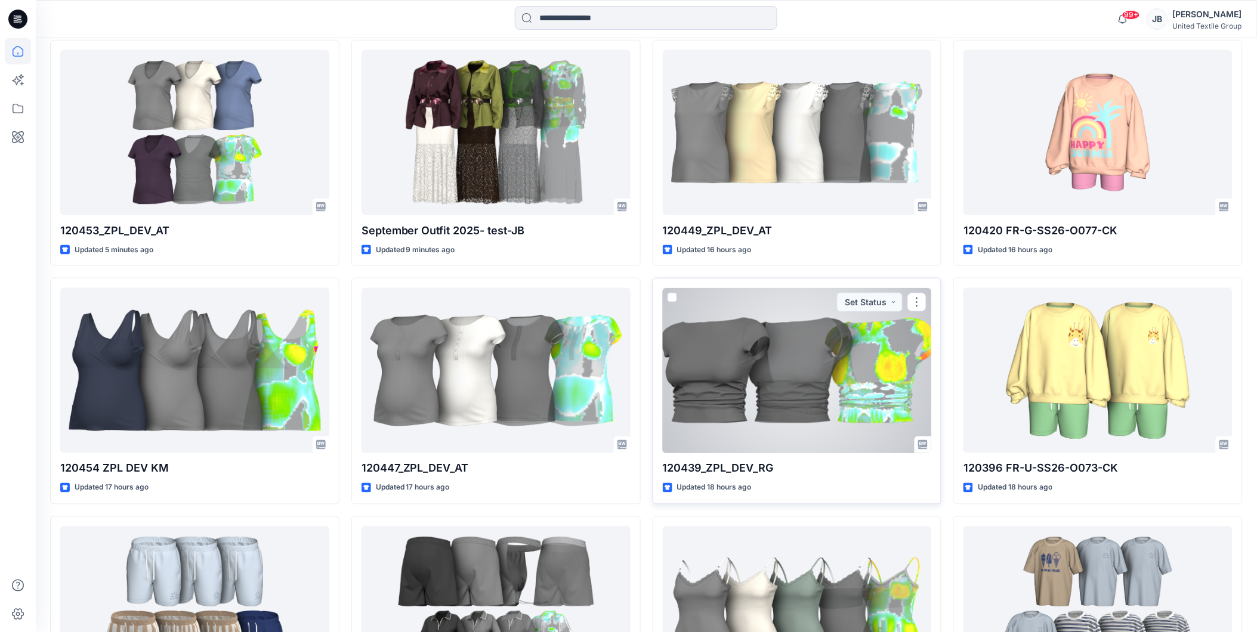
click at [729, 392] on div at bounding box center [797, 370] width 269 height 165
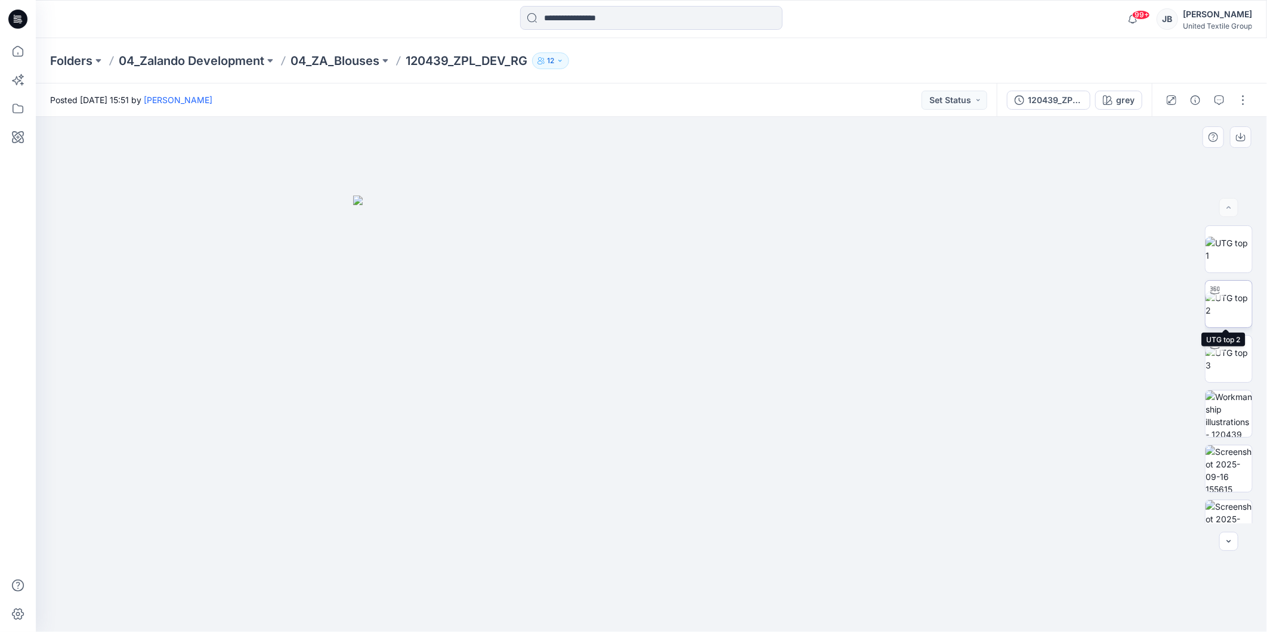
click at [1239, 299] on img at bounding box center [1228, 304] width 47 height 25
drag, startPoint x: 648, startPoint y: 615, endPoint x: 469, endPoint y: 592, distance: 180.4
click at [469, 592] on div at bounding box center [651, 374] width 1231 height 515
click at [17, 18] on icon at bounding box center [17, 19] width 19 height 19
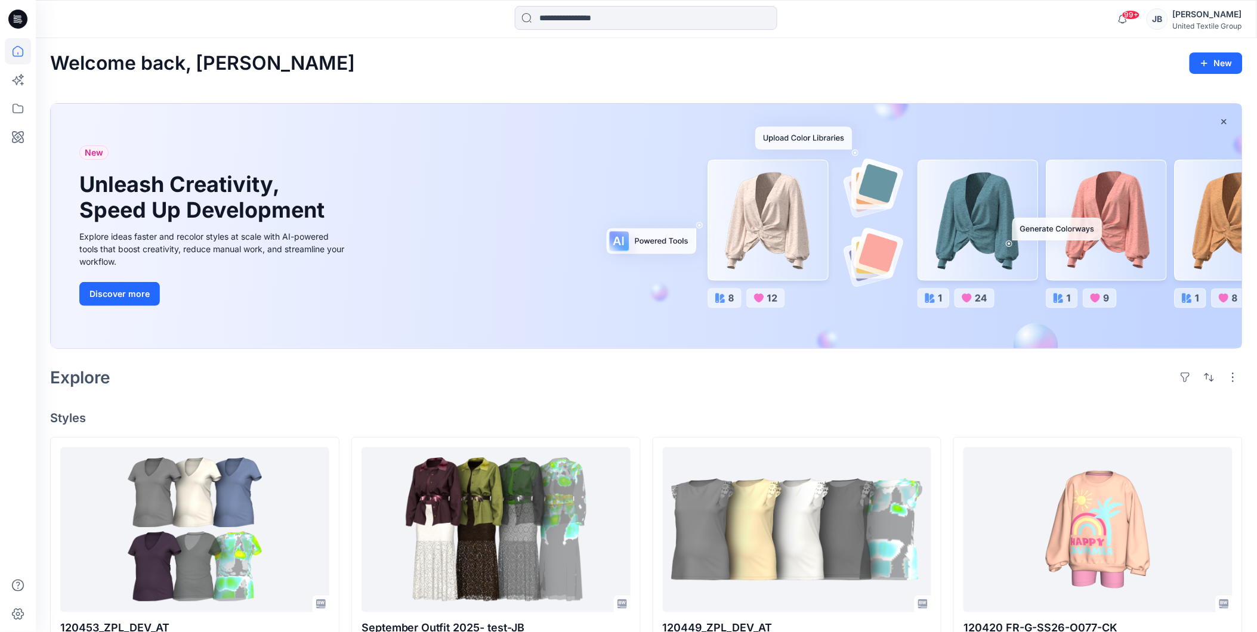
scroll to position [530, 0]
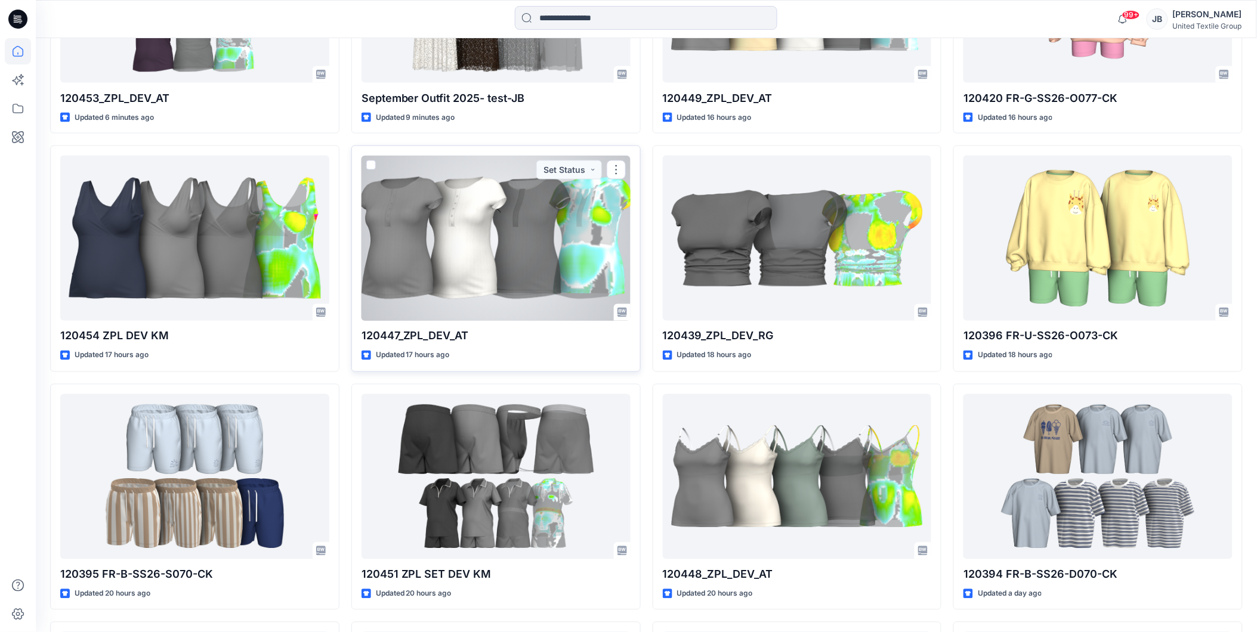
click at [466, 283] on div at bounding box center [495, 238] width 269 height 165
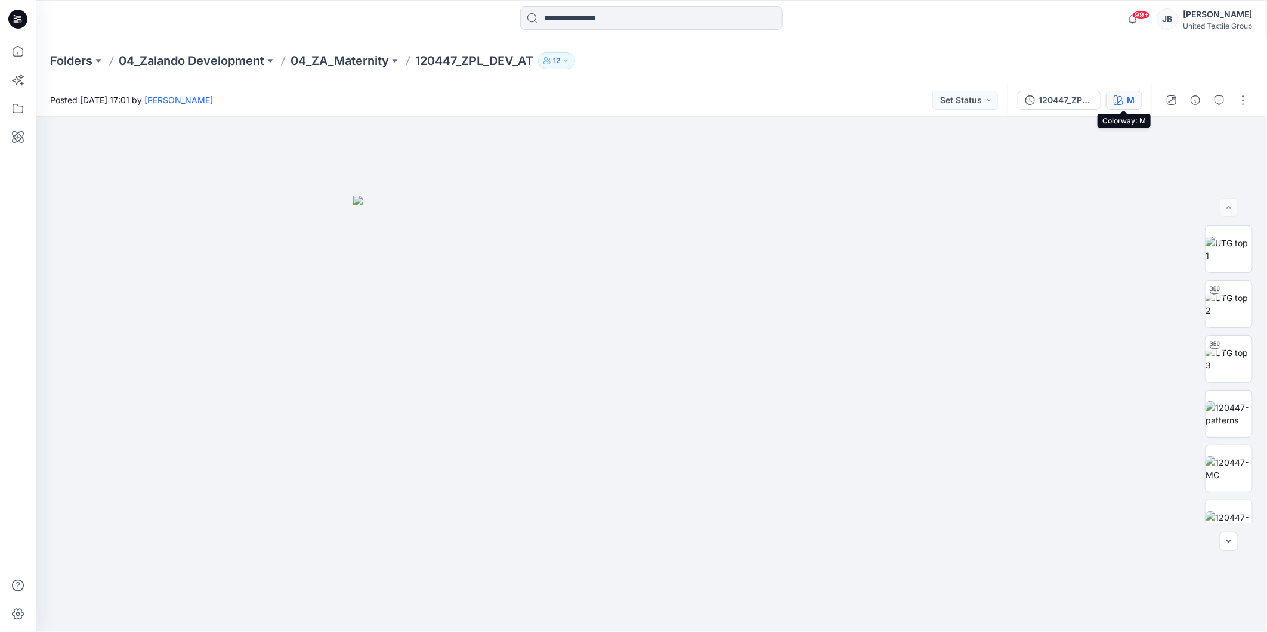
click at [1128, 100] on div "M" at bounding box center [1130, 100] width 8 height 13
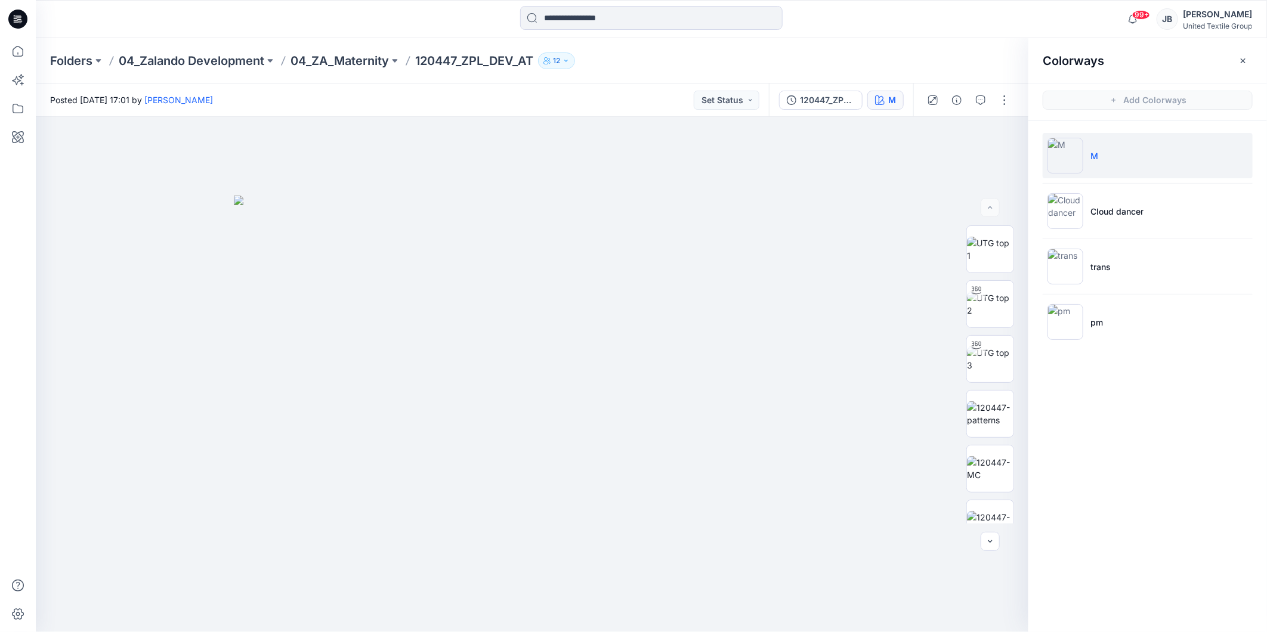
click at [1070, 153] on img at bounding box center [1065, 156] width 36 height 36
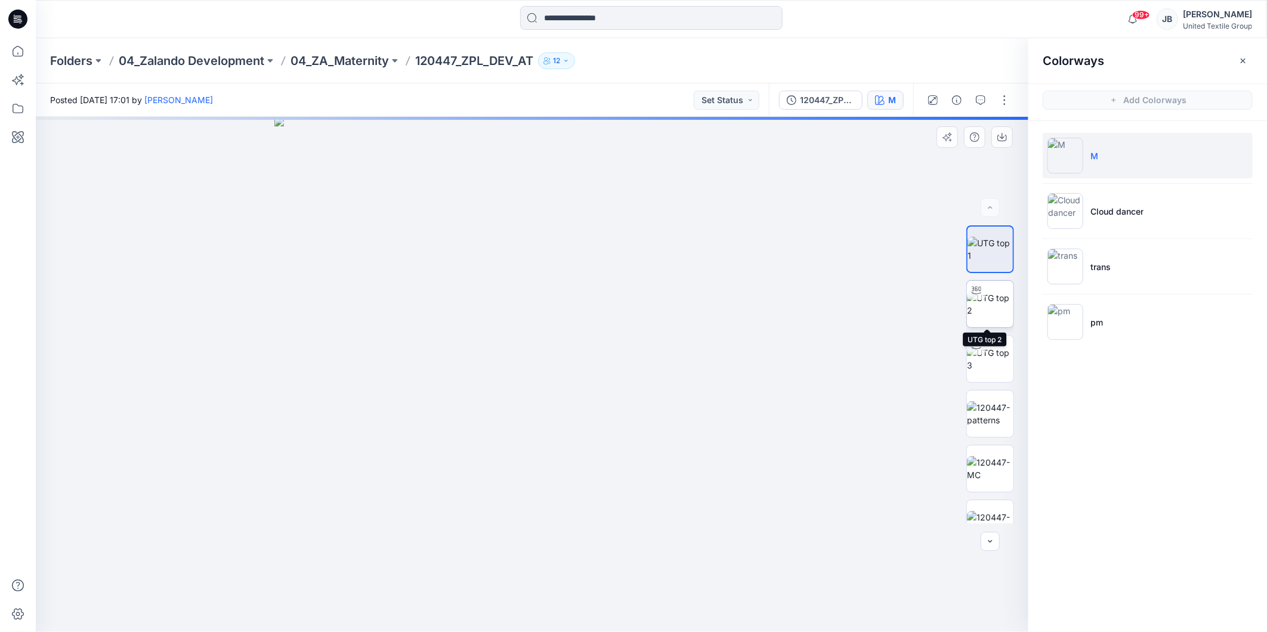
click at [987, 299] on img at bounding box center [990, 304] width 47 height 25
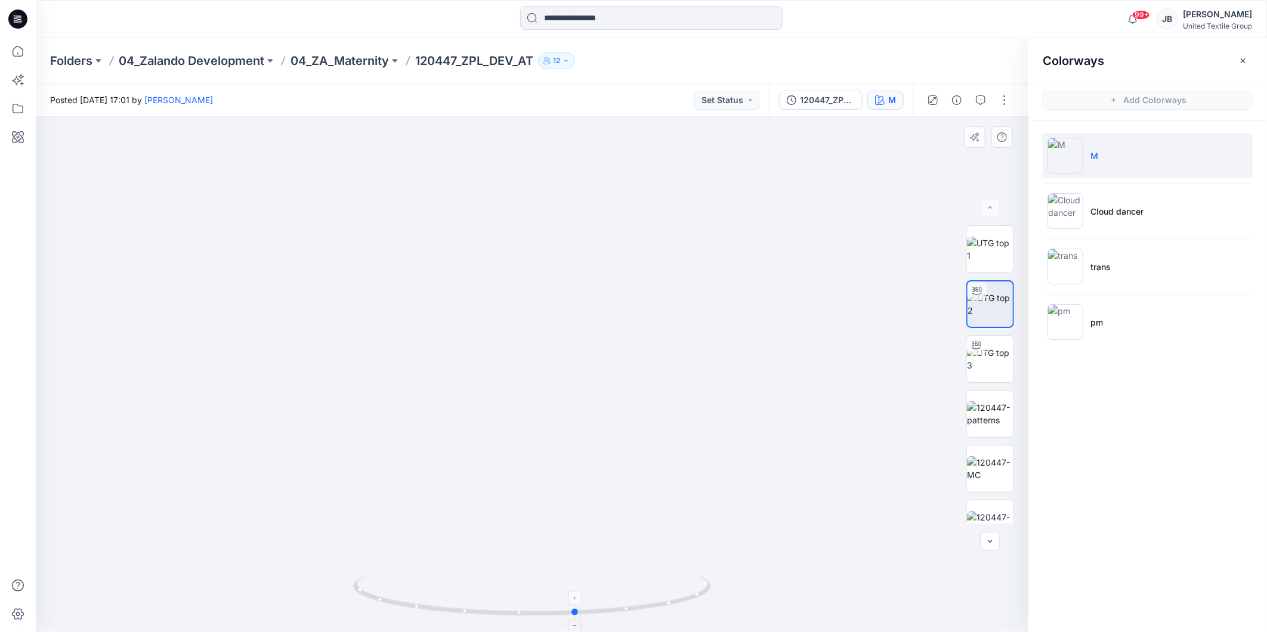
drag, startPoint x: 530, startPoint y: 616, endPoint x: 574, endPoint y: 619, distance: 44.8
click at [574, 619] on icon at bounding box center [533, 596] width 361 height 45
click at [1063, 267] on img at bounding box center [1065, 267] width 36 height 36
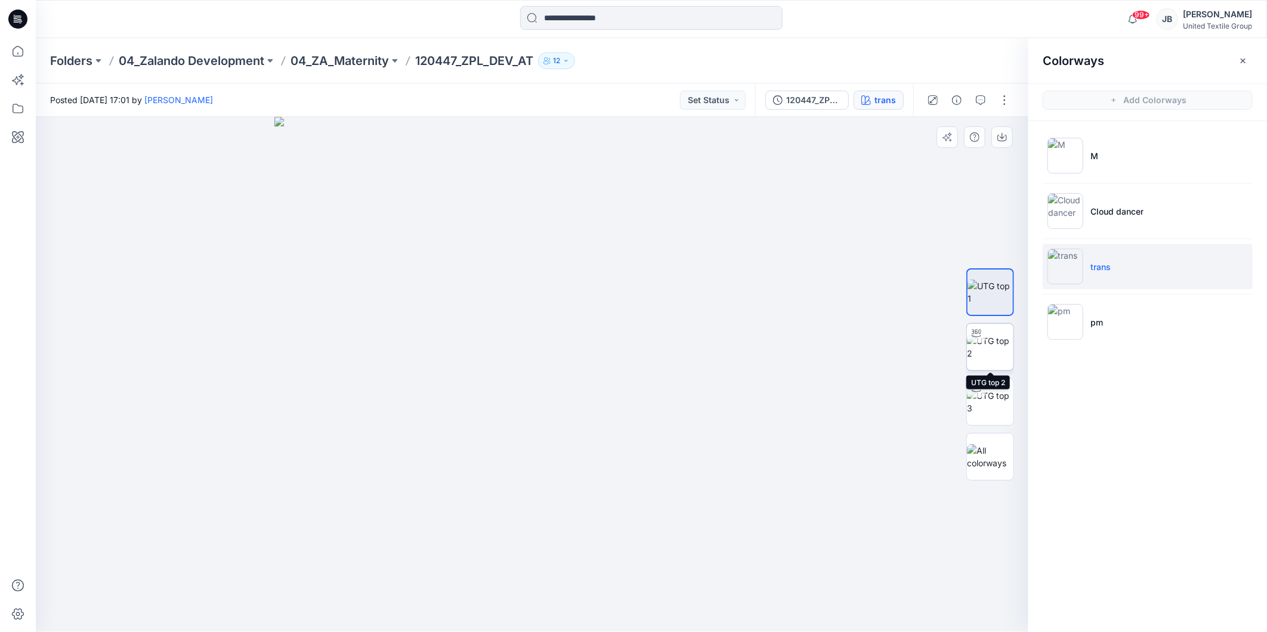
click at [996, 342] on img at bounding box center [990, 347] width 47 height 25
click at [12, 18] on icon at bounding box center [17, 19] width 19 height 19
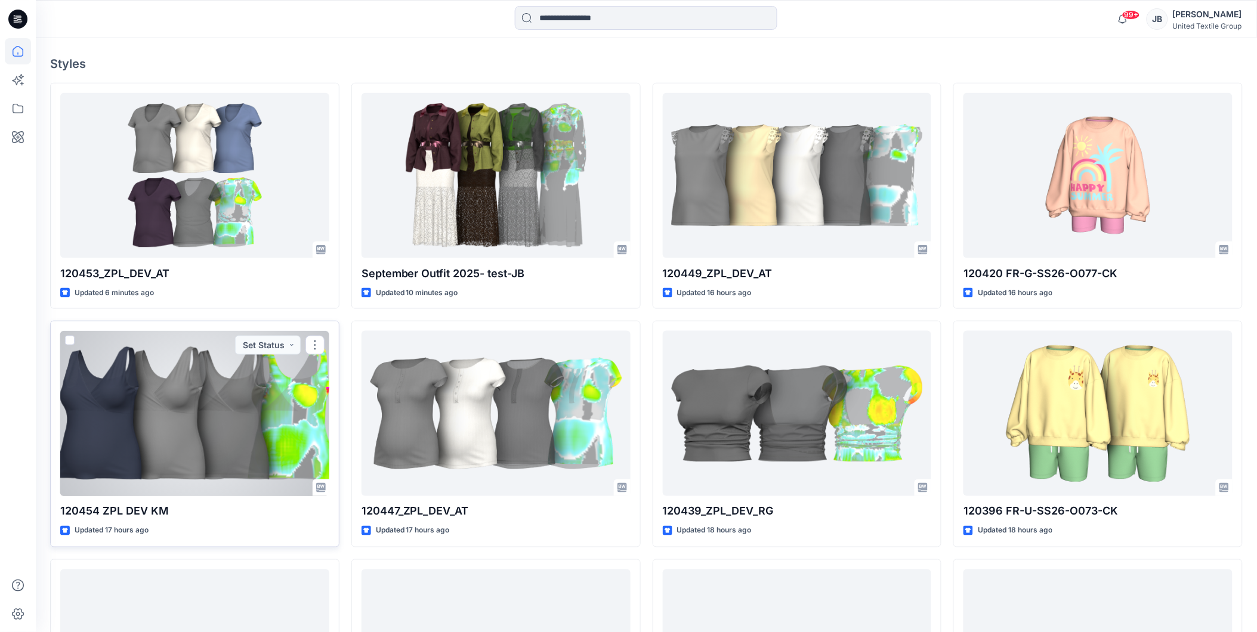
scroll to position [331, 0]
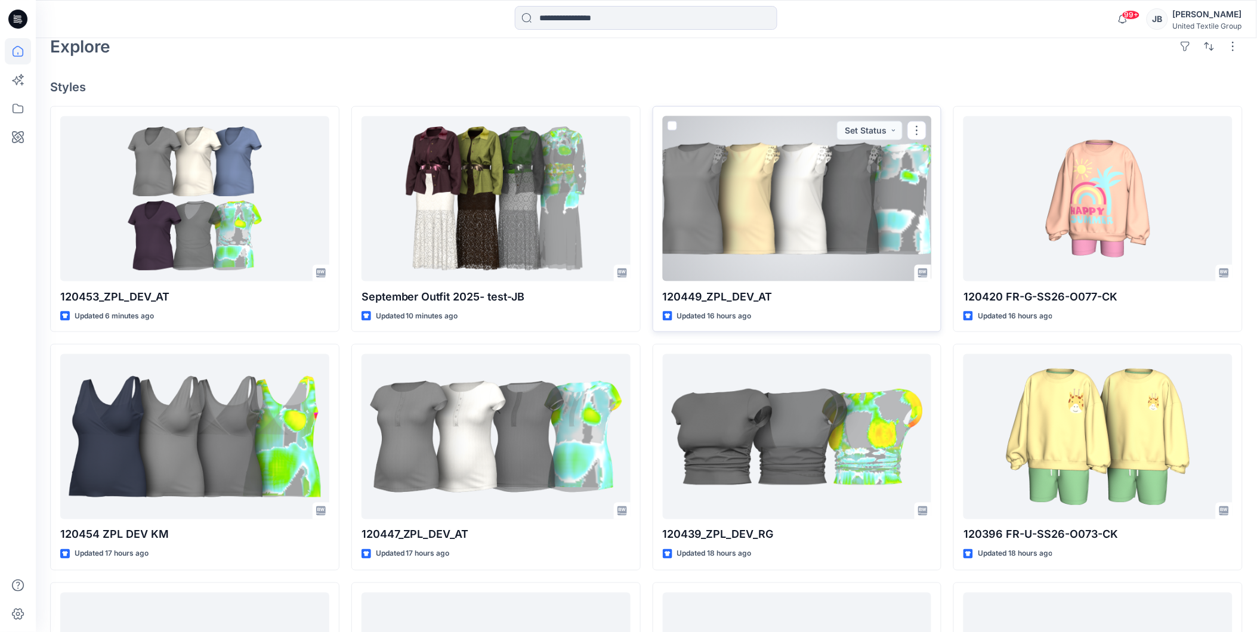
click at [807, 204] on div at bounding box center [797, 198] width 269 height 165
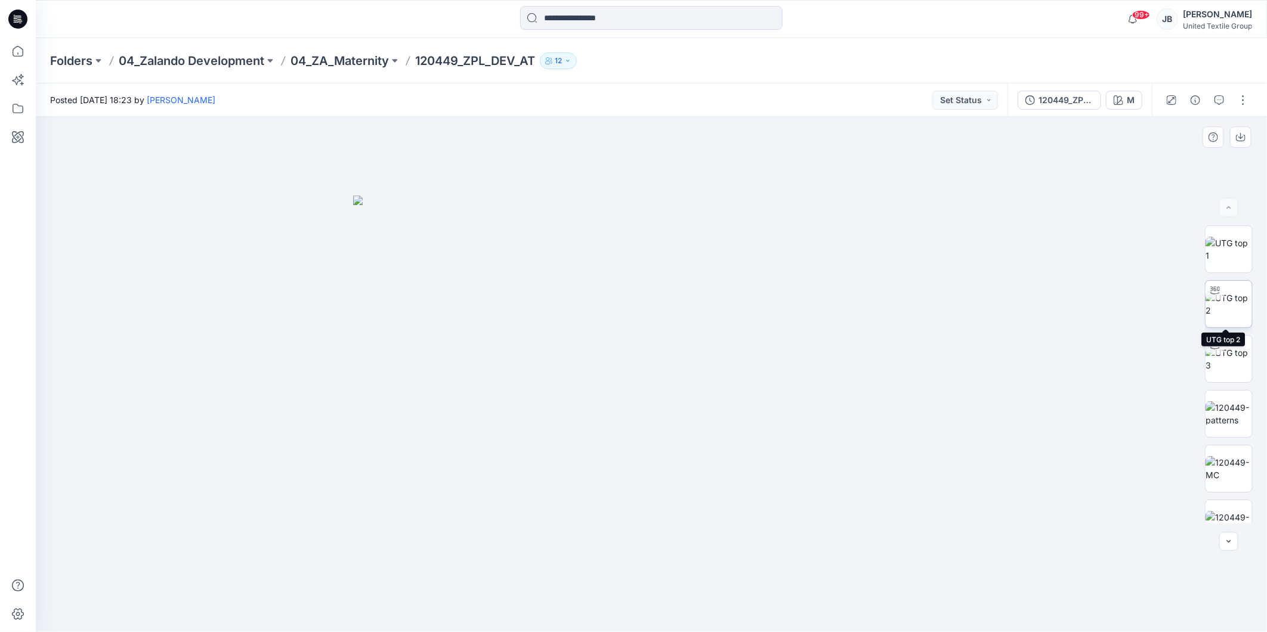
click at [1232, 300] on img at bounding box center [1228, 304] width 47 height 25
drag, startPoint x: 654, startPoint y: 617, endPoint x: 685, endPoint y: 618, distance: 30.5
click at [685, 618] on icon at bounding box center [652, 596] width 361 height 45
click at [14, 18] on icon at bounding box center [17, 19] width 19 height 38
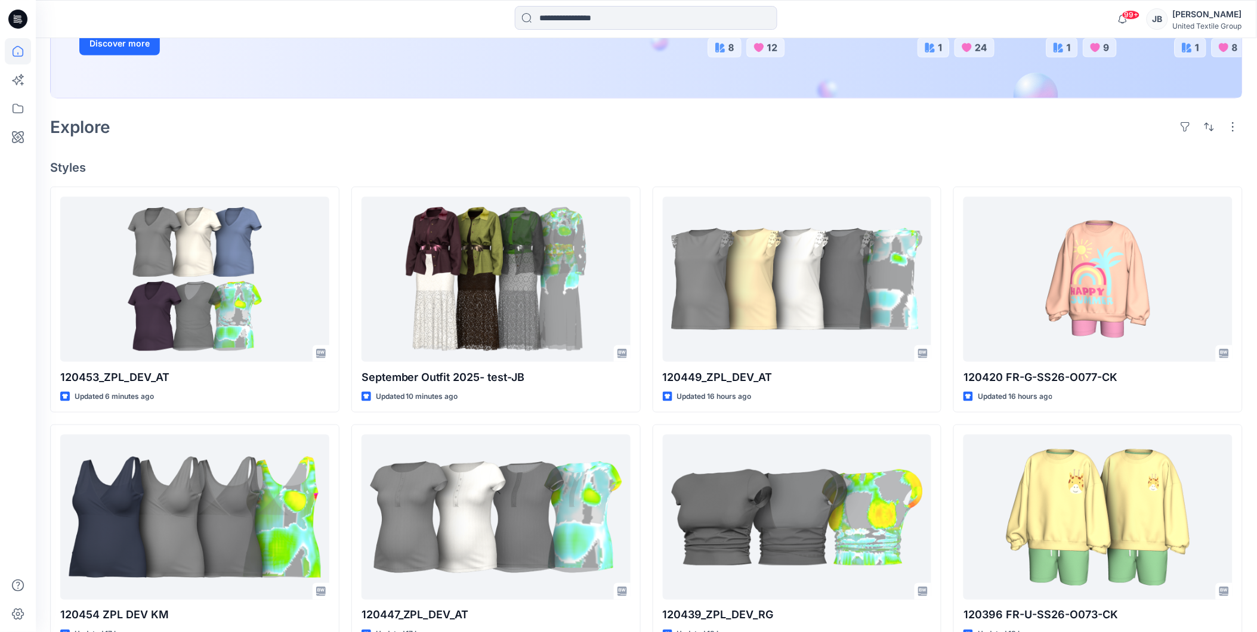
scroll to position [265, 0]
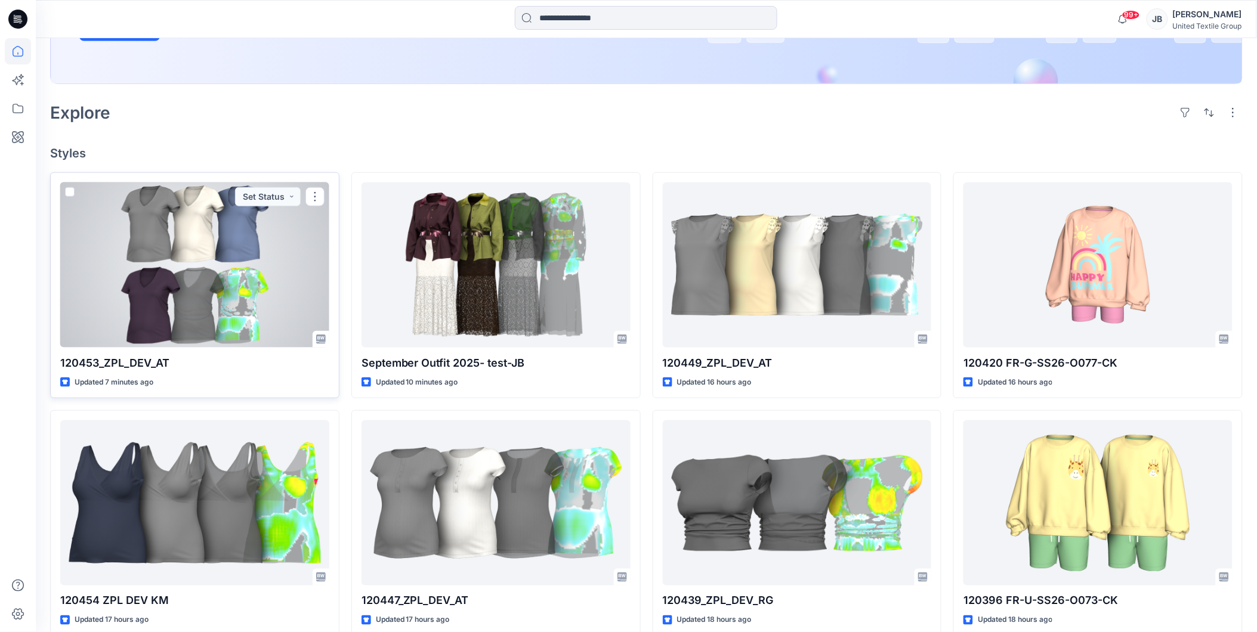
click at [240, 283] on div at bounding box center [194, 264] width 269 height 165
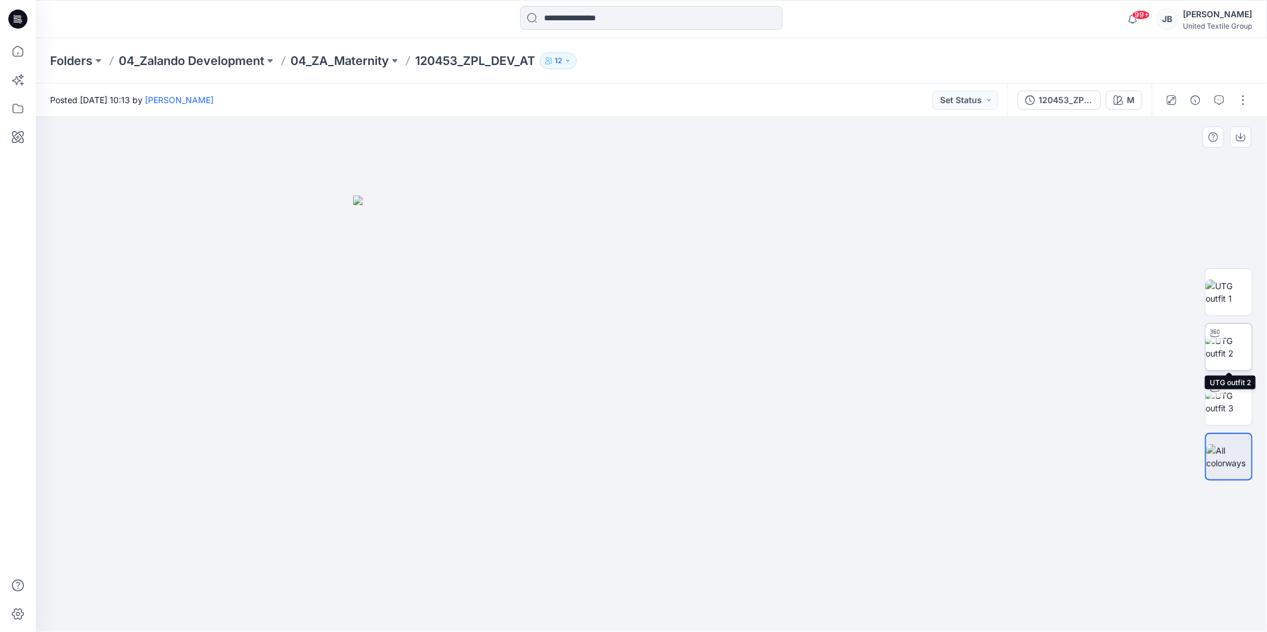
click at [1230, 346] on img at bounding box center [1228, 347] width 47 height 25
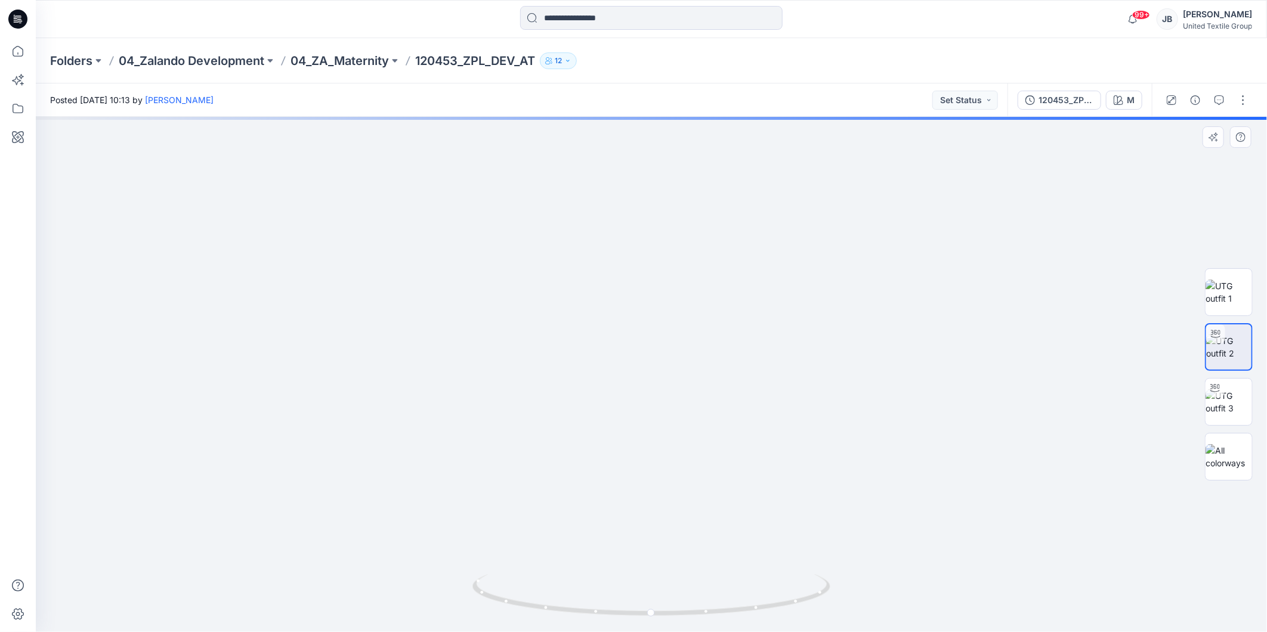
drag, startPoint x: 764, startPoint y: 231, endPoint x: 735, endPoint y: 442, distance: 213.1
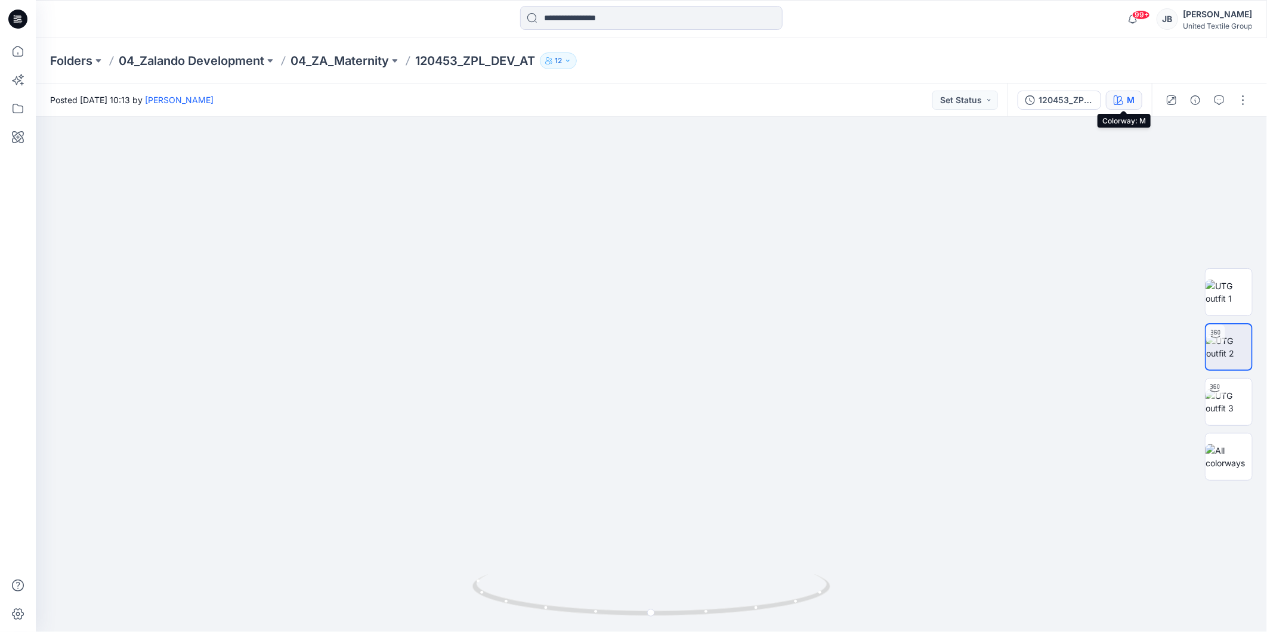
click at [1120, 97] on icon "button" at bounding box center [1118, 100] width 10 height 10
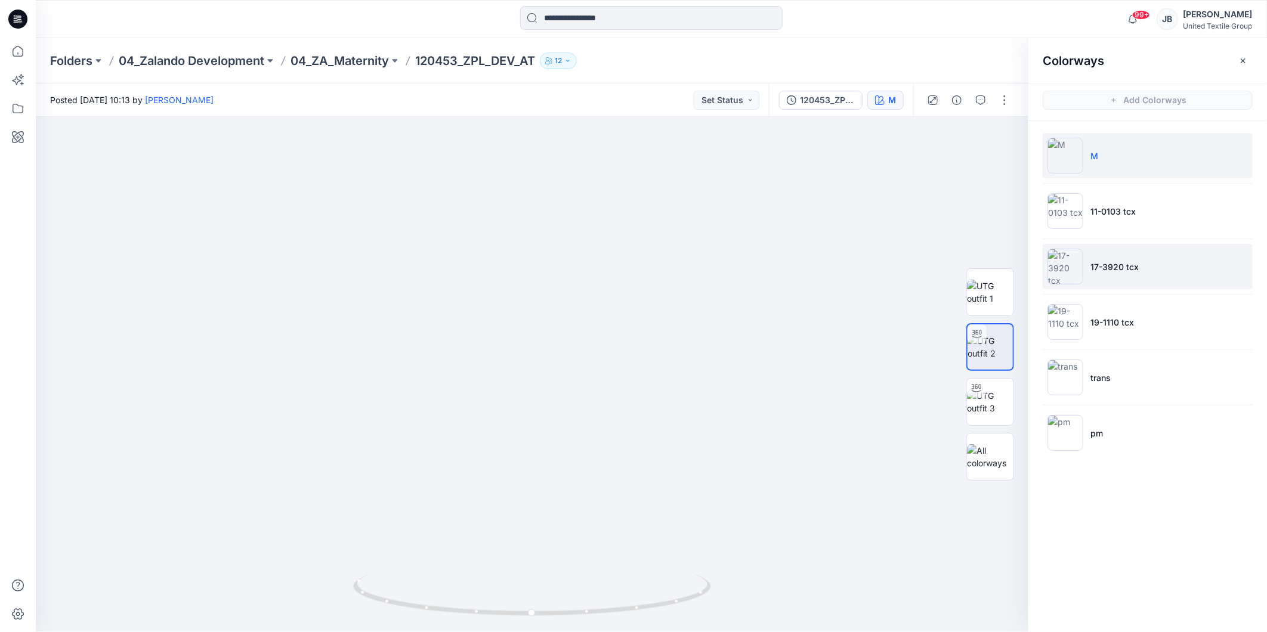
click at [1060, 258] on img at bounding box center [1065, 267] width 36 height 36
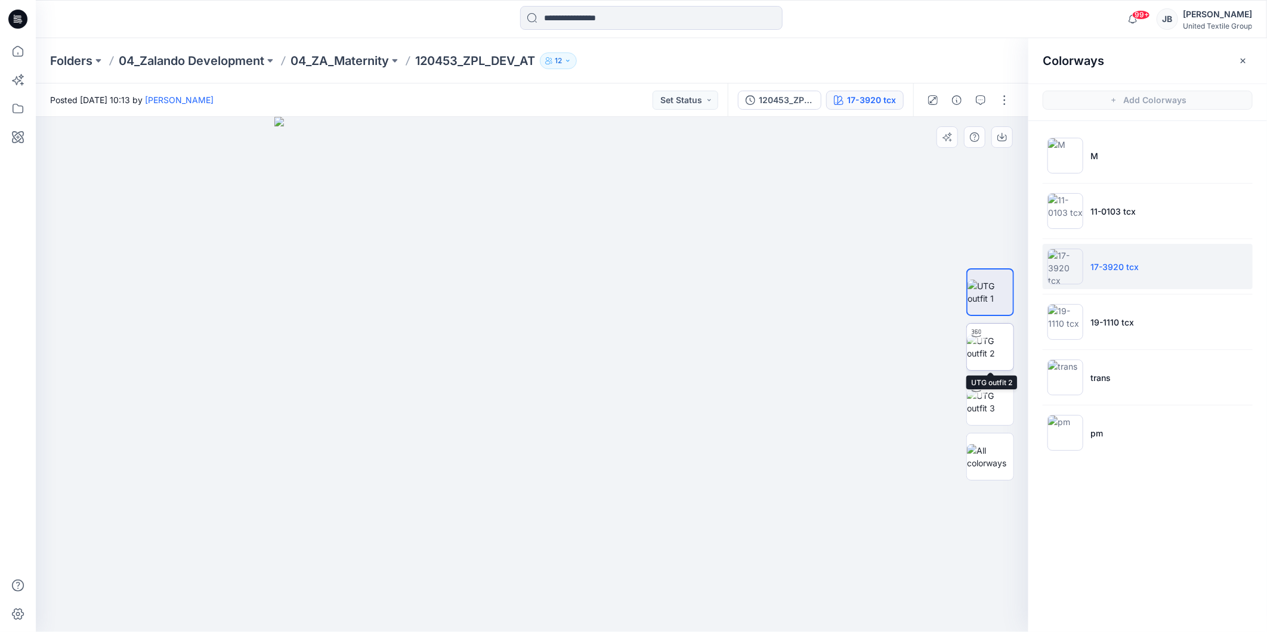
click at [989, 349] on img at bounding box center [990, 347] width 47 height 25
drag, startPoint x: 568, startPoint y: 270, endPoint x: 555, endPoint y: 456, distance: 186.6
drag, startPoint x: 533, startPoint y: 612, endPoint x: 343, endPoint y: 570, distance: 193.7
click at [343, 570] on div at bounding box center [532, 374] width 992 height 515
click at [16, 17] on icon at bounding box center [15, 17] width 2 height 1
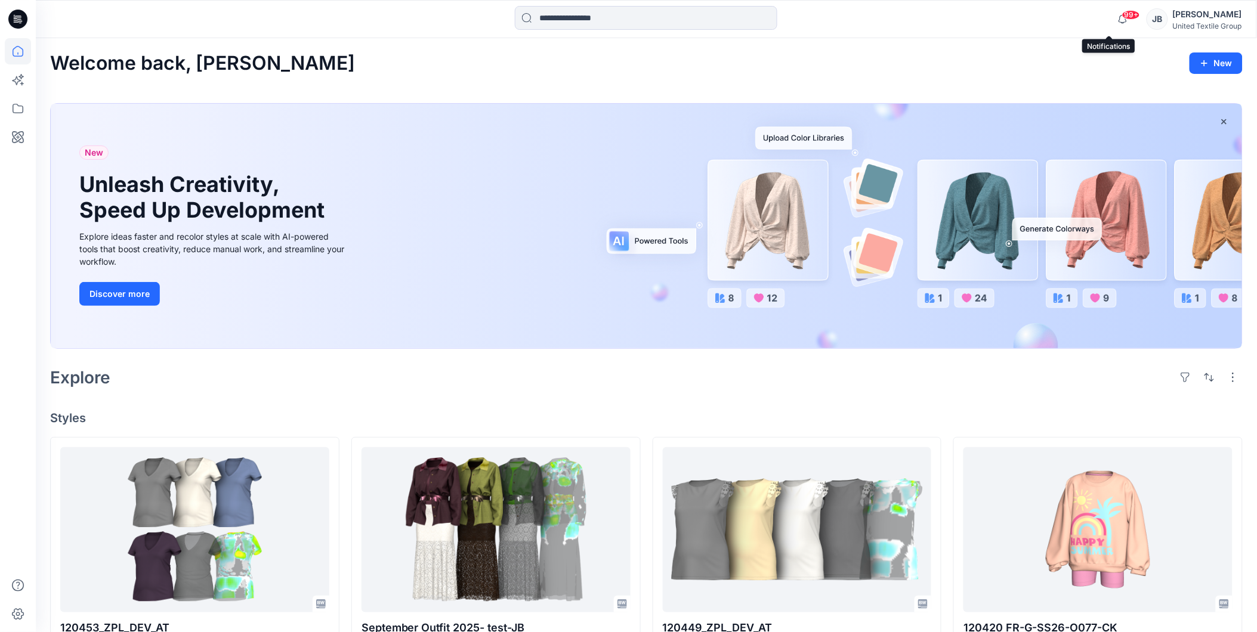
click at [1122, 14] on span "99+" at bounding box center [1131, 15] width 18 height 10
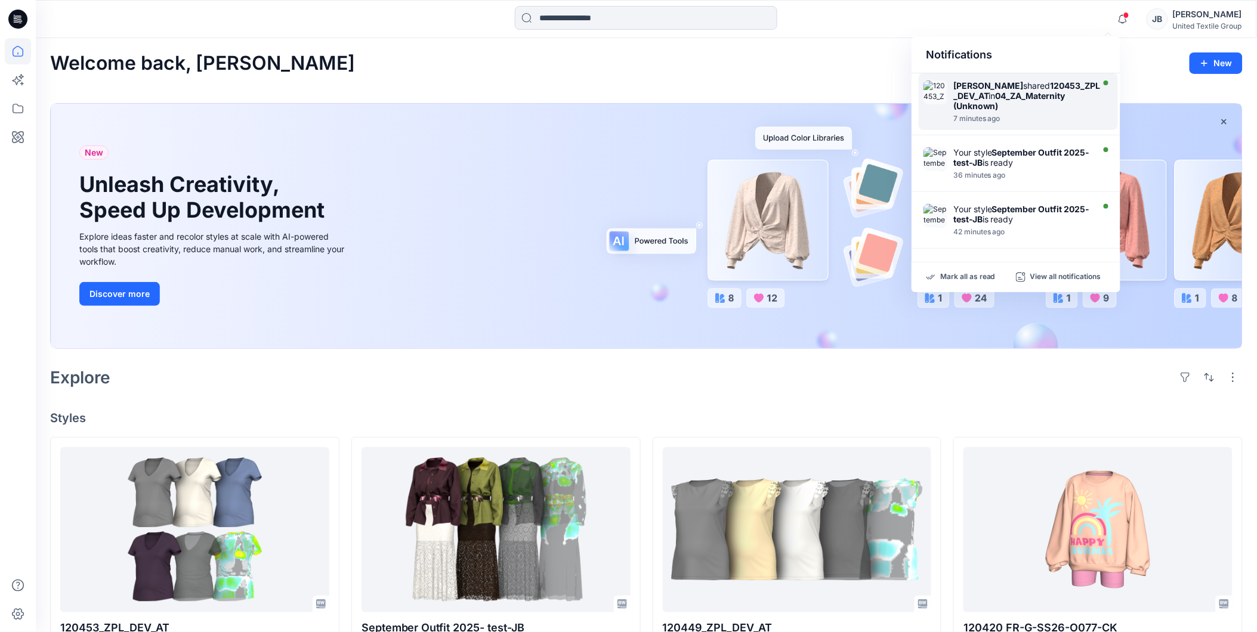
click at [1035, 95] on strong "120453_ZPL_DEV_AT" at bounding box center [1026, 91] width 147 height 20
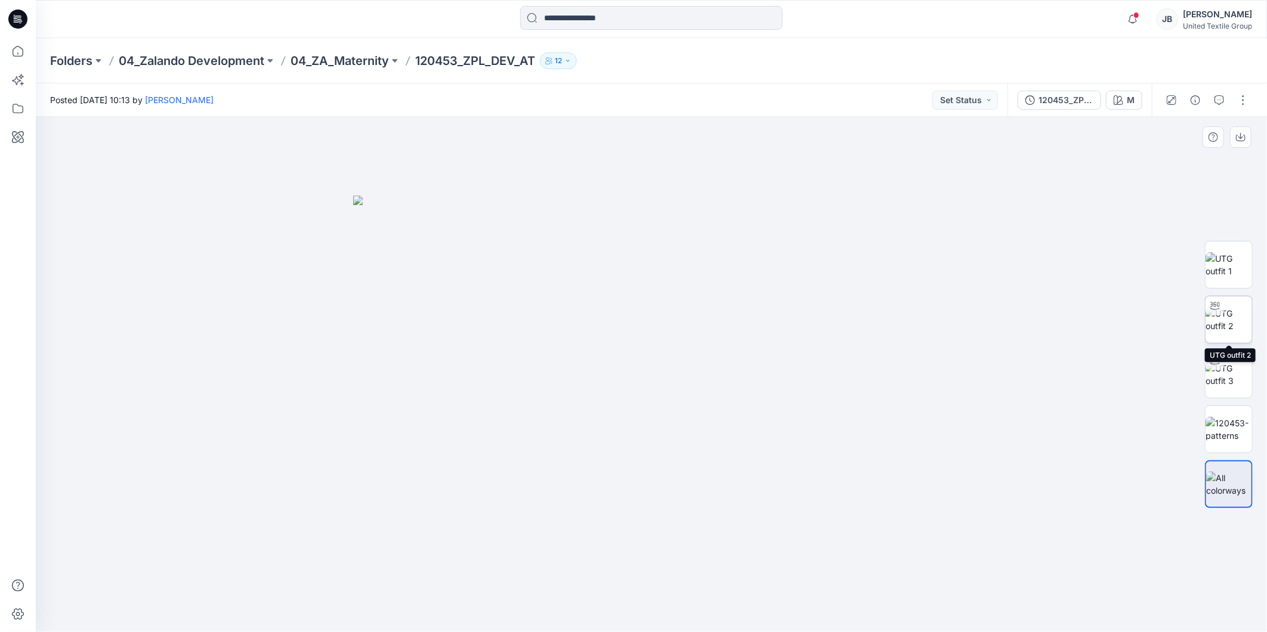
click at [1223, 312] on div at bounding box center [1214, 305] width 19 height 19
drag, startPoint x: 712, startPoint y: 223, endPoint x: 670, endPoint y: 412, distance: 193.6
click at [1232, 488] on img at bounding box center [1228, 484] width 47 height 25
click at [1226, 438] on img at bounding box center [1228, 429] width 47 height 25
click at [15, 14] on icon at bounding box center [17, 19] width 19 height 19
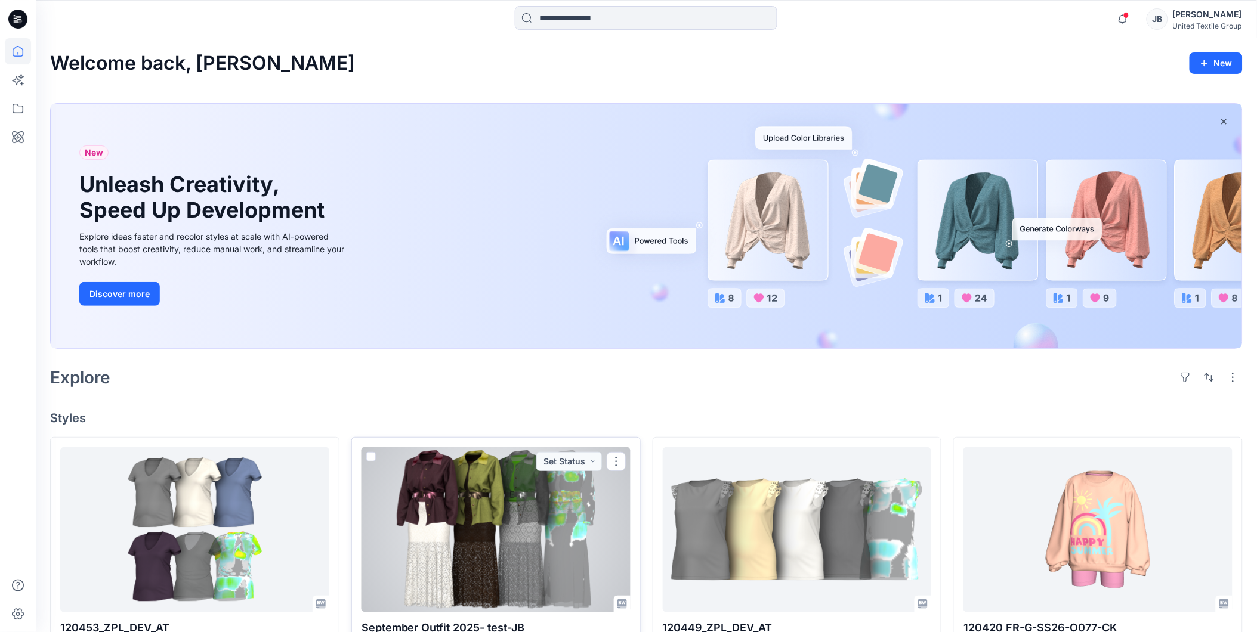
click at [483, 541] on div at bounding box center [495, 529] width 269 height 165
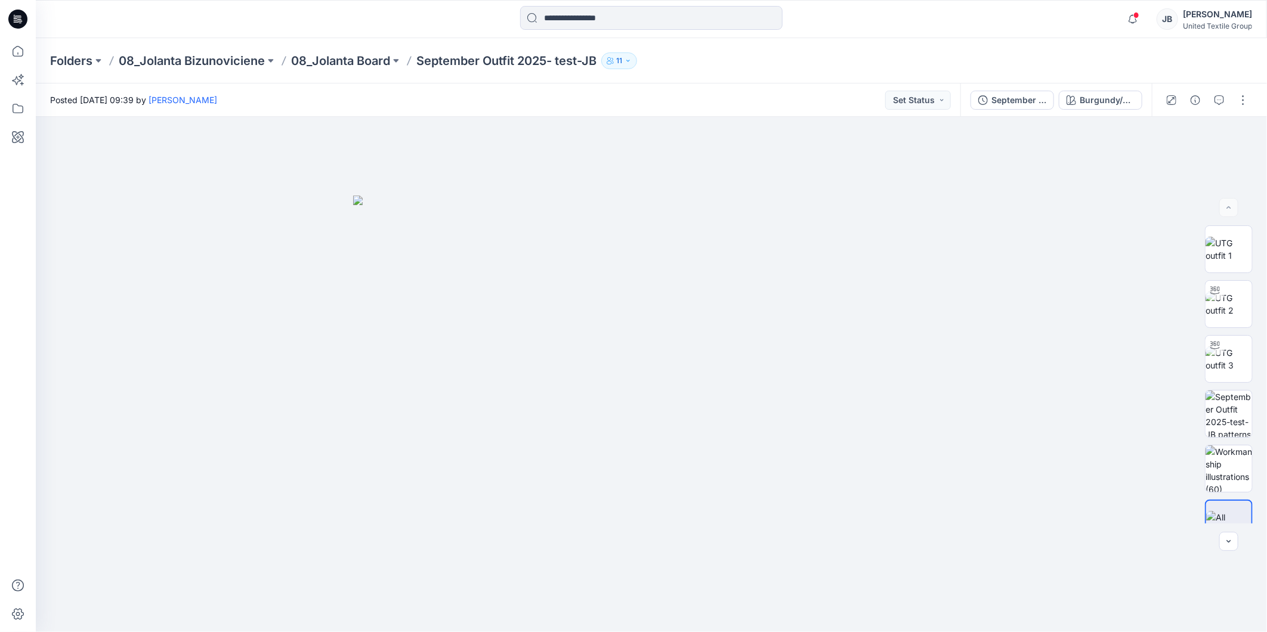
click at [16, 17] on icon at bounding box center [17, 19] width 19 height 19
